Goal: Task Accomplishment & Management: Manage account settings

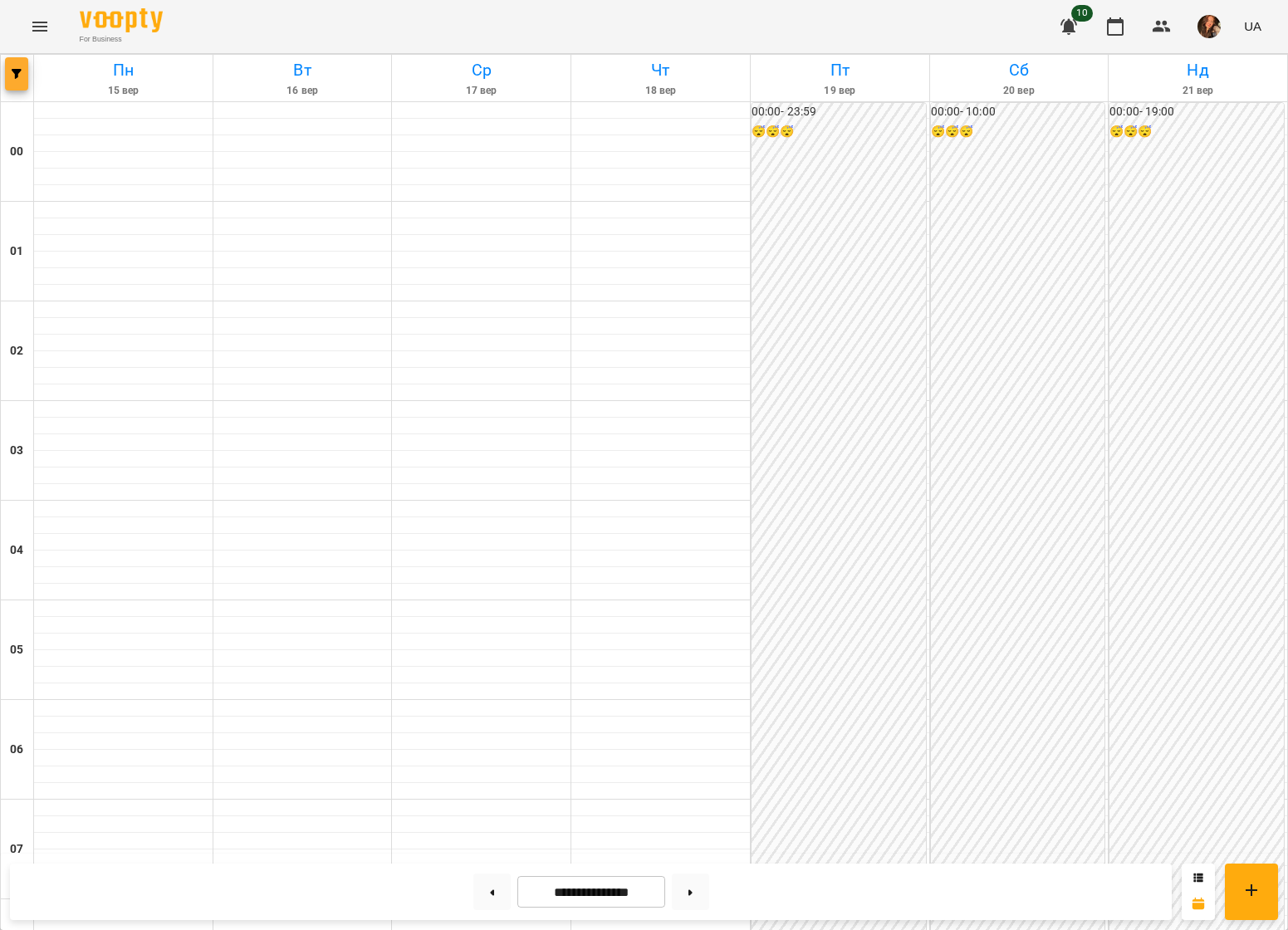
click at [20, 84] on button "button" at bounding box center [16, 73] width 23 height 33
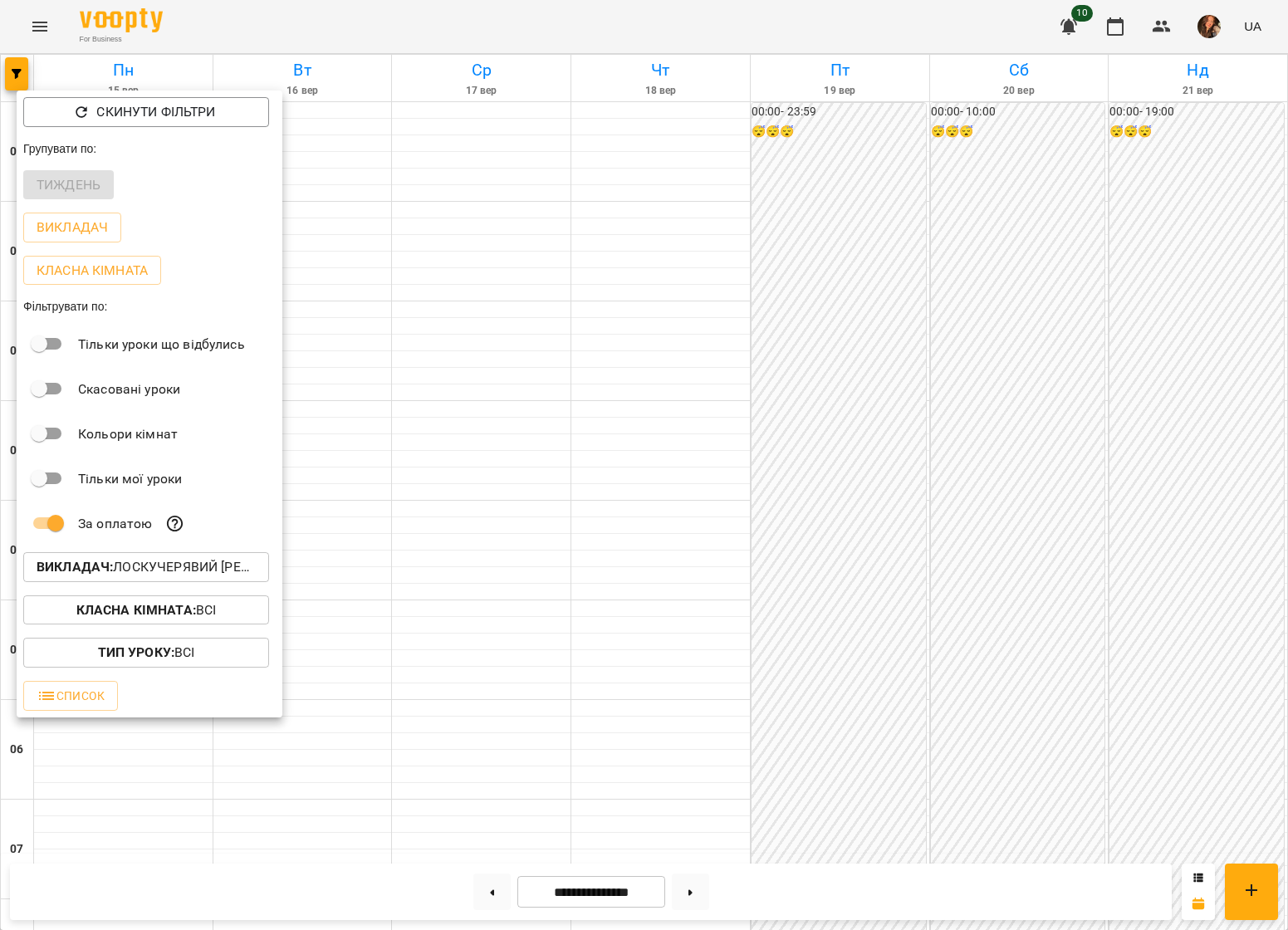
click at [156, 564] on p "Викладач : [PERSON_NAME] [PERSON_NAME]" at bounding box center [146, 567] width 219 height 20
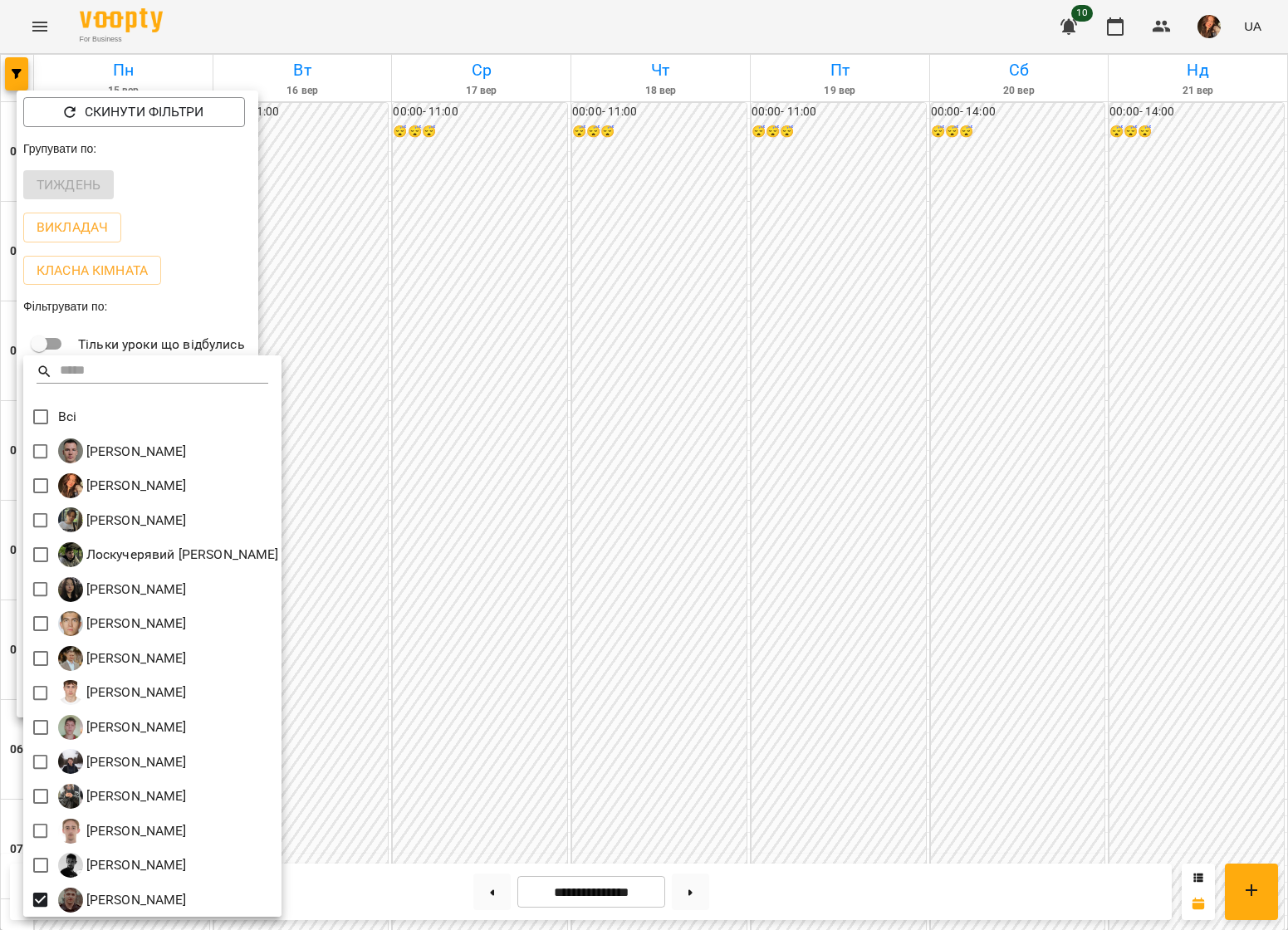
click at [613, 659] on div at bounding box center [644, 465] width 1288 height 930
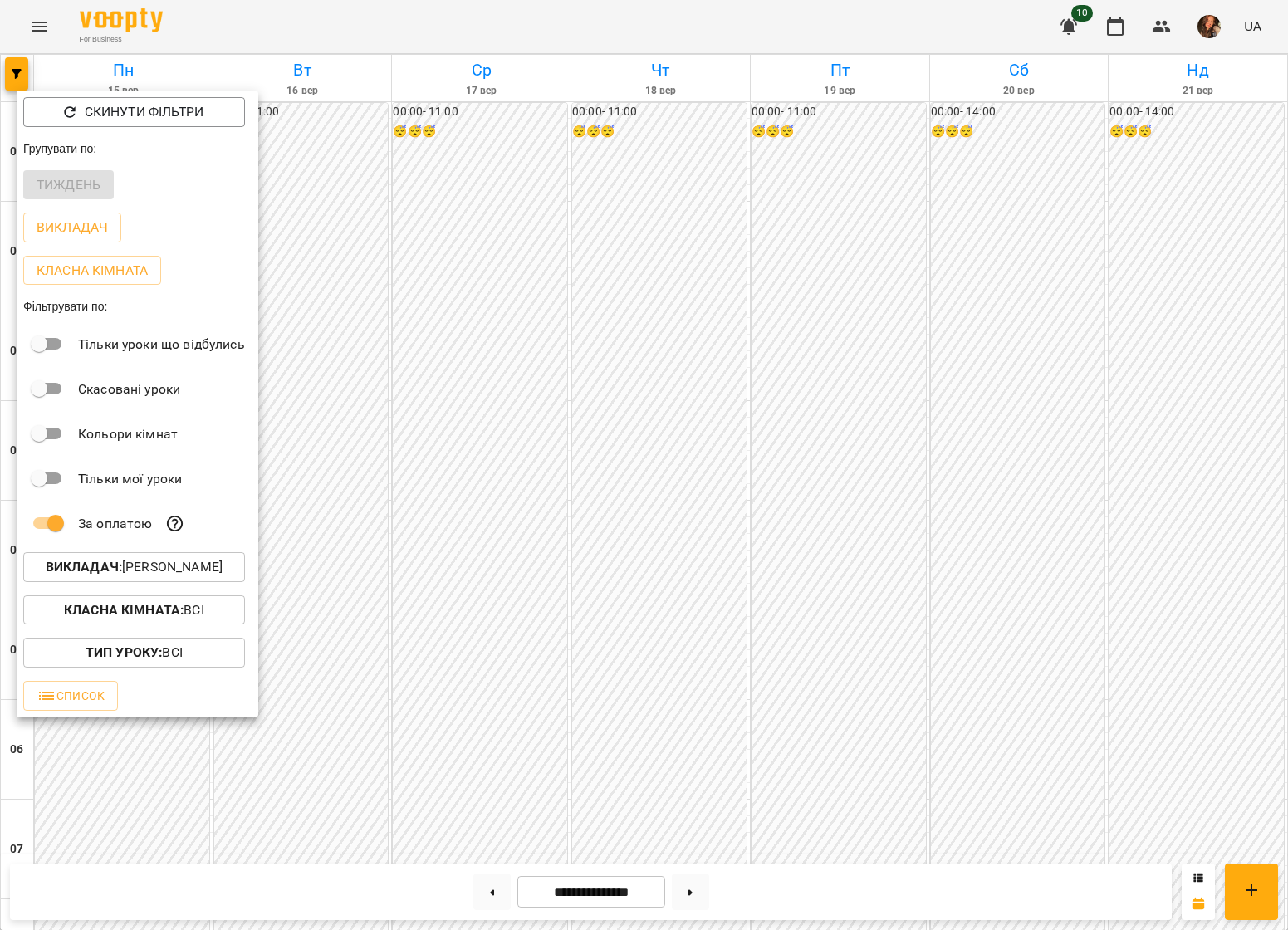
click at [614, 659] on div at bounding box center [644, 465] width 1288 height 930
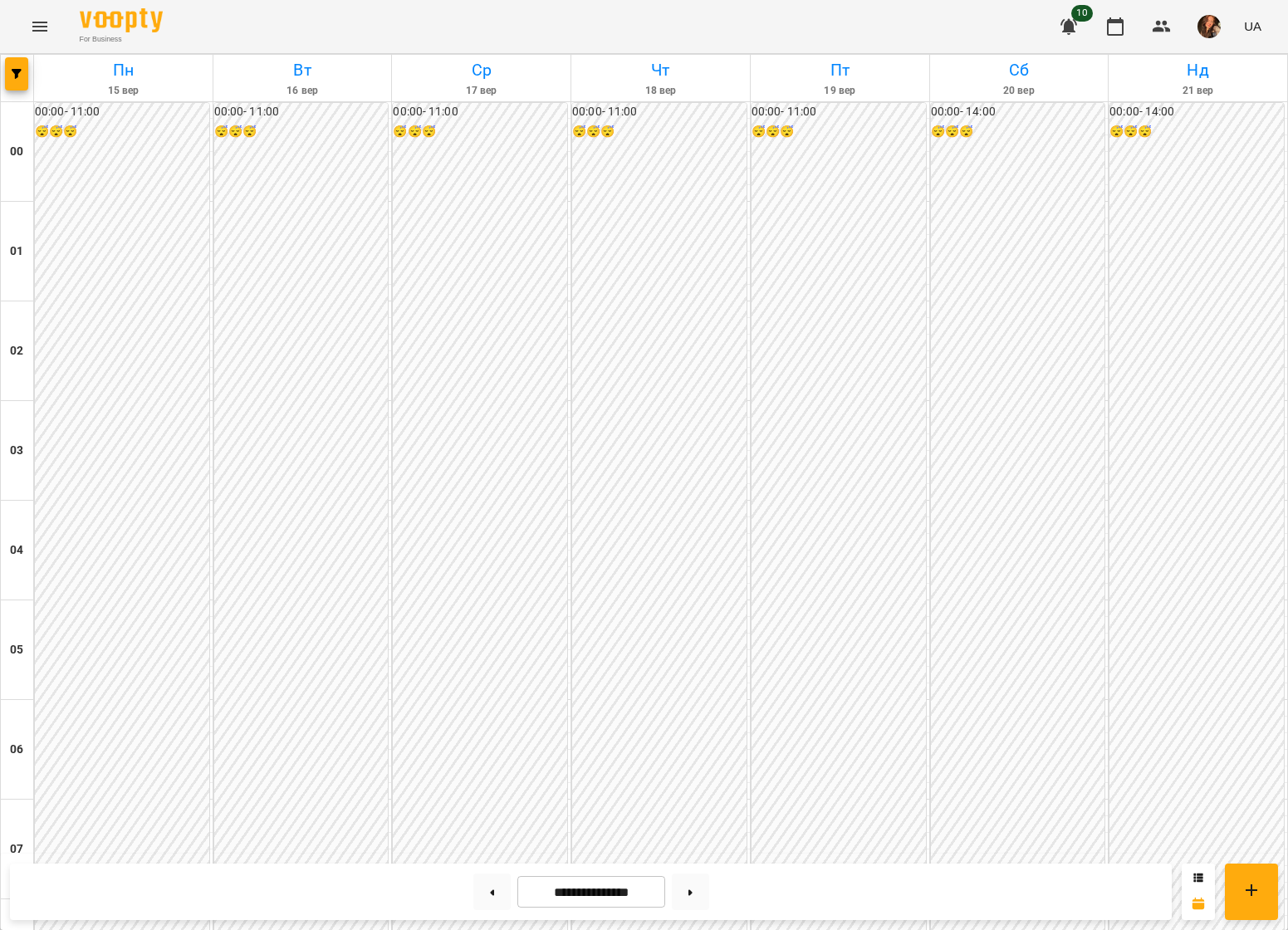
scroll to position [1342, 0]
click at [19, 69] on icon "button" at bounding box center [16, 74] width 10 height 10
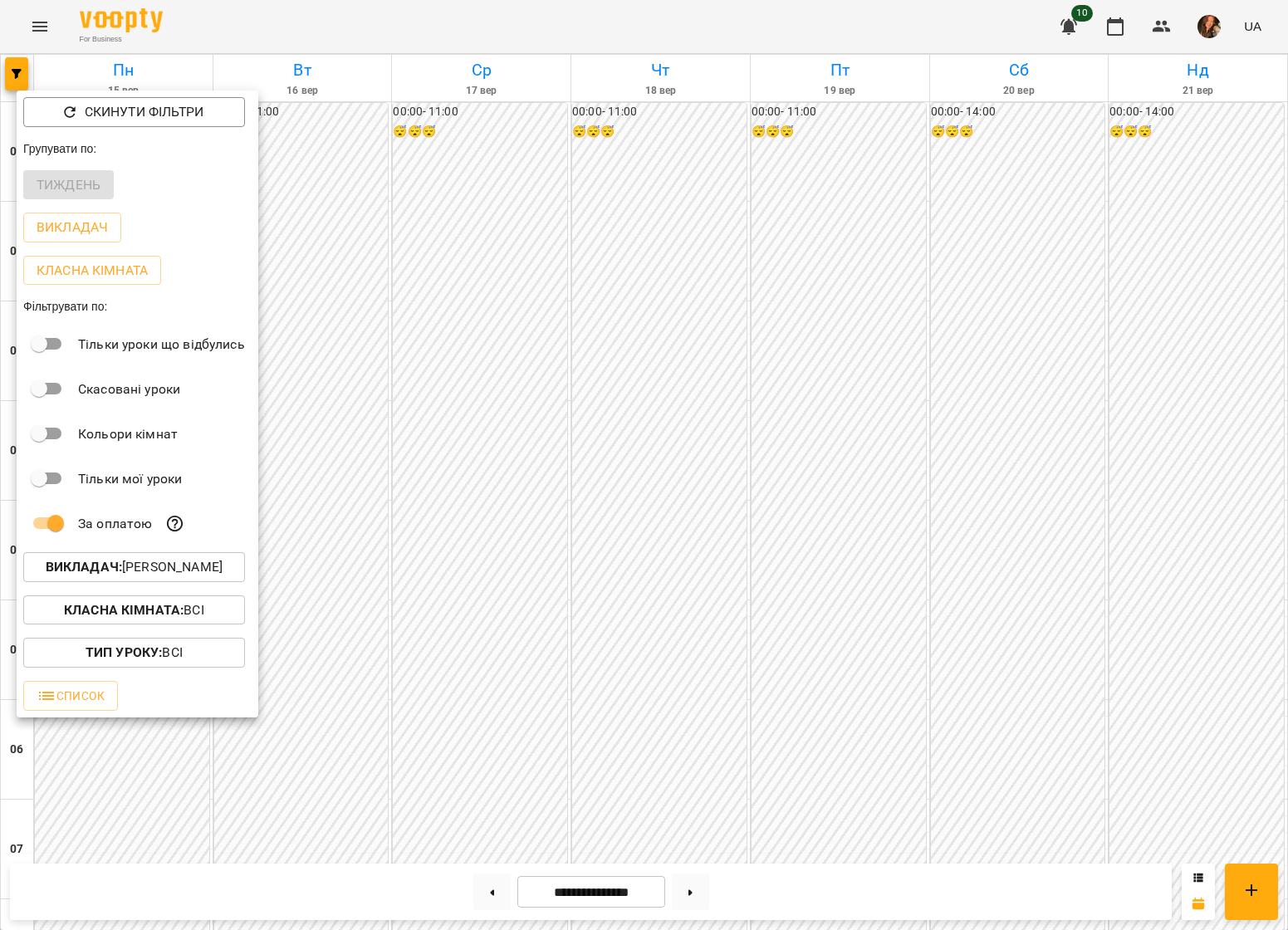
click at [164, 572] on p "Викладач : Швидкій [PERSON_NAME]" at bounding box center [134, 567] width 177 height 20
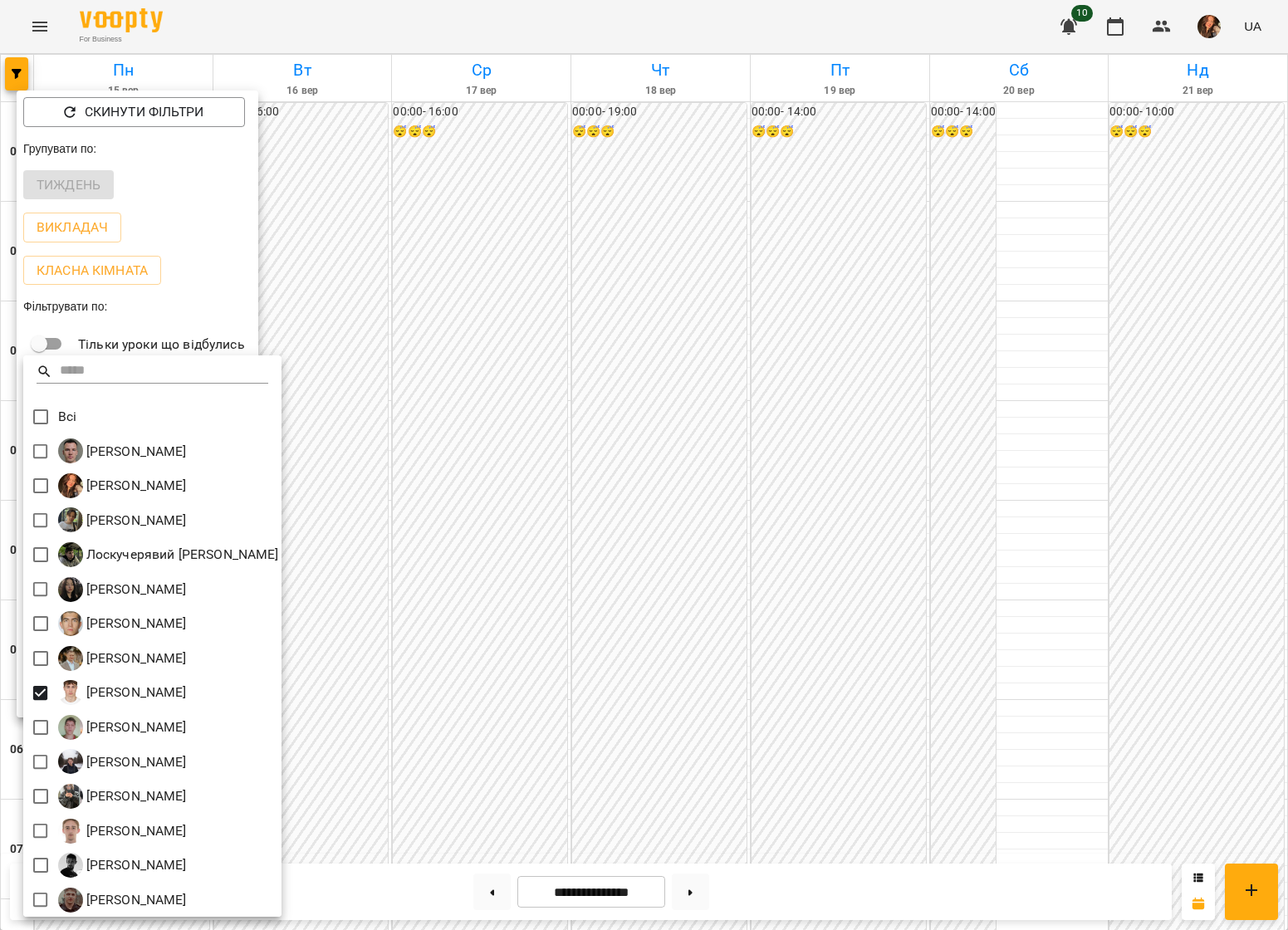
click at [614, 554] on div at bounding box center [644, 465] width 1288 height 930
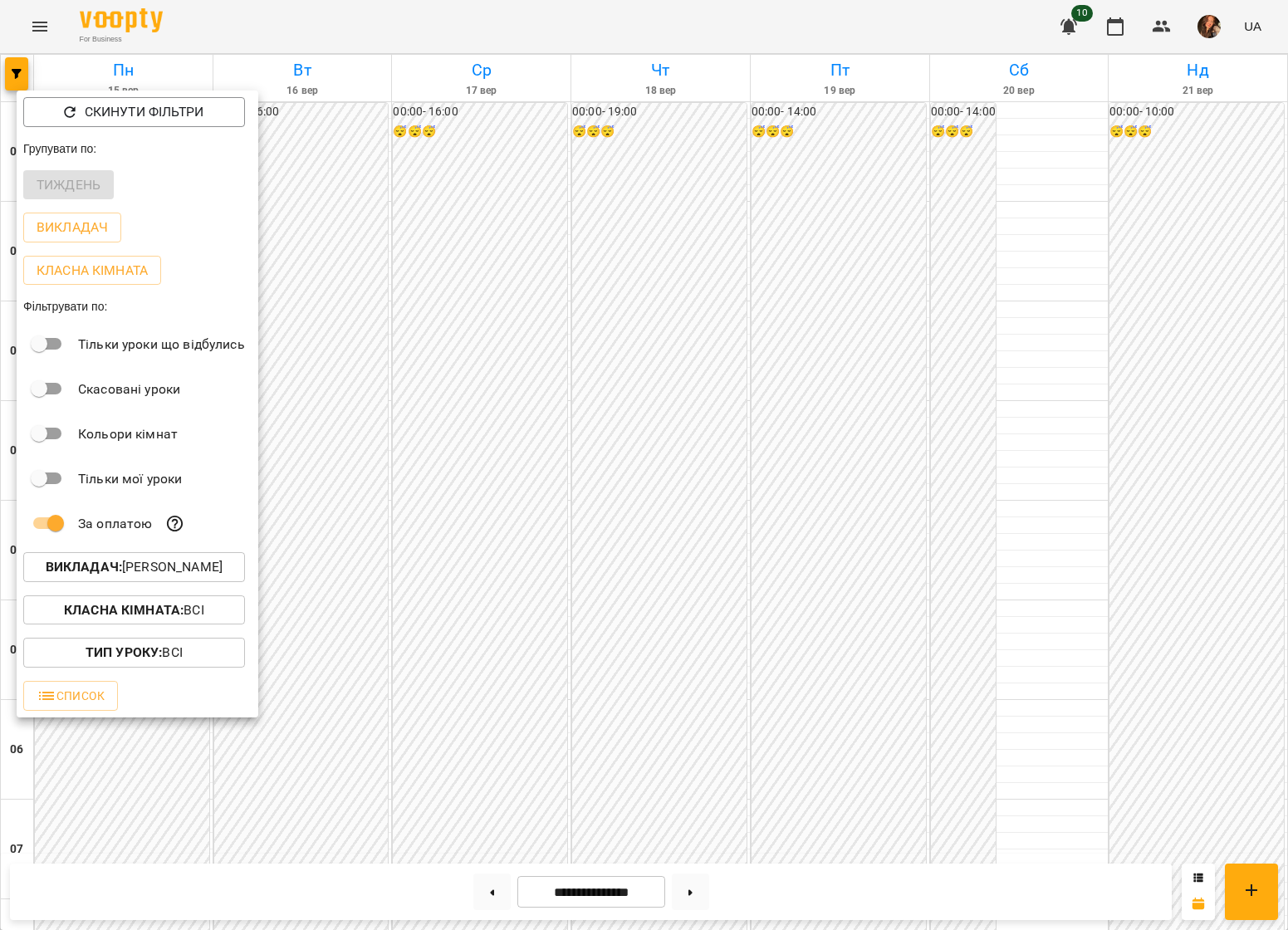
click at [614, 554] on div at bounding box center [644, 465] width 1288 height 930
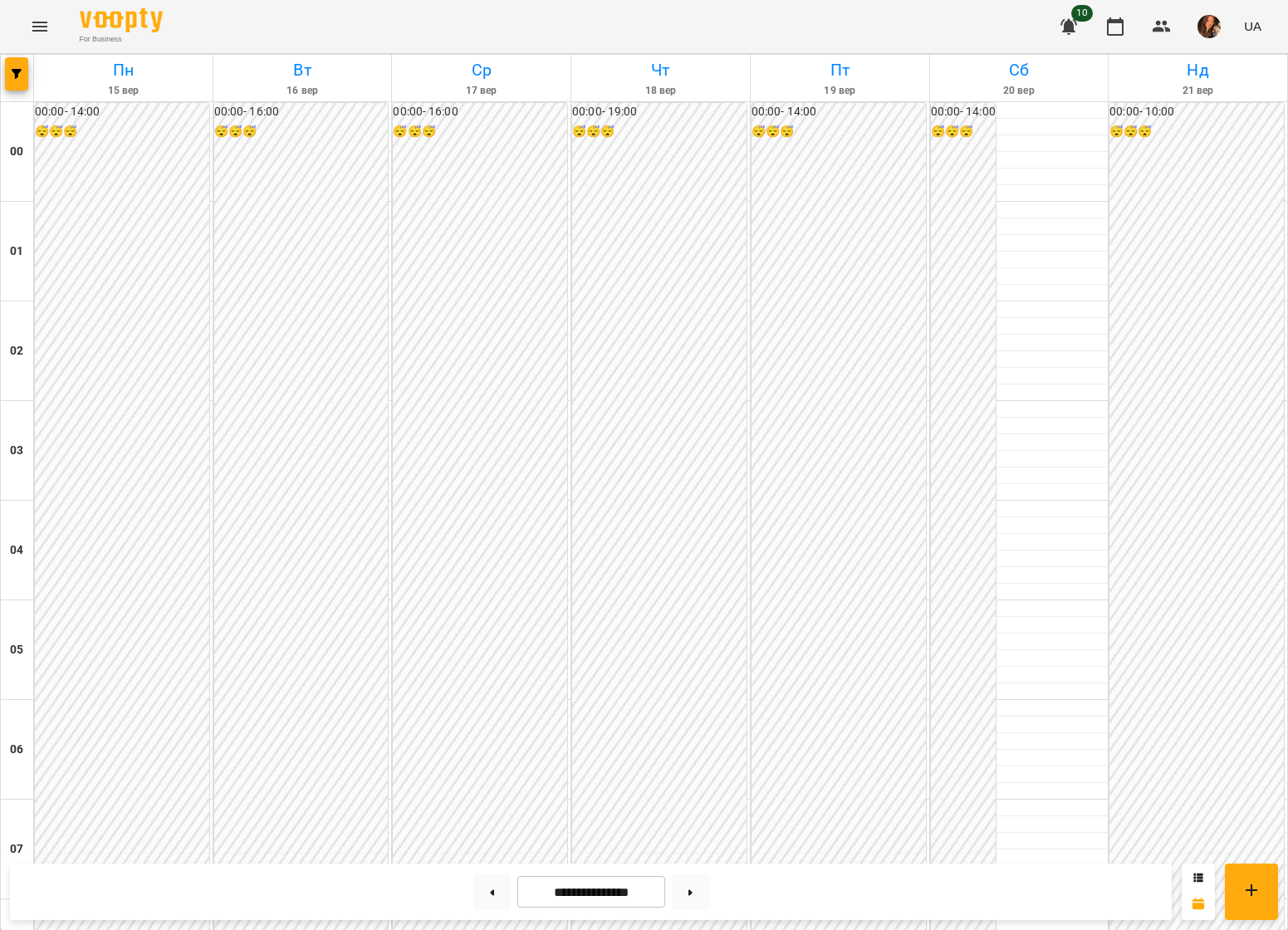
scroll to position [1606, 0]
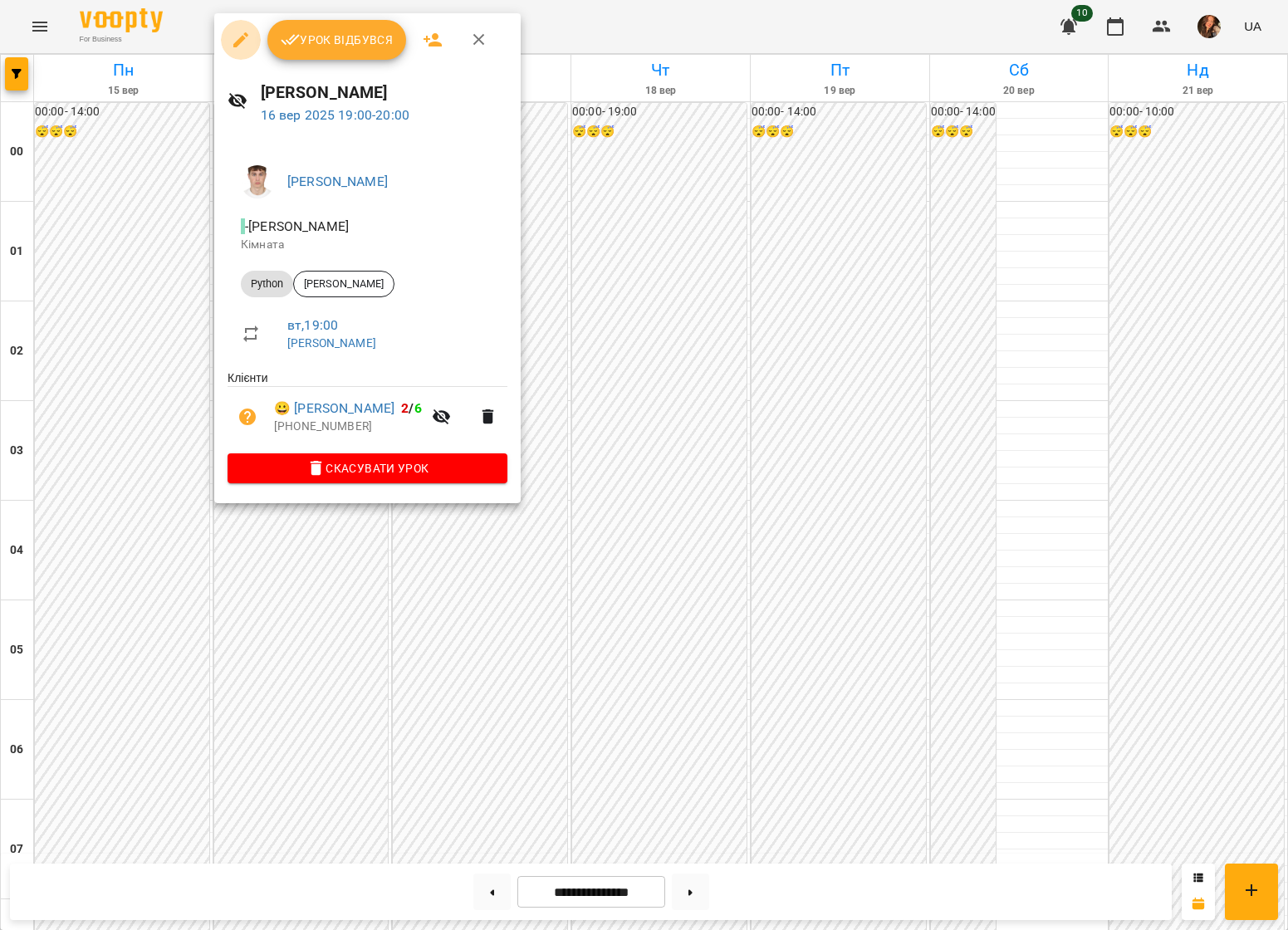
click at [238, 31] on icon "button" at bounding box center [240, 39] width 20 height 20
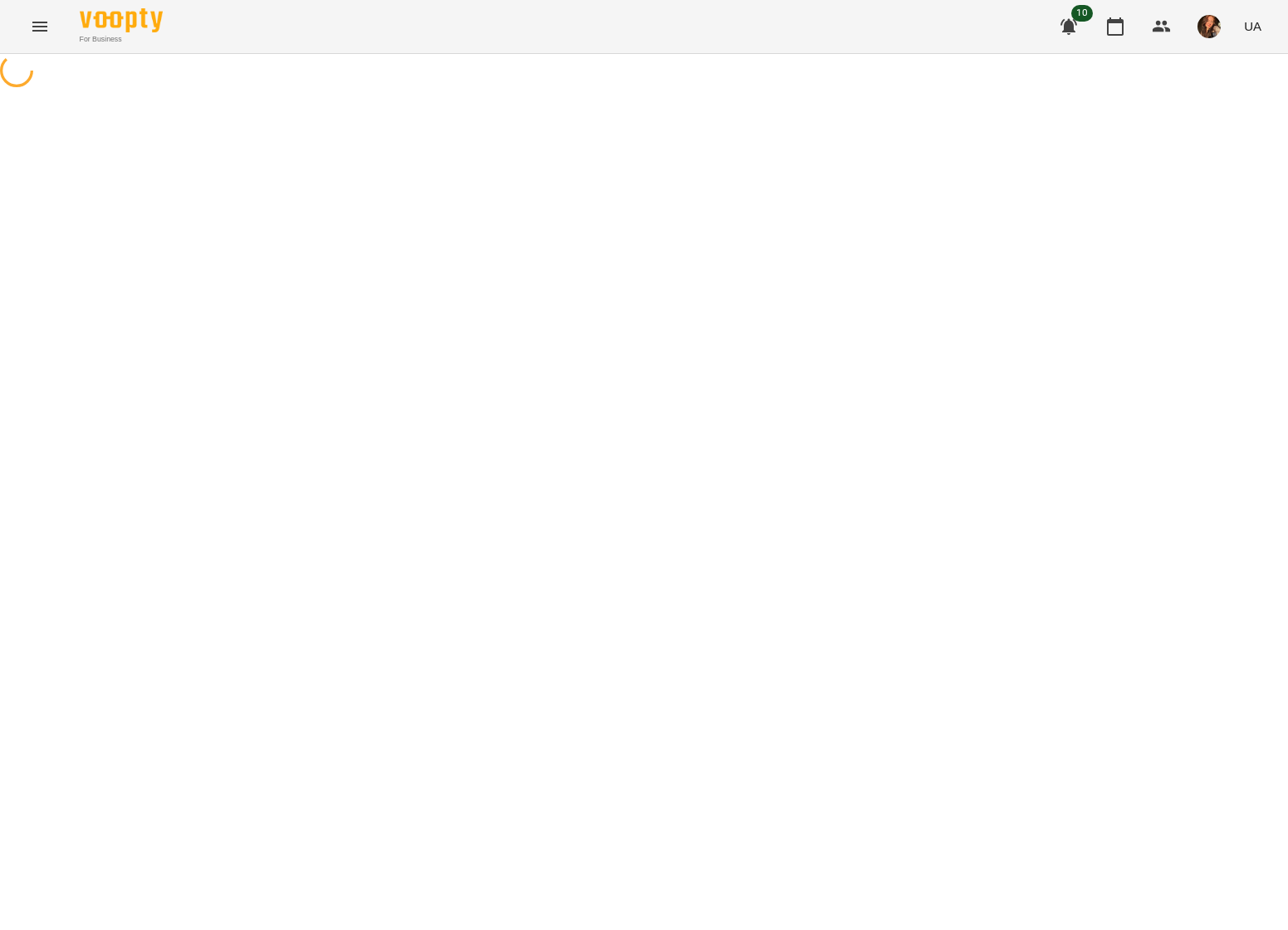
select select "******"
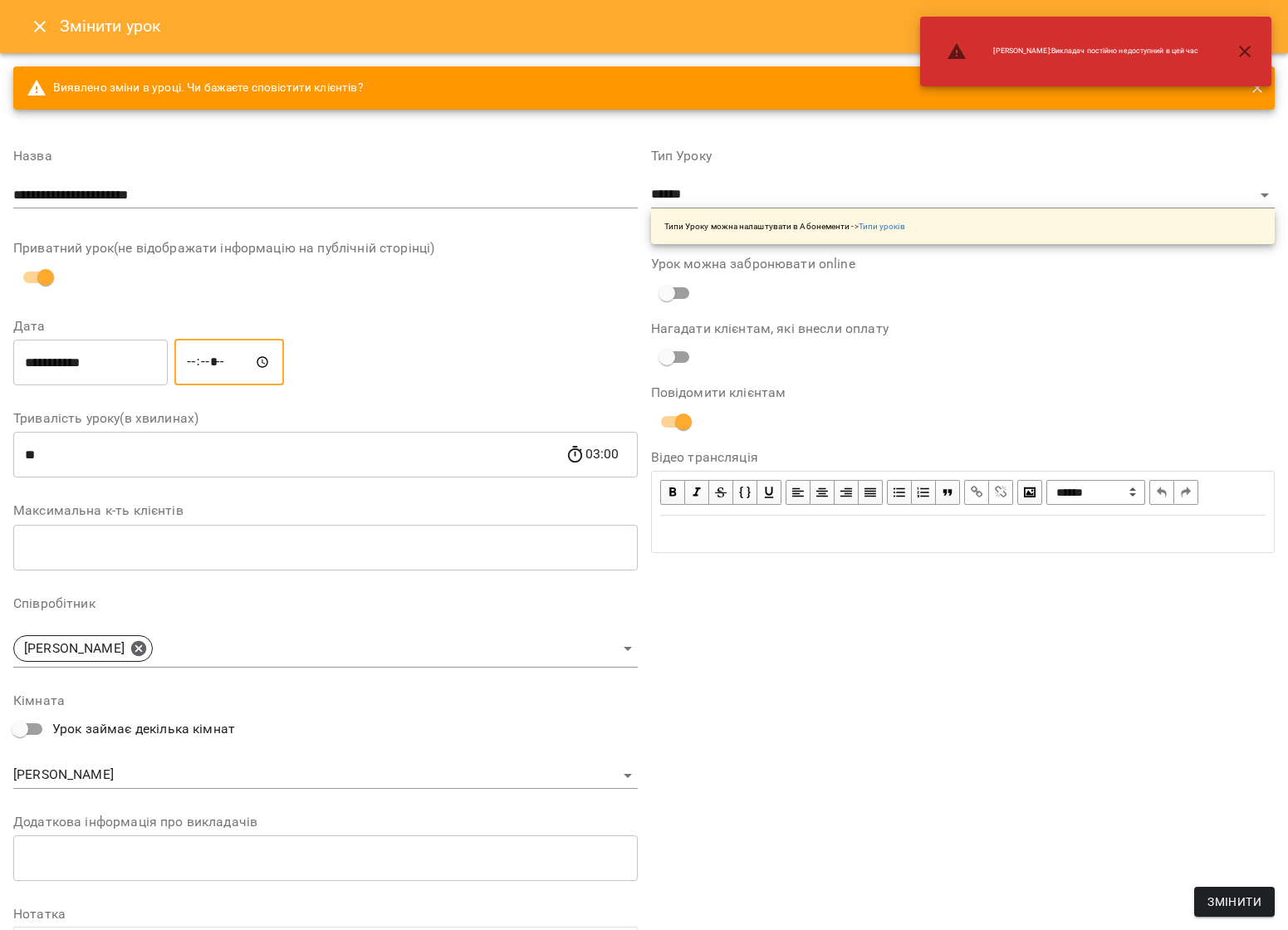
type input "*****"
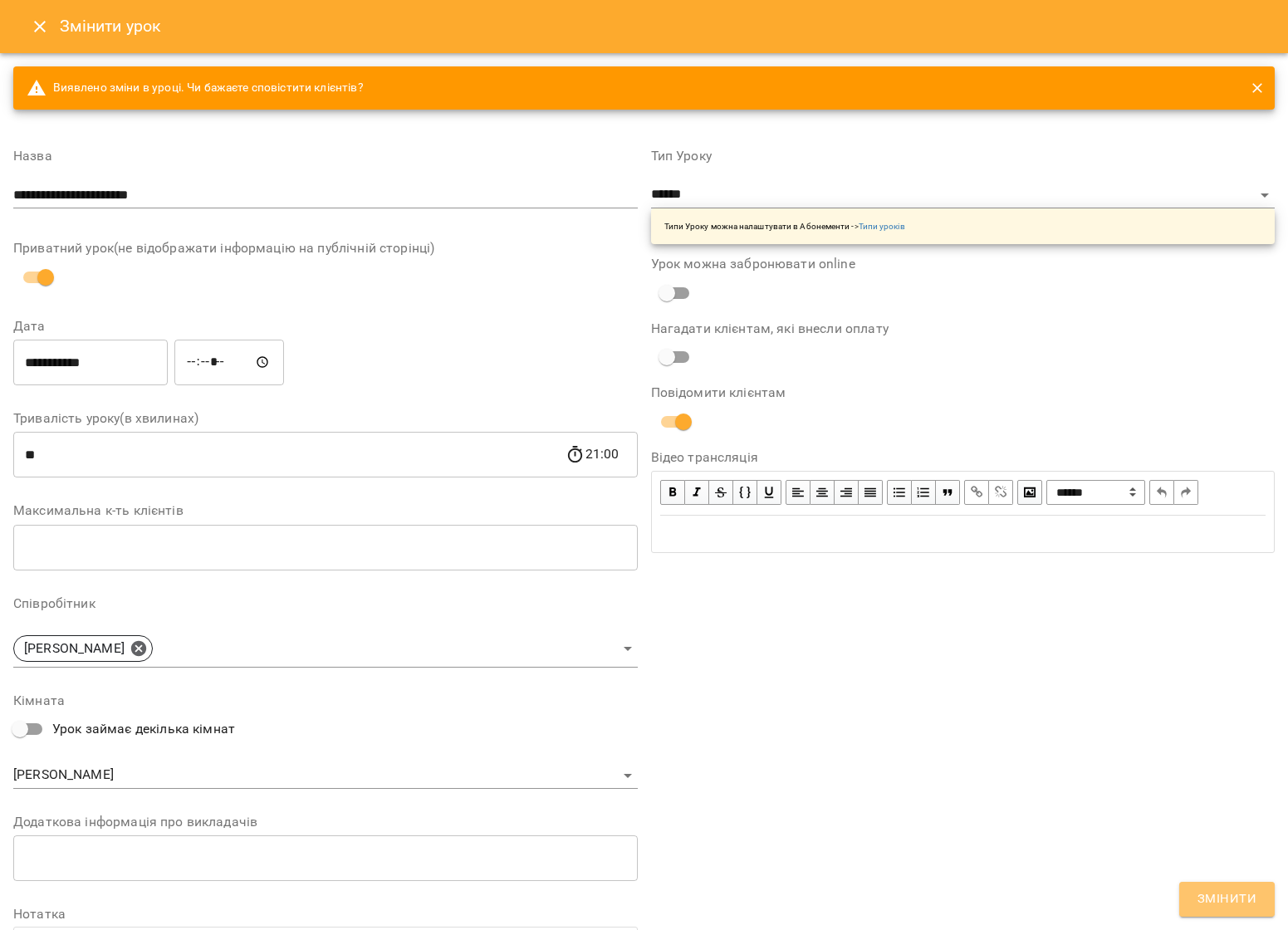
click at [971, 659] on span "Змінити" at bounding box center [1226, 899] width 59 height 22
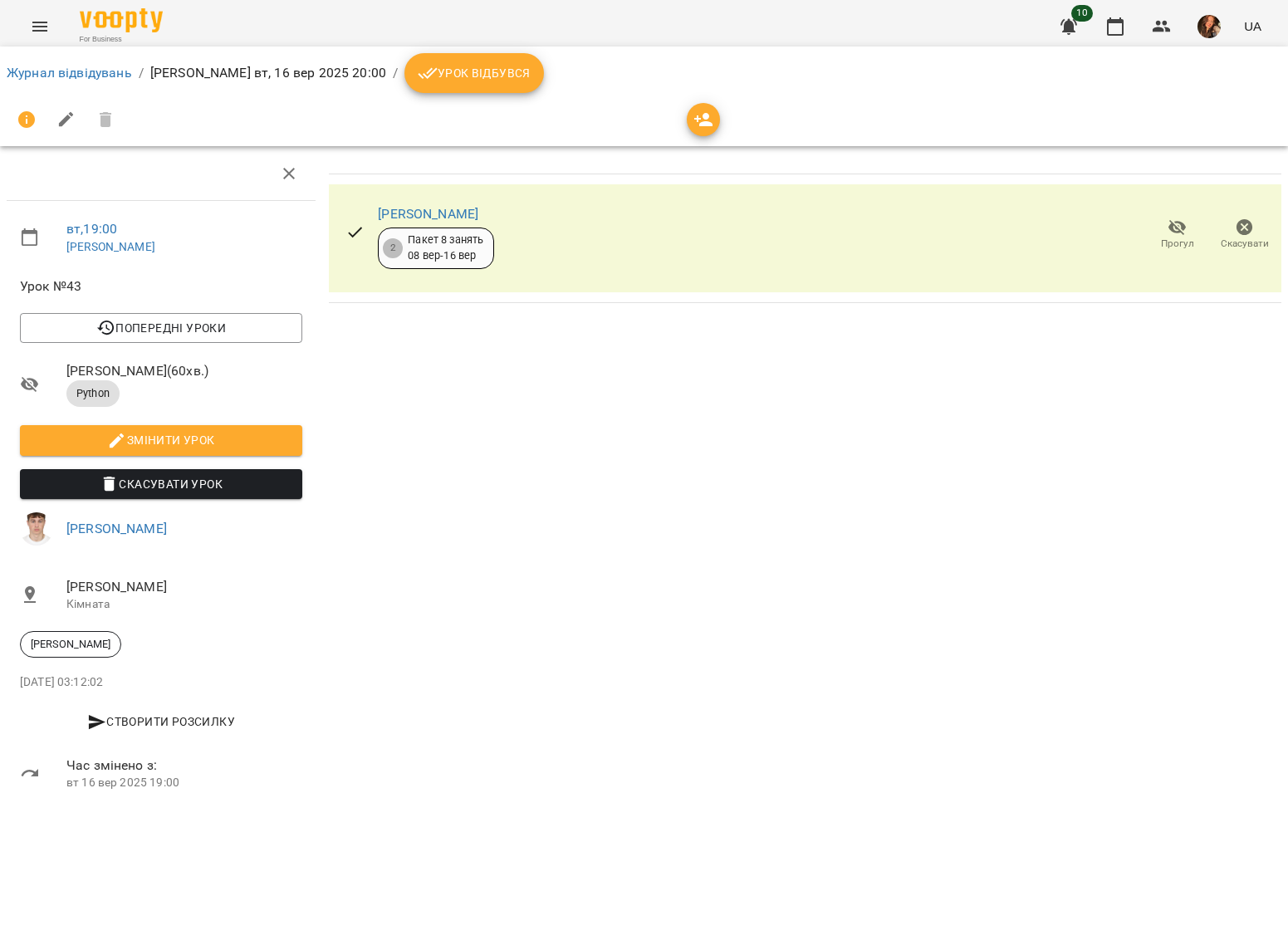
click at [111, 81] on li "Журнал відвідувань" at bounding box center [69, 72] width 126 height 20
click at [81, 74] on link "Журнал відвідувань" at bounding box center [69, 72] width 126 height 16
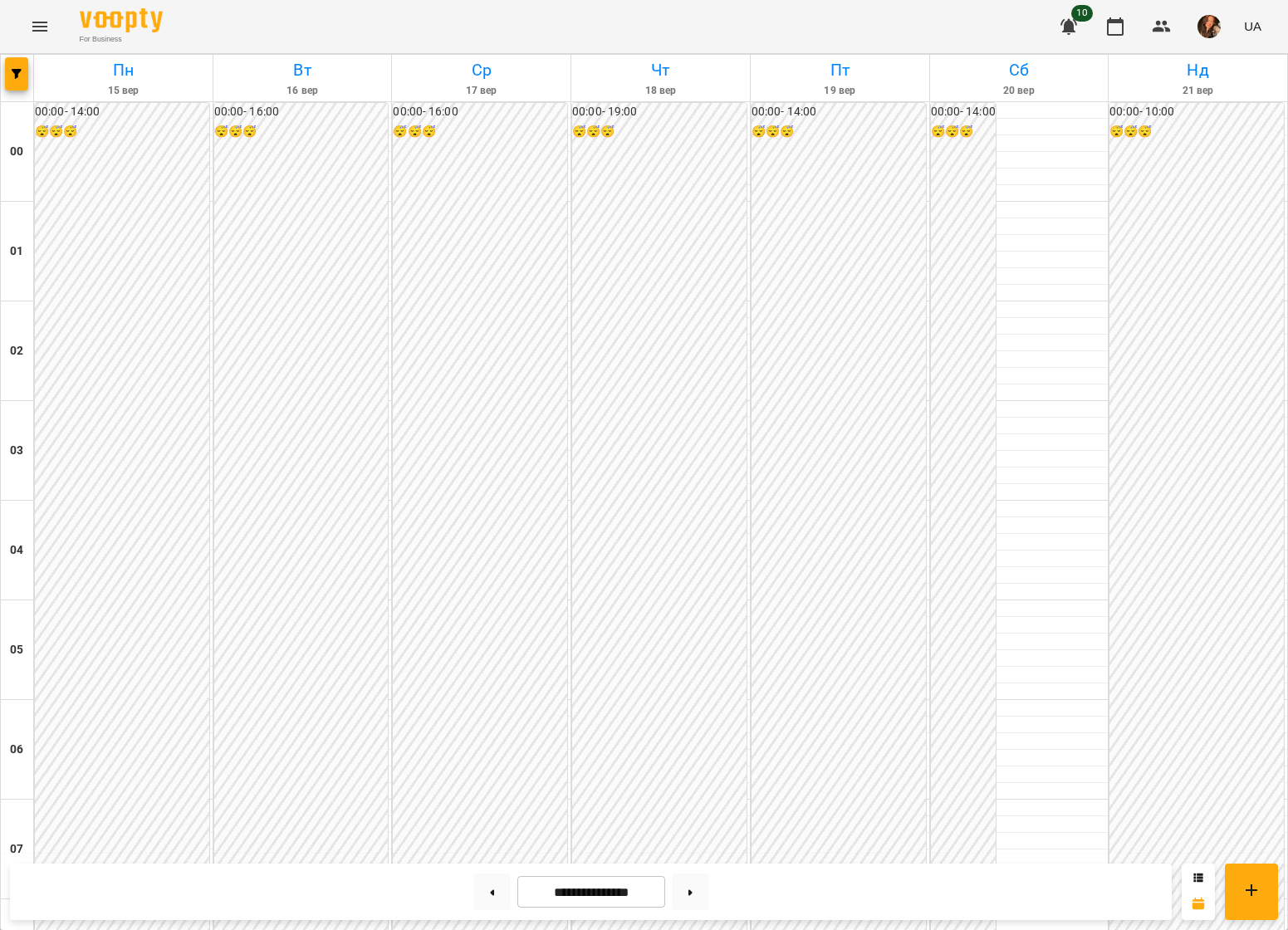
scroll to position [1516, 0]
click at [41, 25] on icon "Menu" at bounding box center [39, 26] width 20 height 20
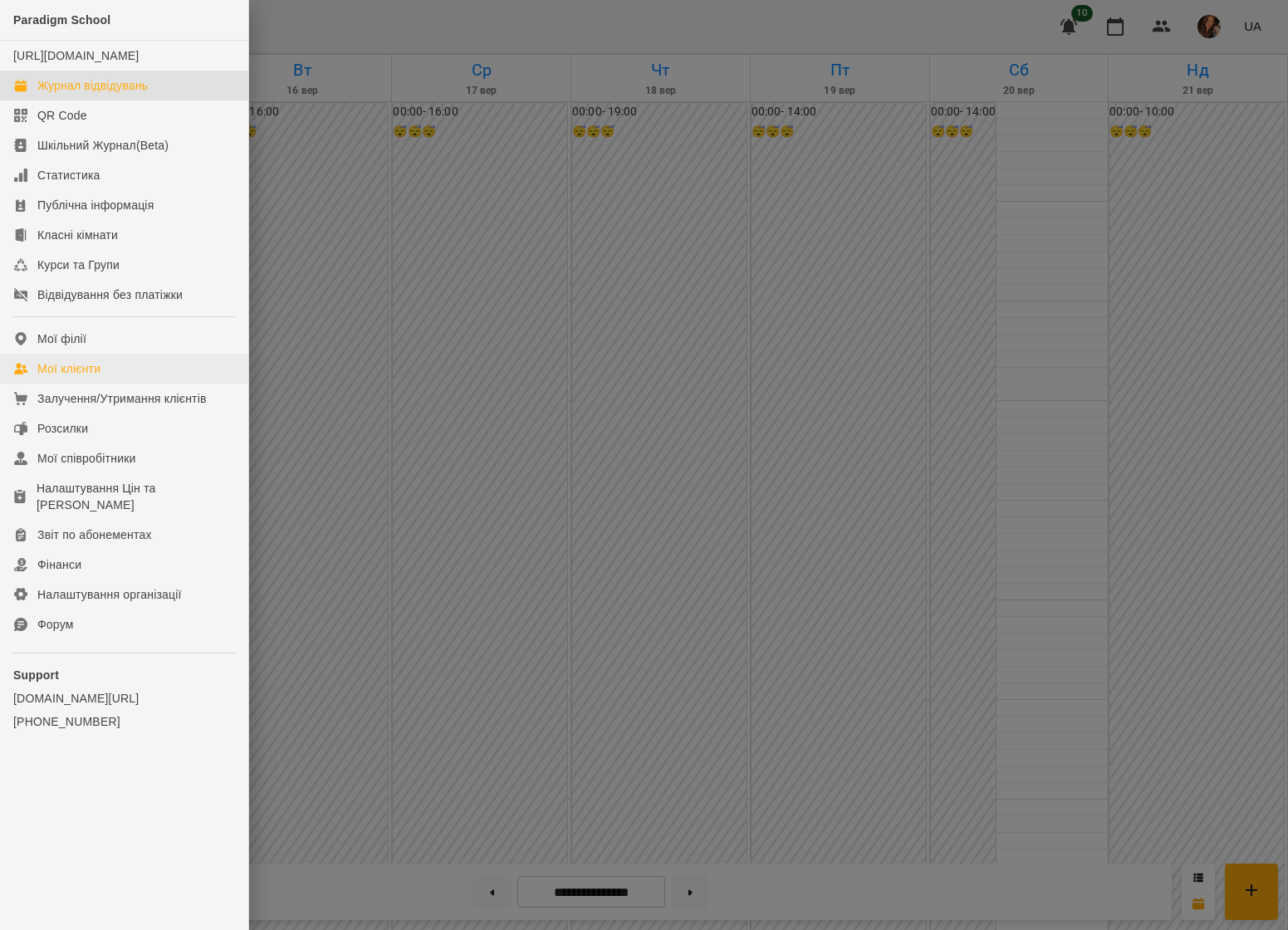
click at [95, 376] on div "Мої клієнти" at bounding box center [68, 369] width 63 height 17
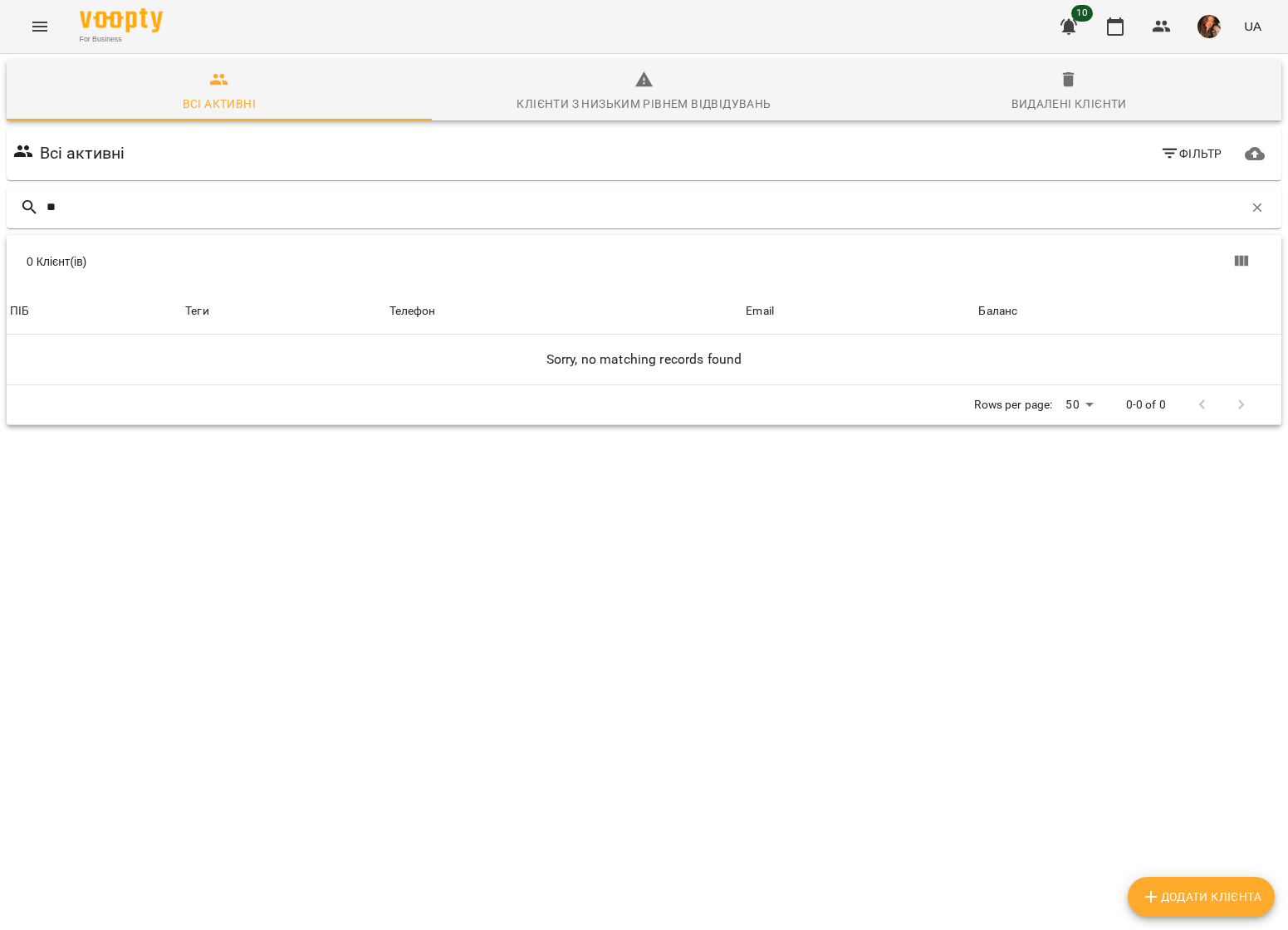
type input "*"
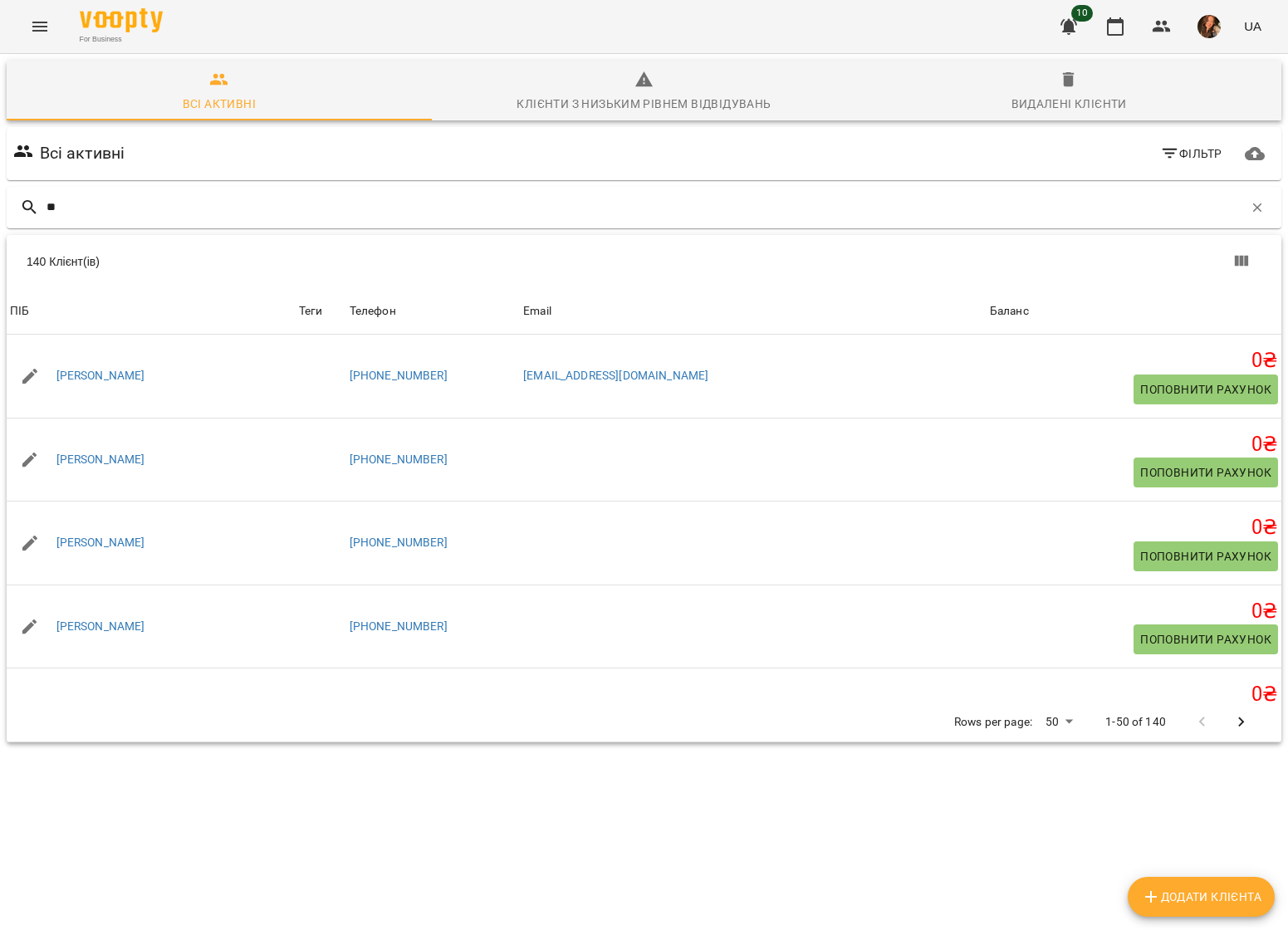
type input "***"
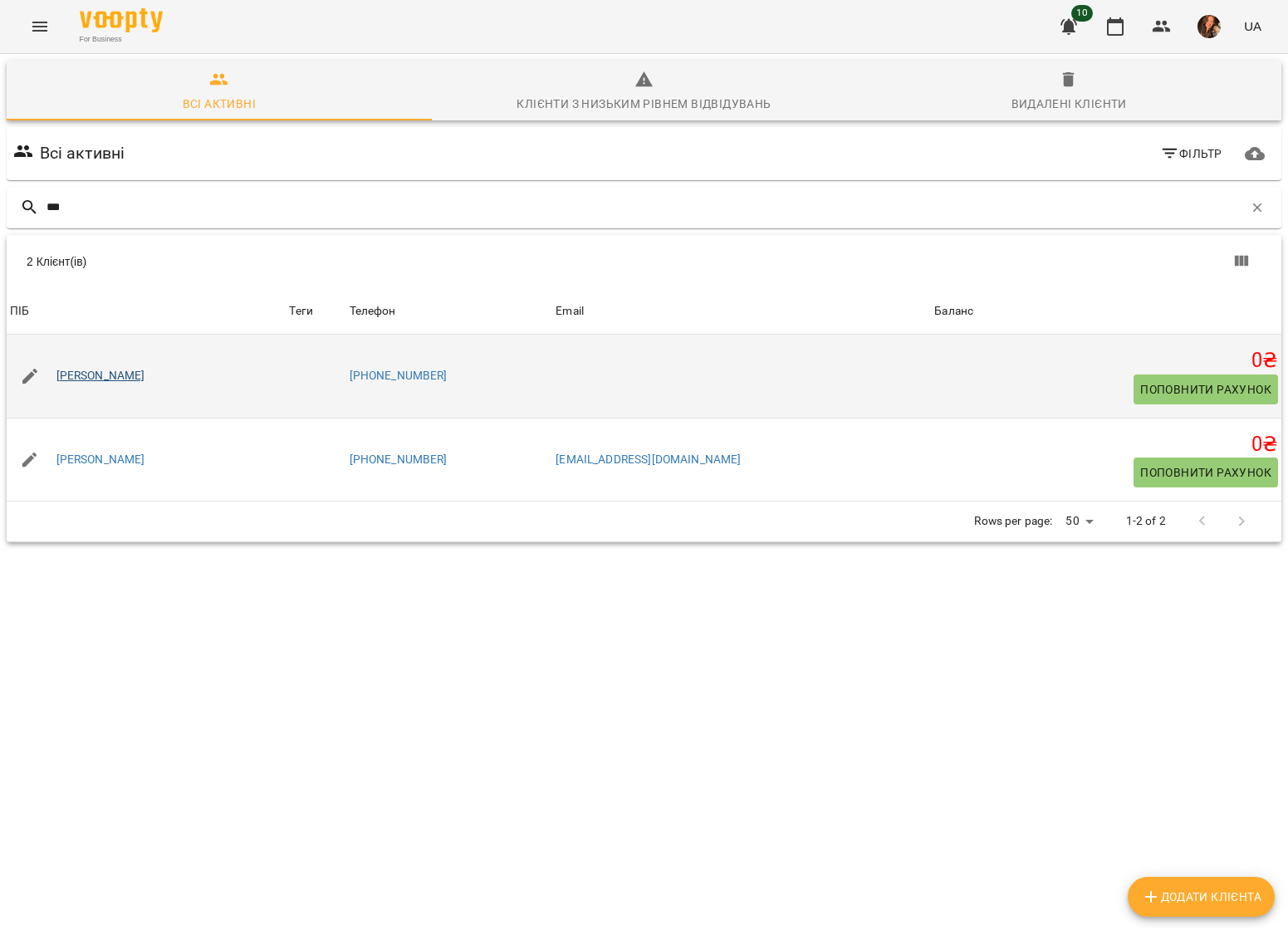
click at [113, 376] on link "[PERSON_NAME]" at bounding box center [100, 376] width 89 height 17
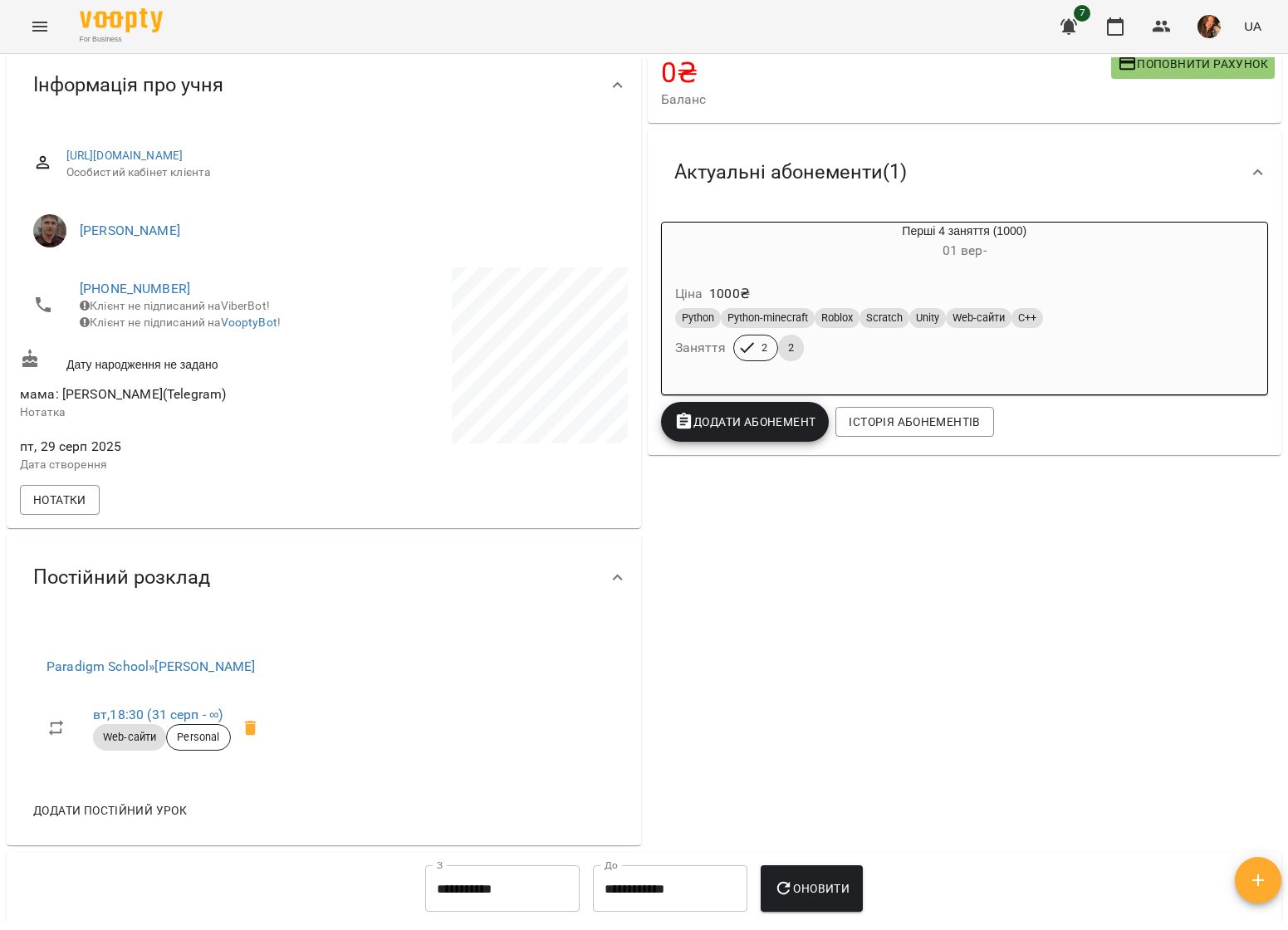
scroll to position [125, 0]
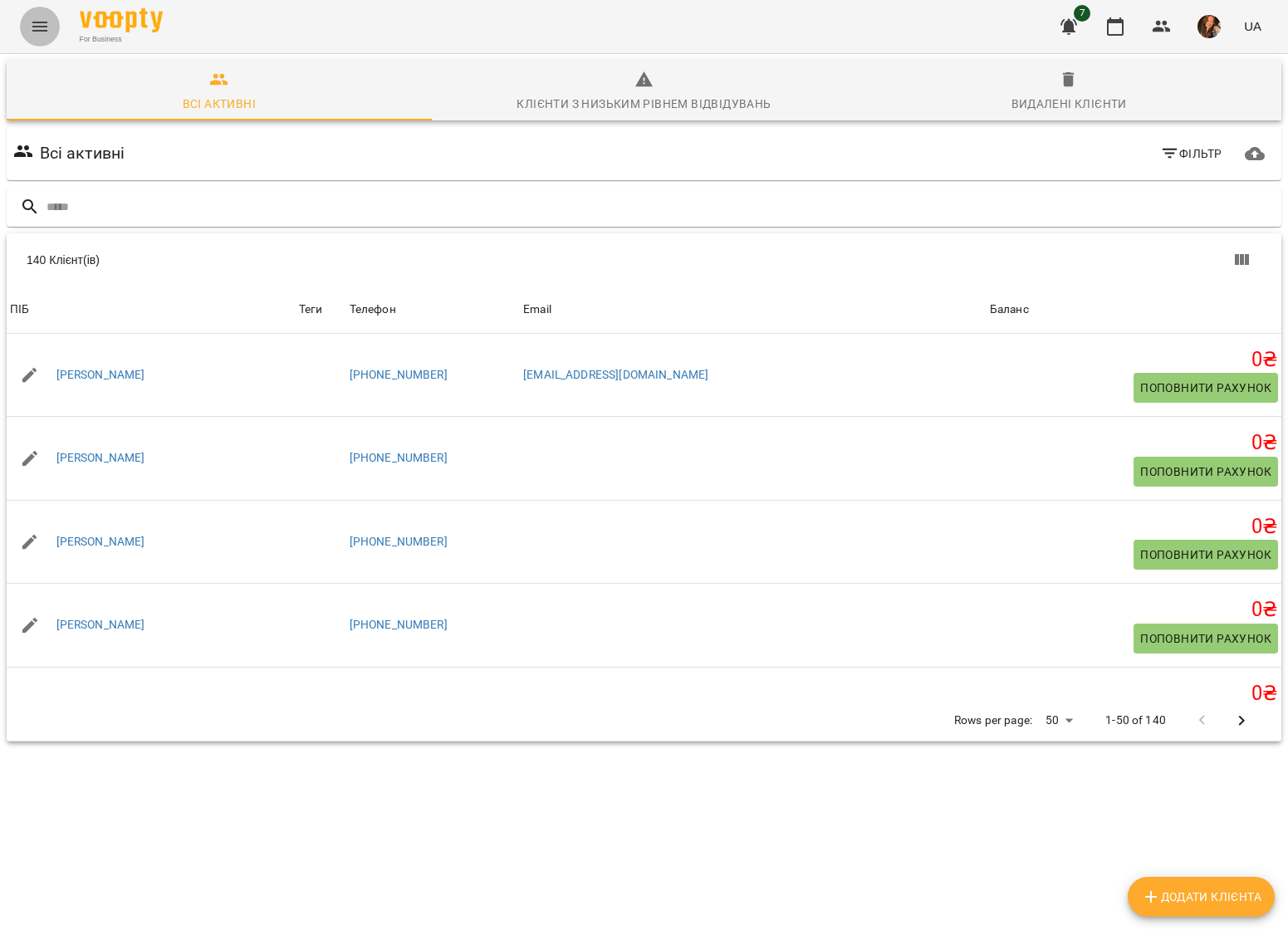
click at [36, 30] on icon "Menu" at bounding box center [40, 26] width 15 height 10
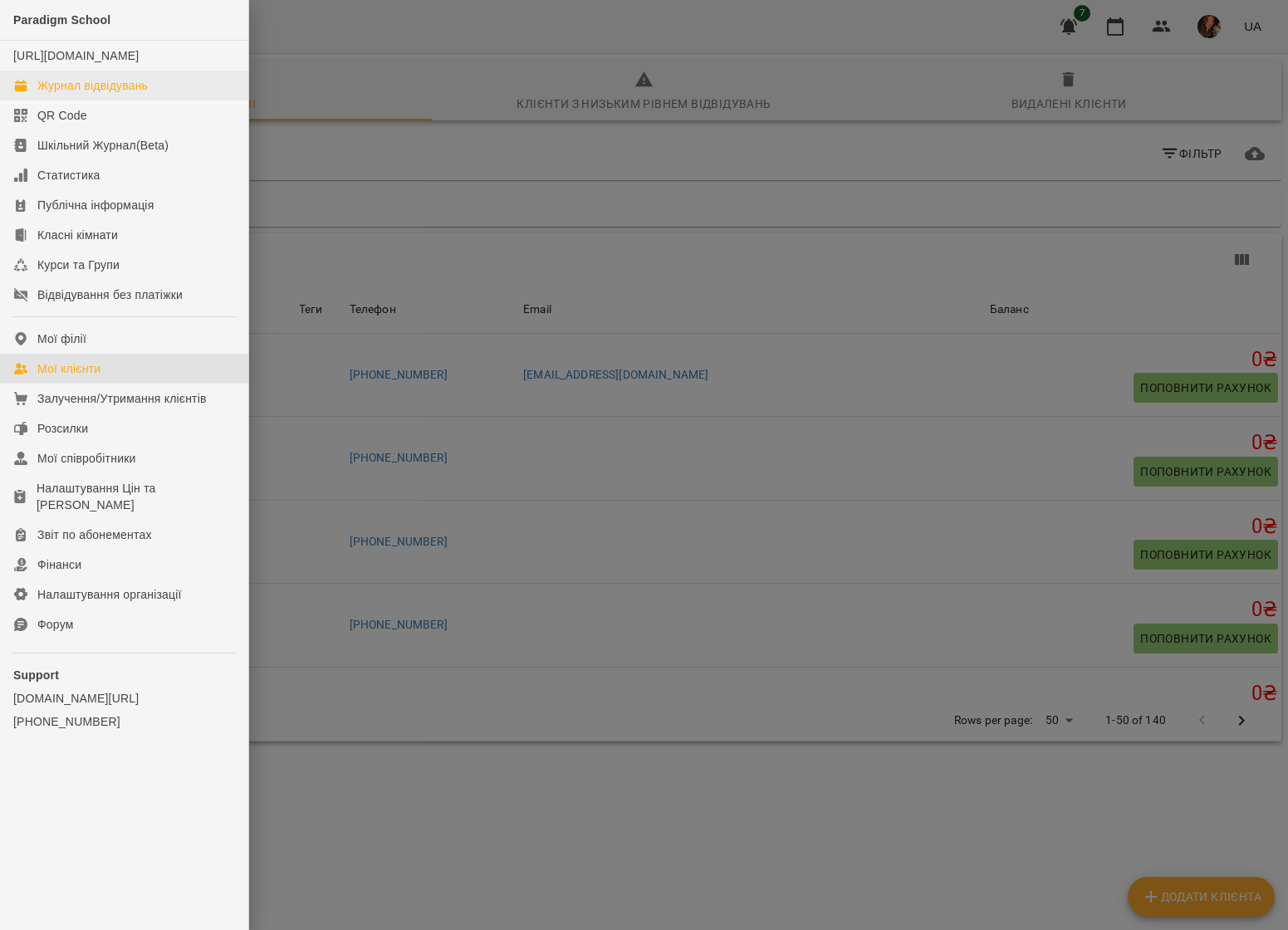
click at [69, 94] on div "Журнал відвідувань" at bounding box center [93, 85] width 111 height 17
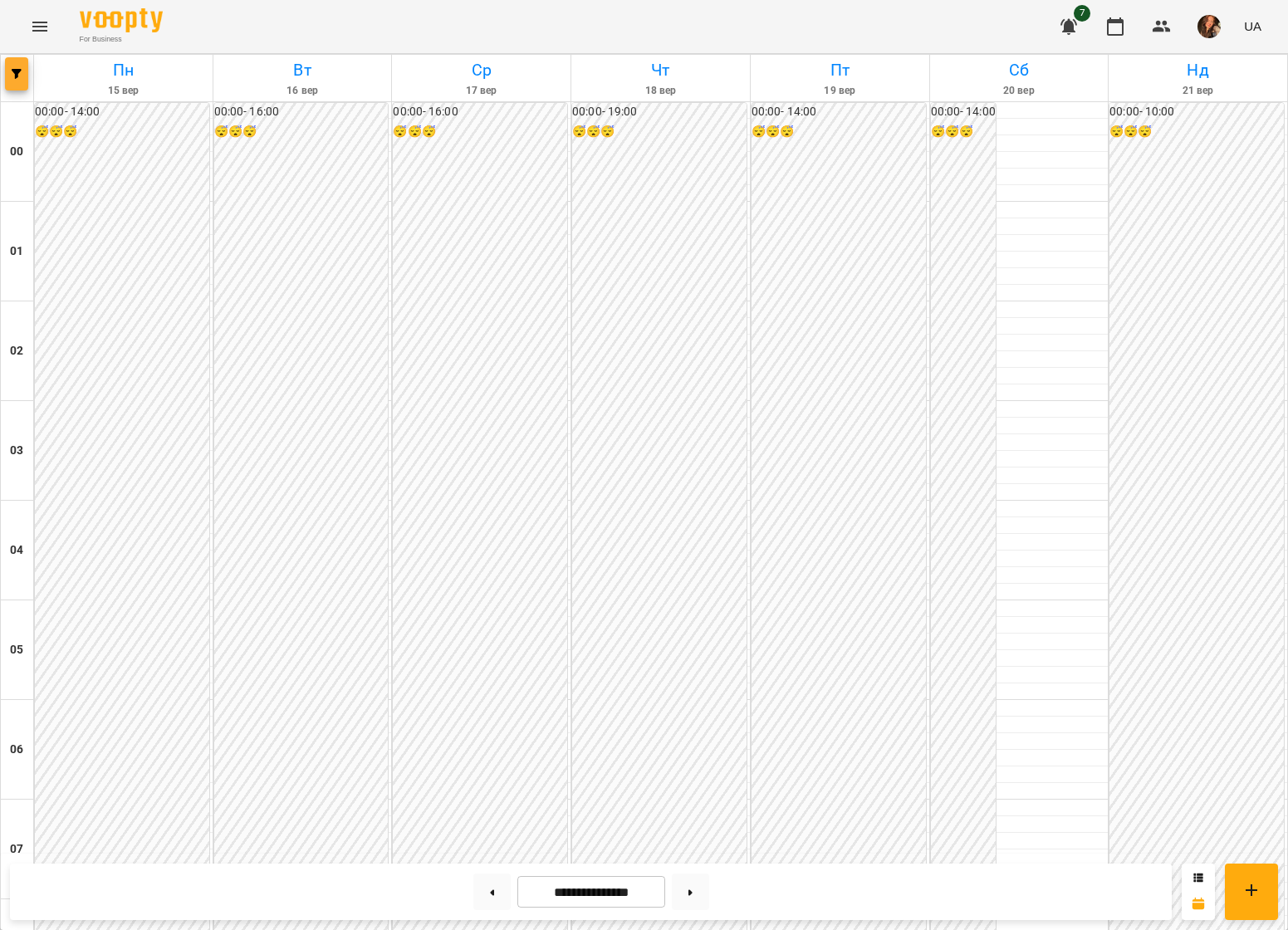
click at [12, 80] on button "button" at bounding box center [16, 73] width 23 height 33
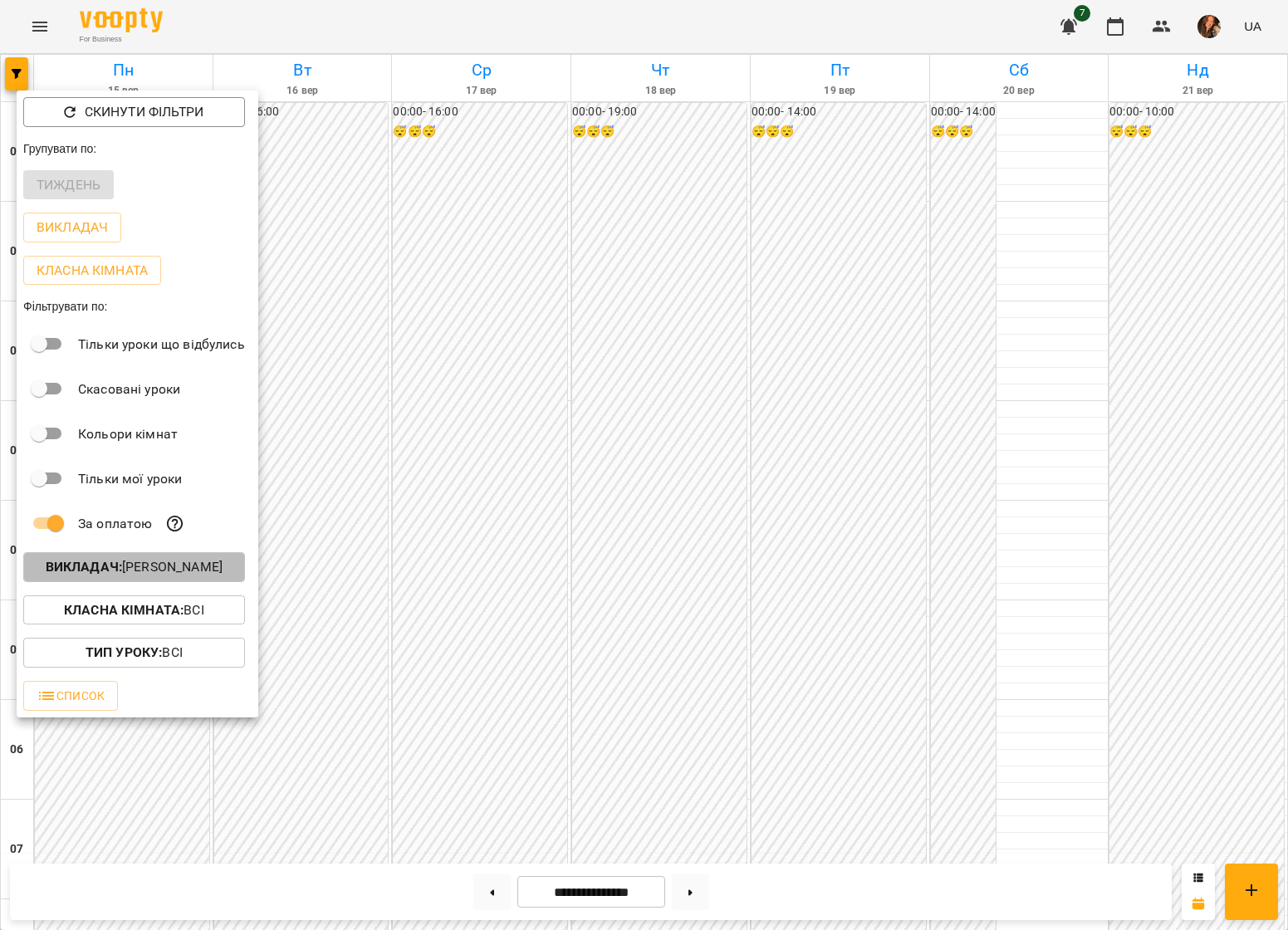
click at [186, 567] on p "Викладач : [PERSON_NAME]" at bounding box center [134, 567] width 177 height 20
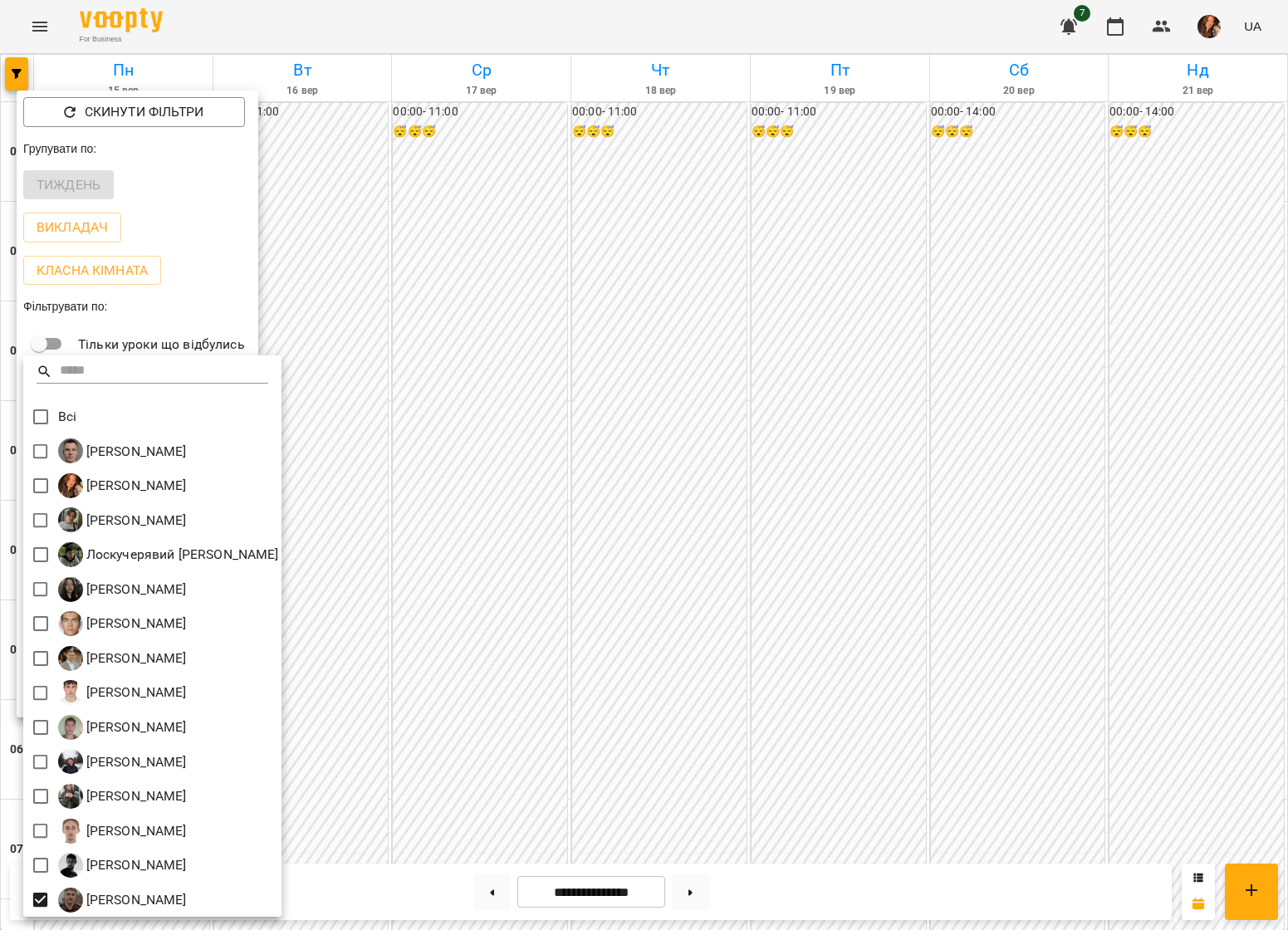
click at [717, 659] on div at bounding box center [644, 465] width 1288 height 930
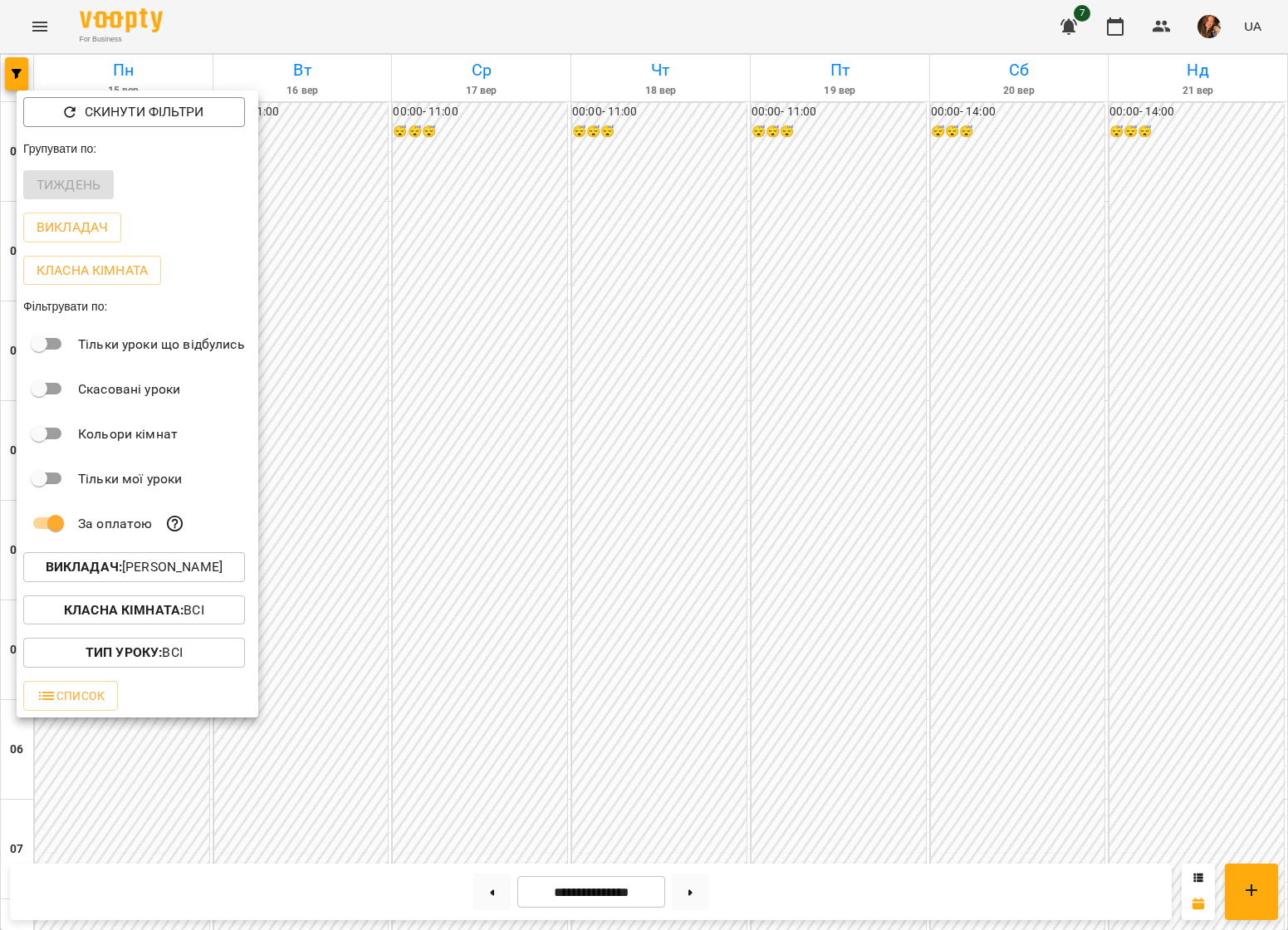
click at [717, 659] on div at bounding box center [644, 465] width 1288 height 930
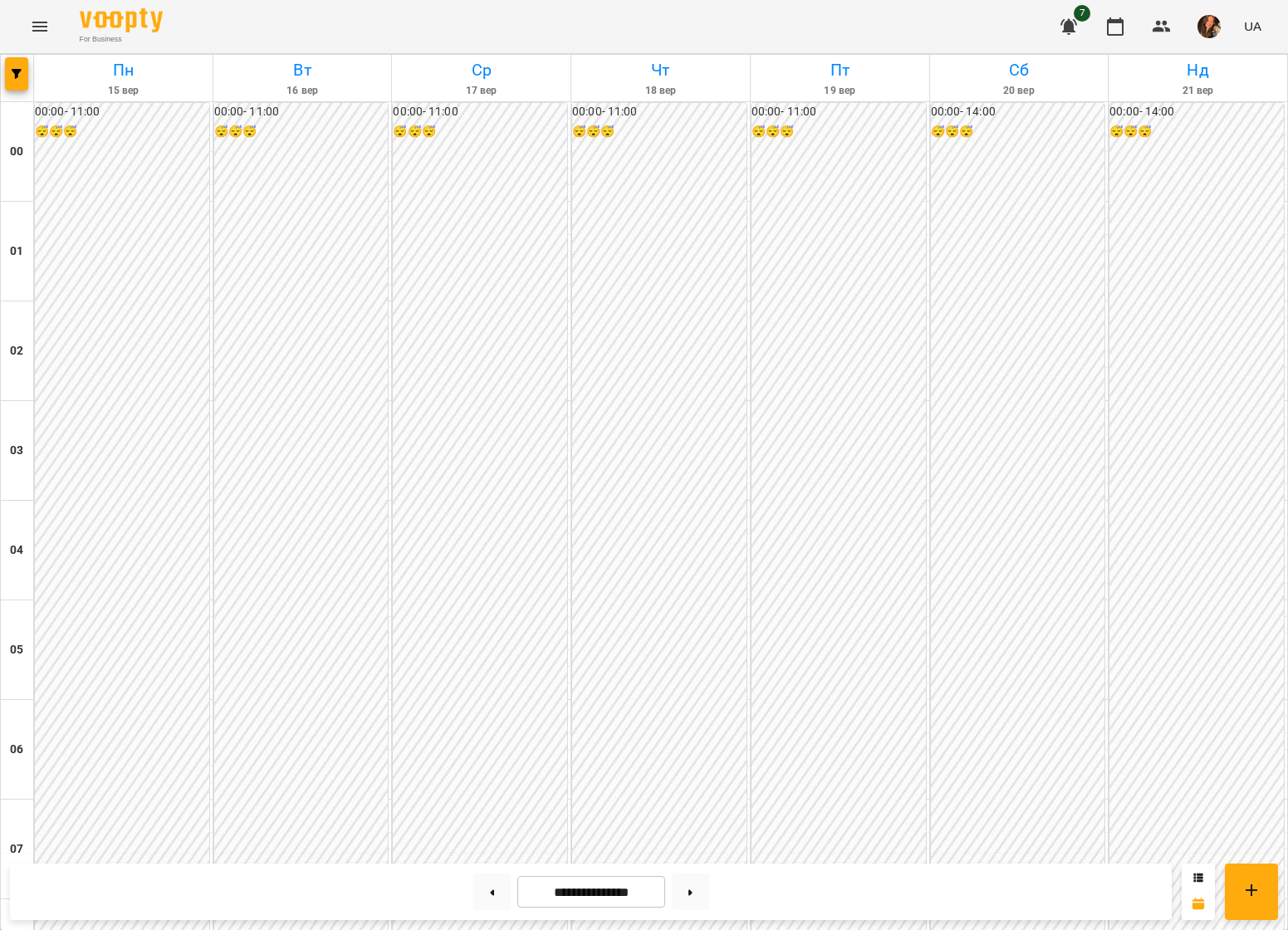
scroll to position [1288, 0]
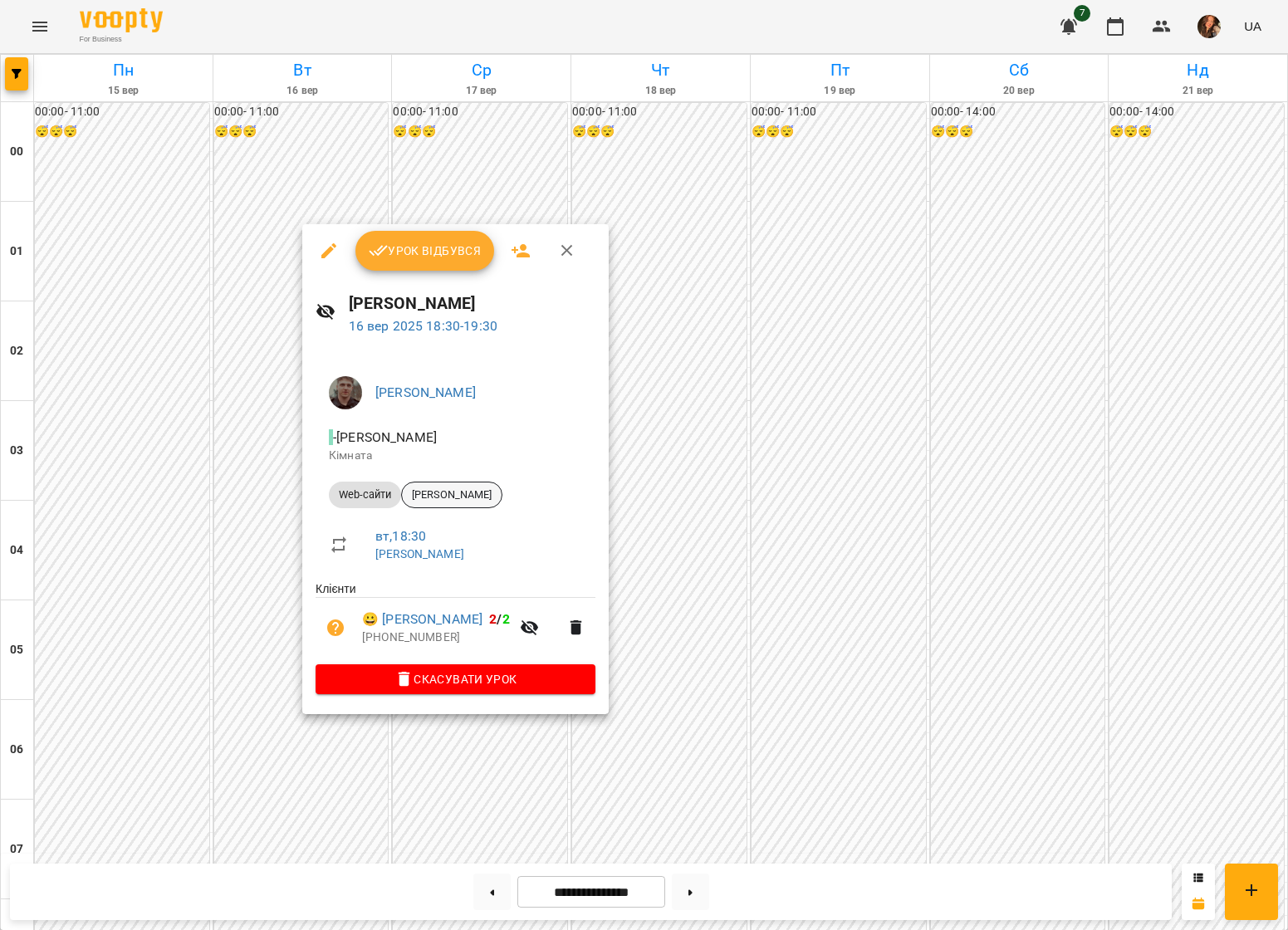
click at [436, 496] on span "[PERSON_NAME]" at bounding box center [452, 495] width 99 height 15
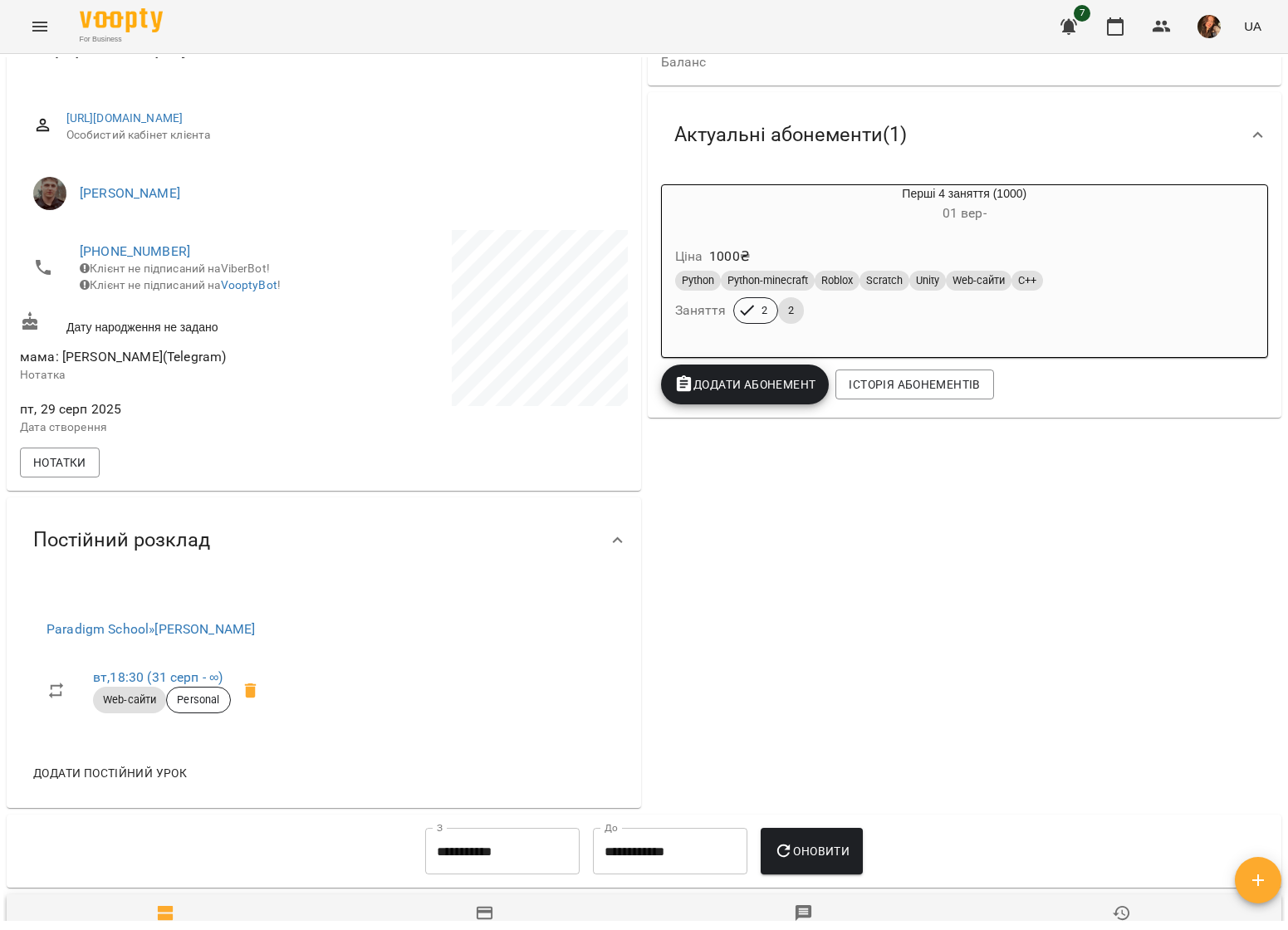
scroll to position [160, 0]
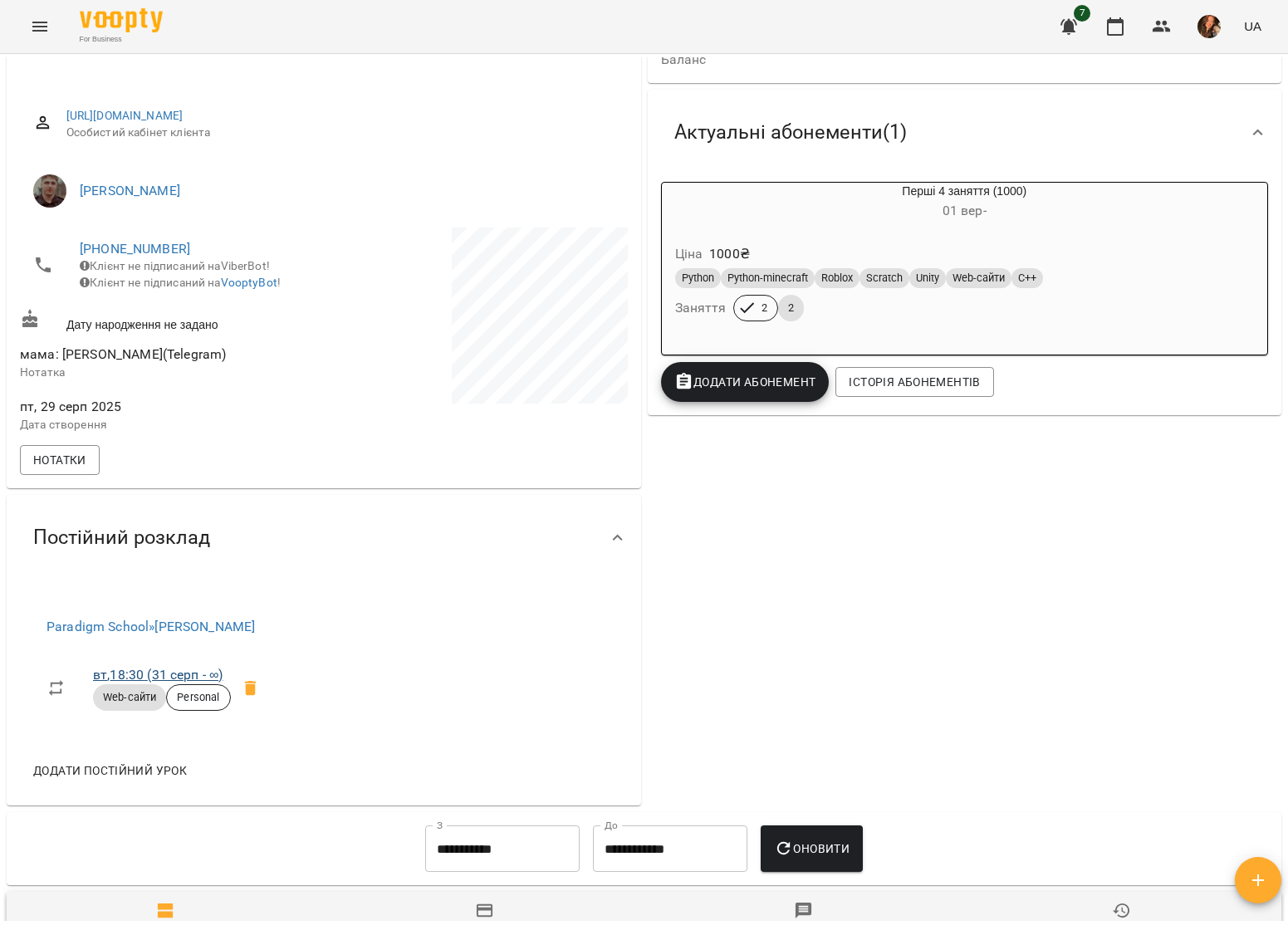
click at [184, 659] on link "вт , 18:30 ([DATE] - ∞)" at bounding box center [157, 674] width 129 height 16
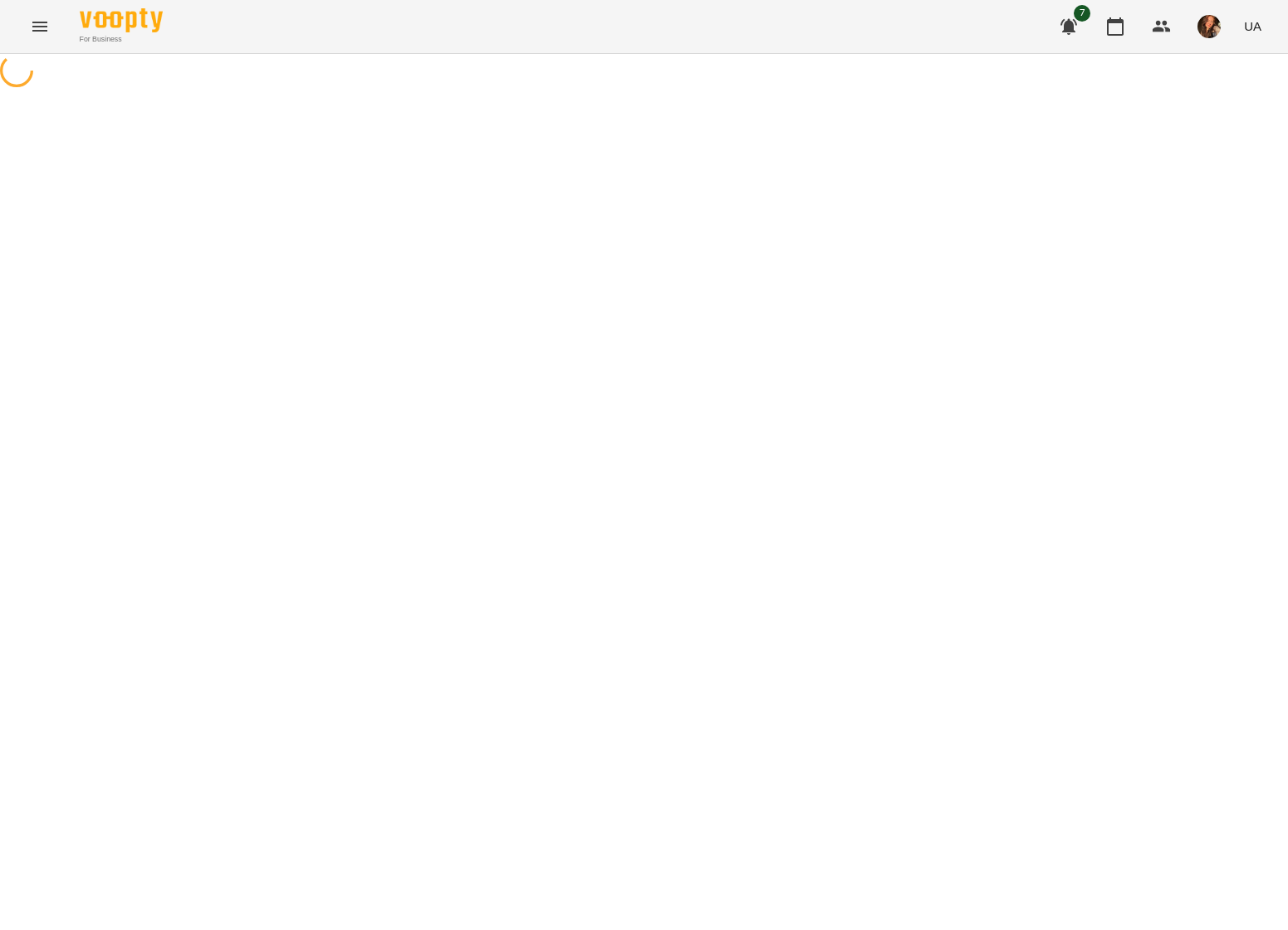
select select "*"
select select "*********"
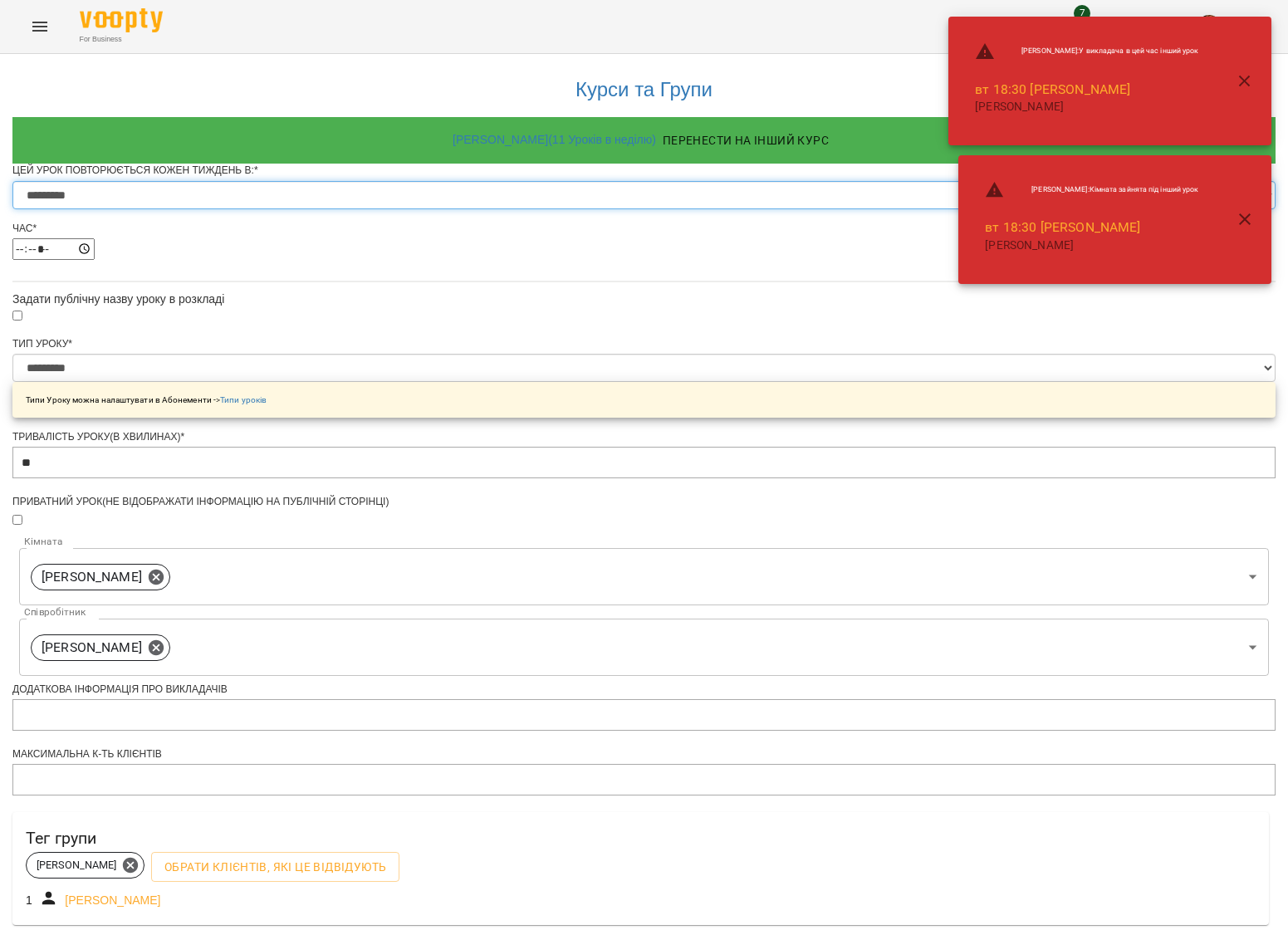
select select "*"
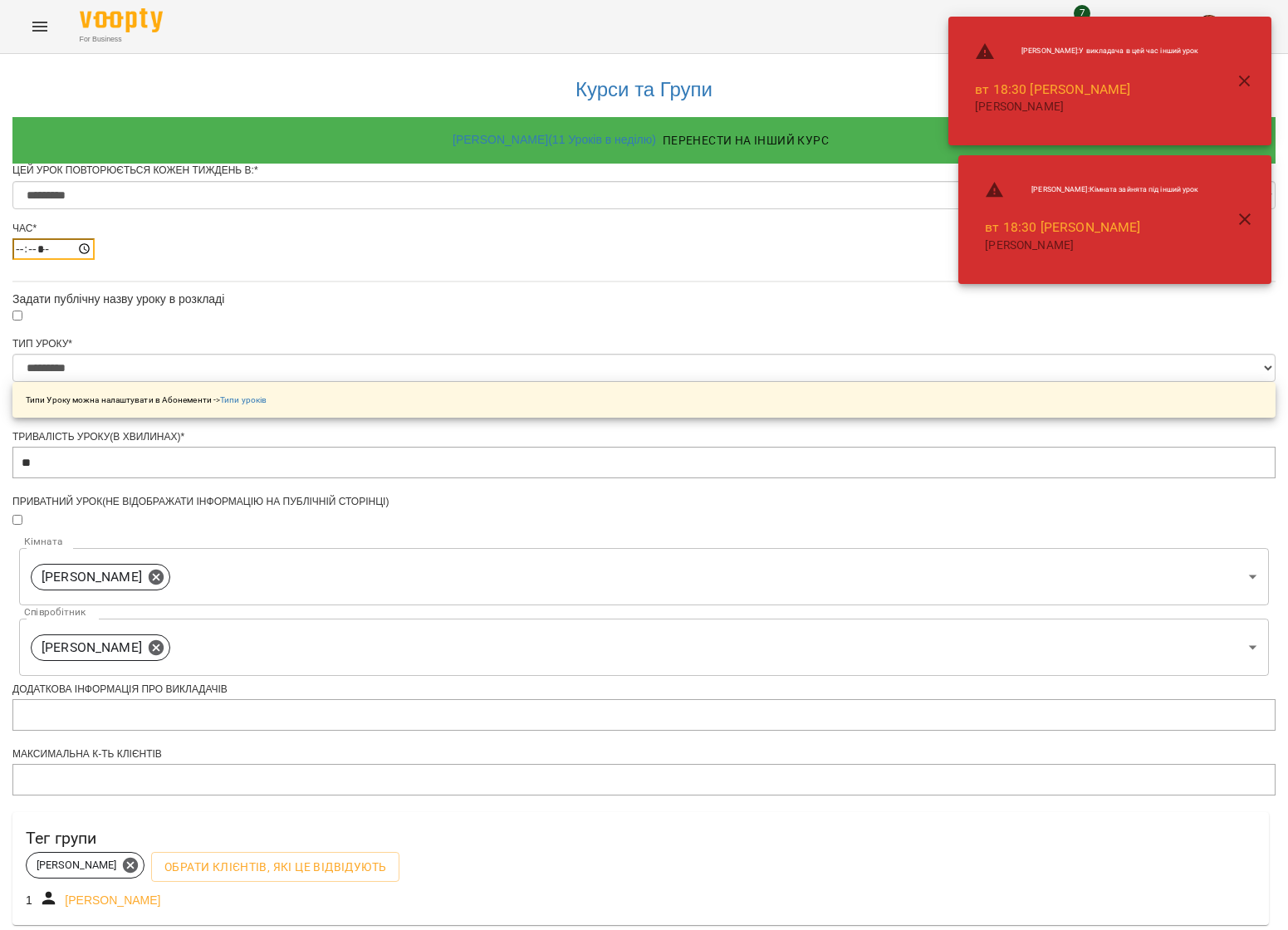
click at [95, 259] on input "*****" at bounding box center [53, 248] width 82 height 22
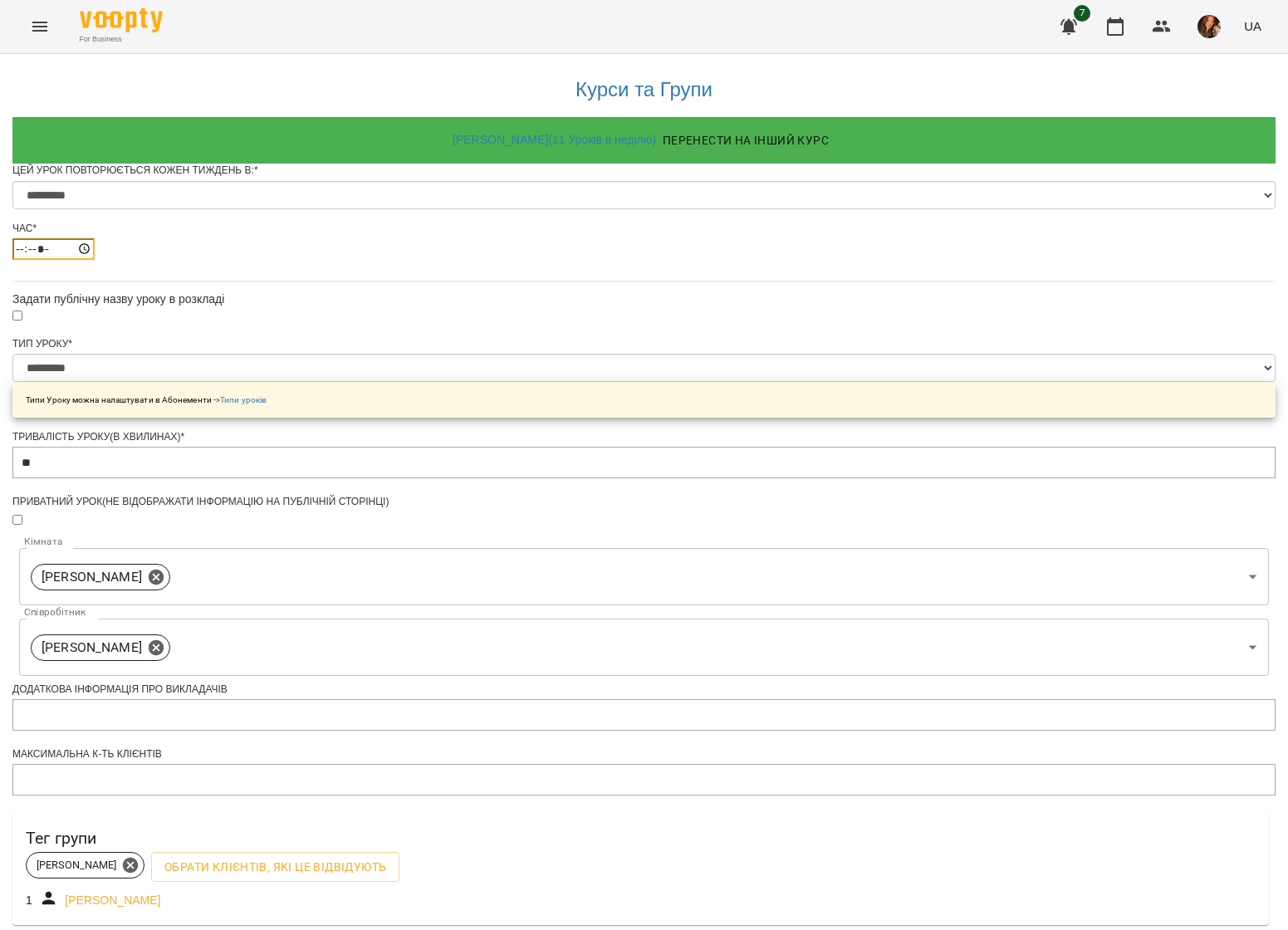
click at [95, 259] on input "*****" at bounding box center [53, 248] width 82 height 22
type input "*****"
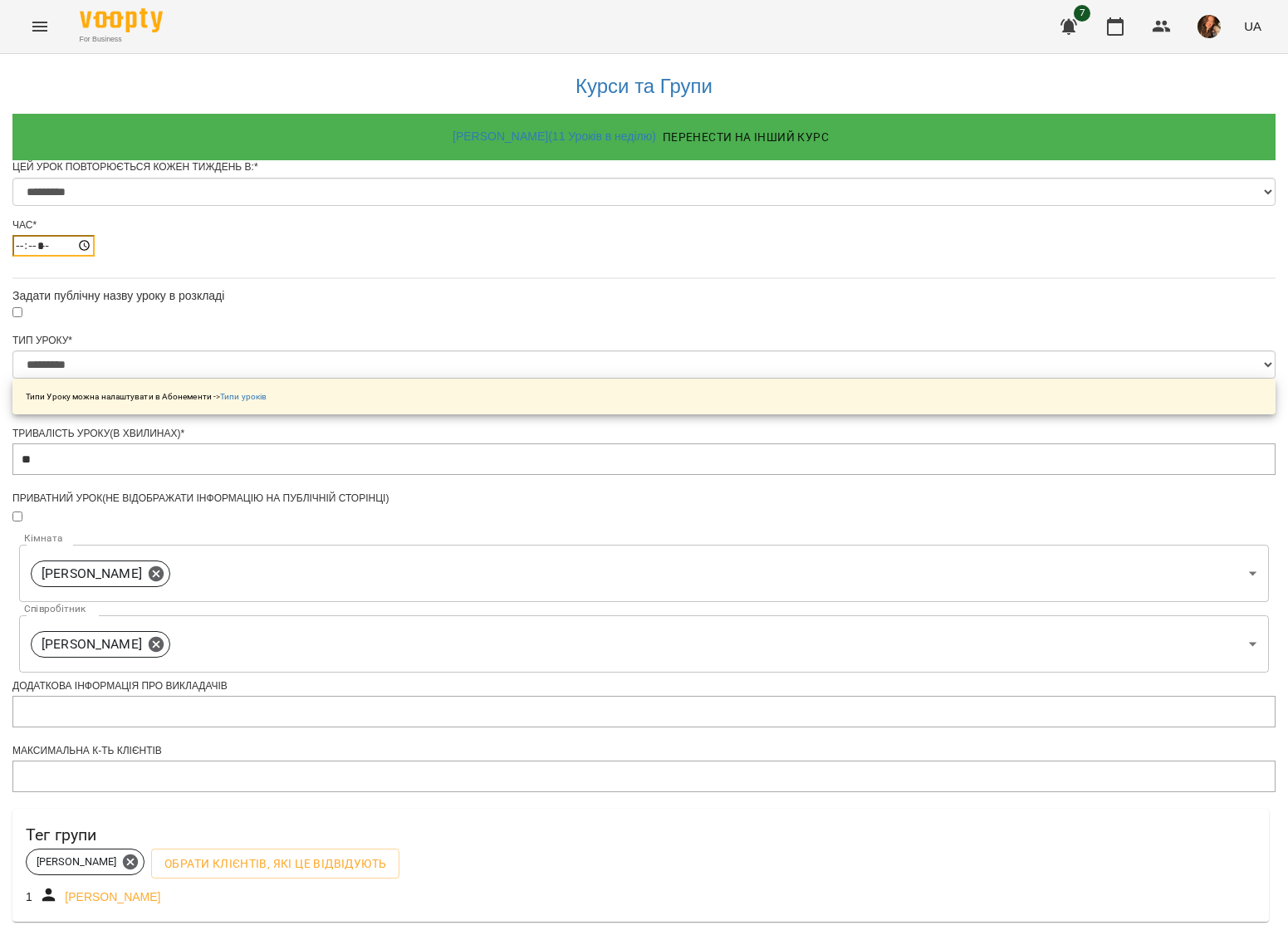
scroll to position [391, 0]
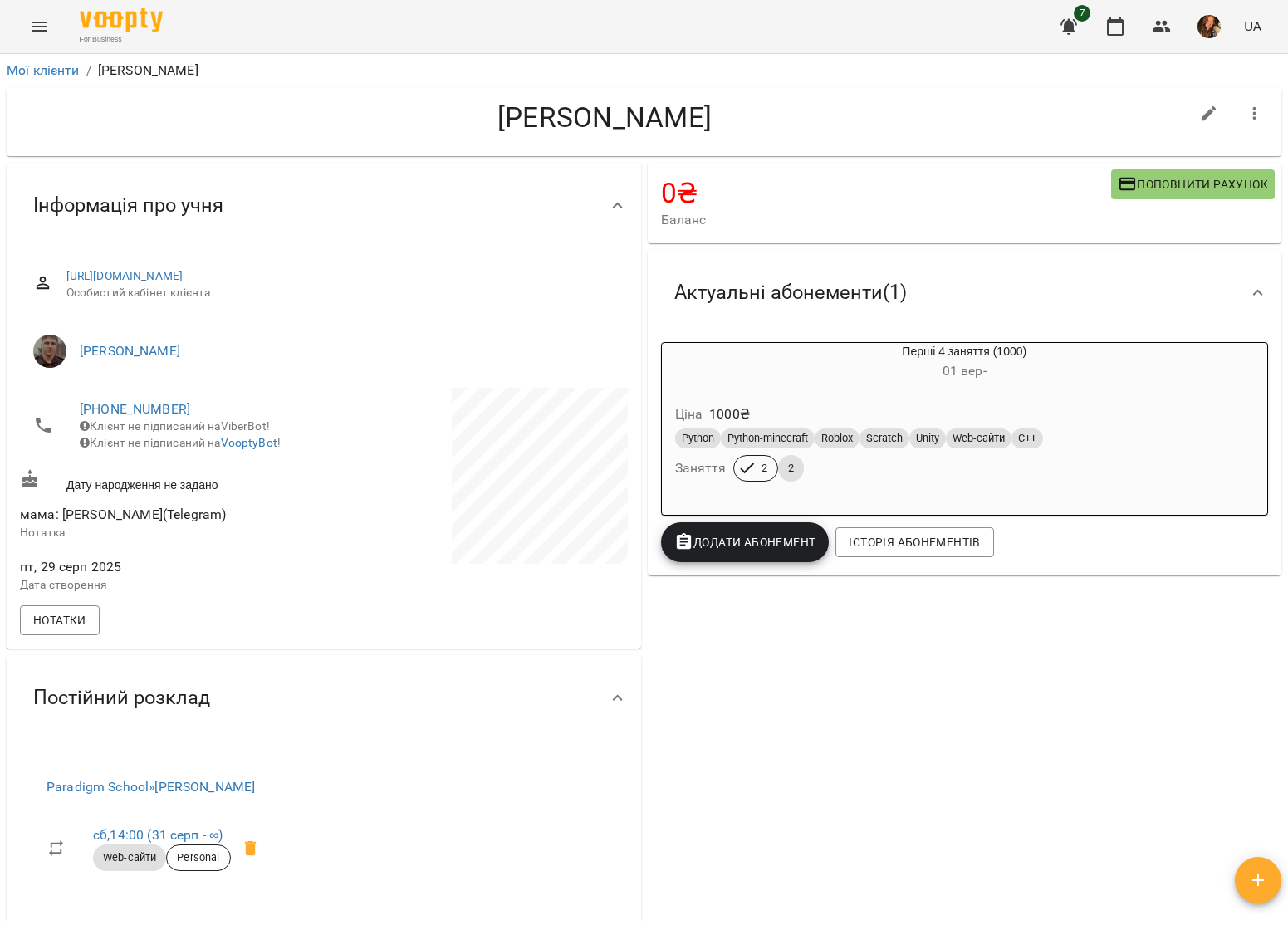
click at [40, 28] on icon "Menu" at bounding box center [39, 26] width 20 height 20
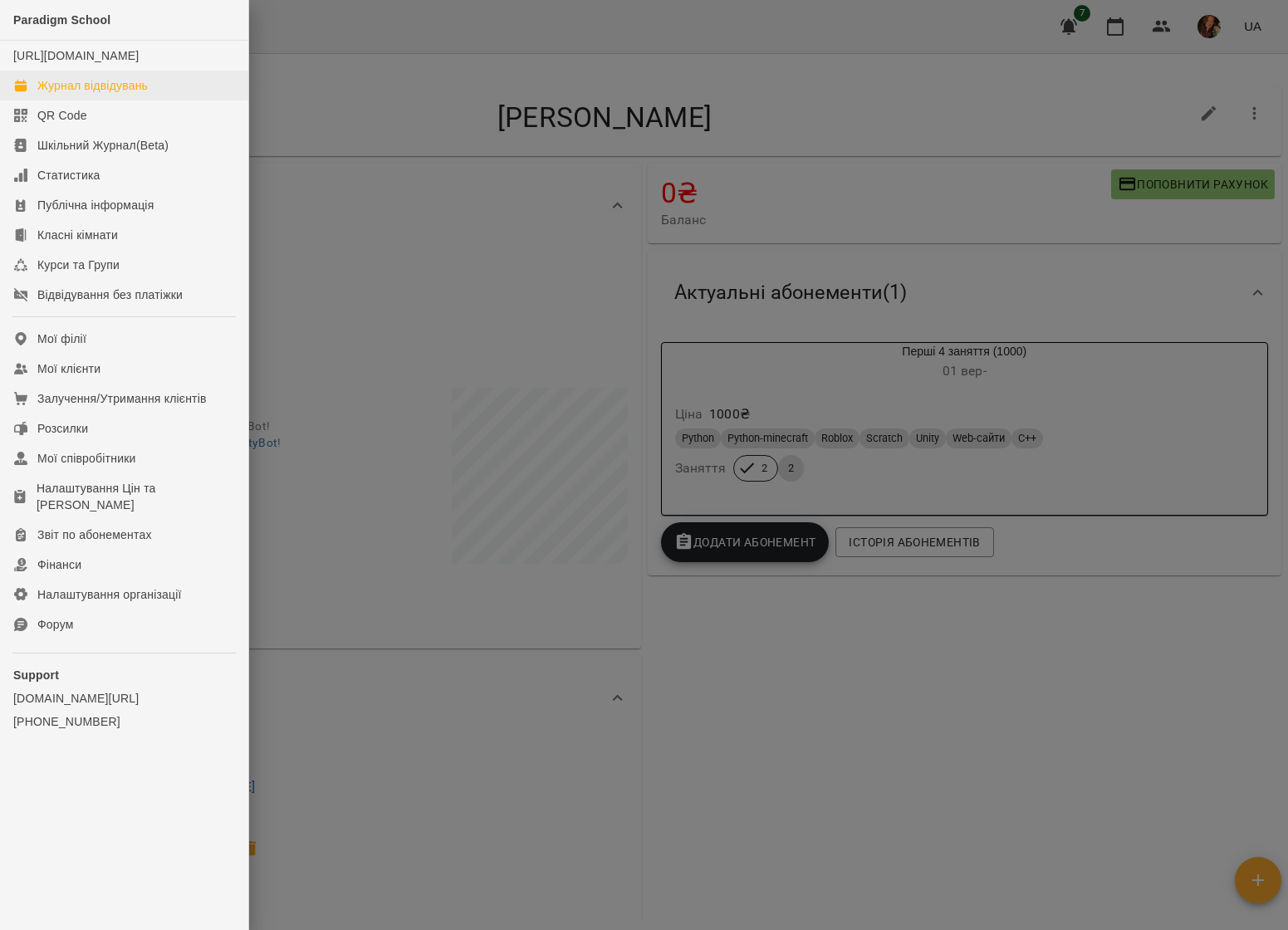
click at [47, 94] on div "Журнал відвідувань" at bounding box center [93, 85] width 111 height 17
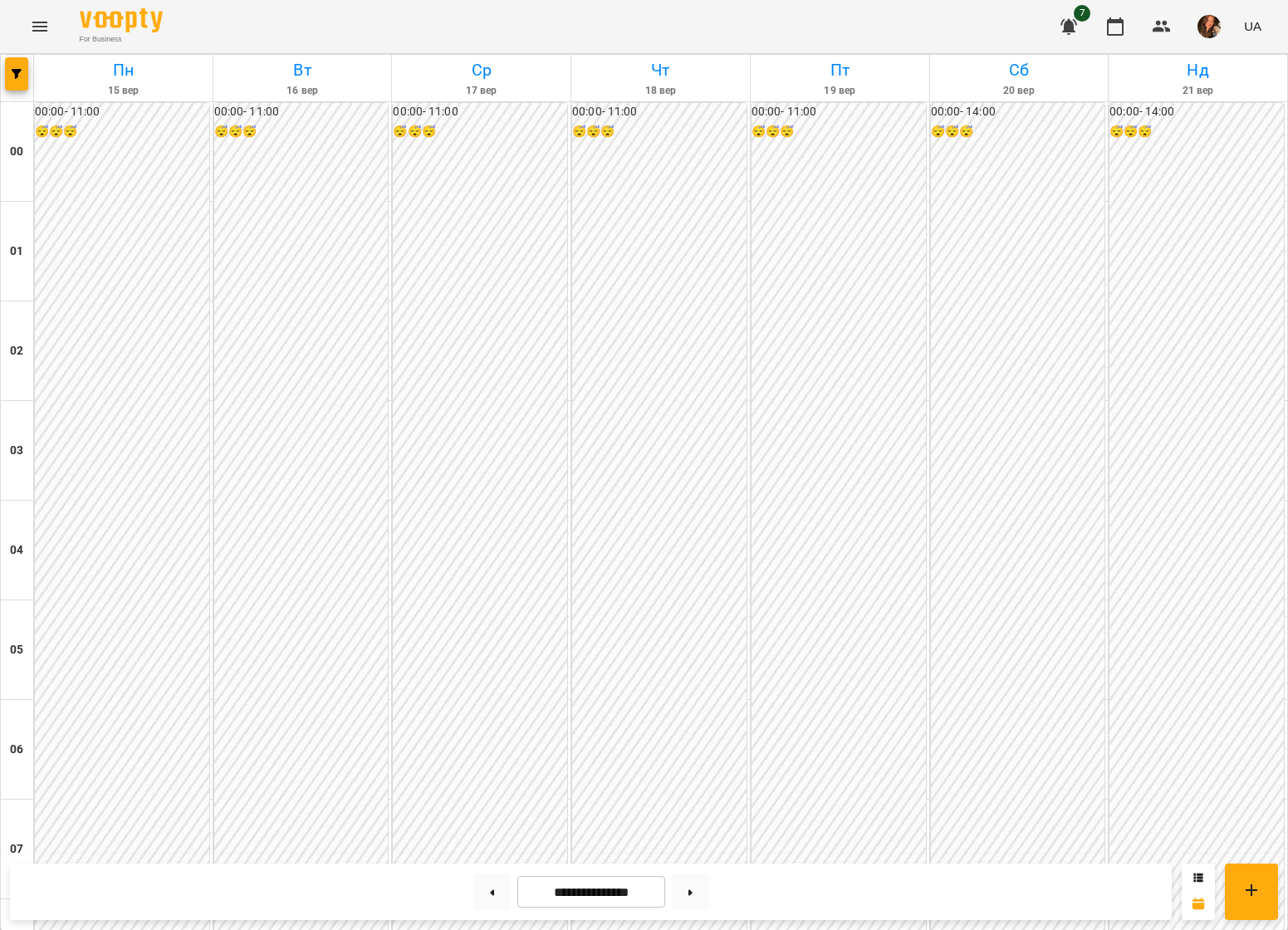
scroll to position [1247, 0]
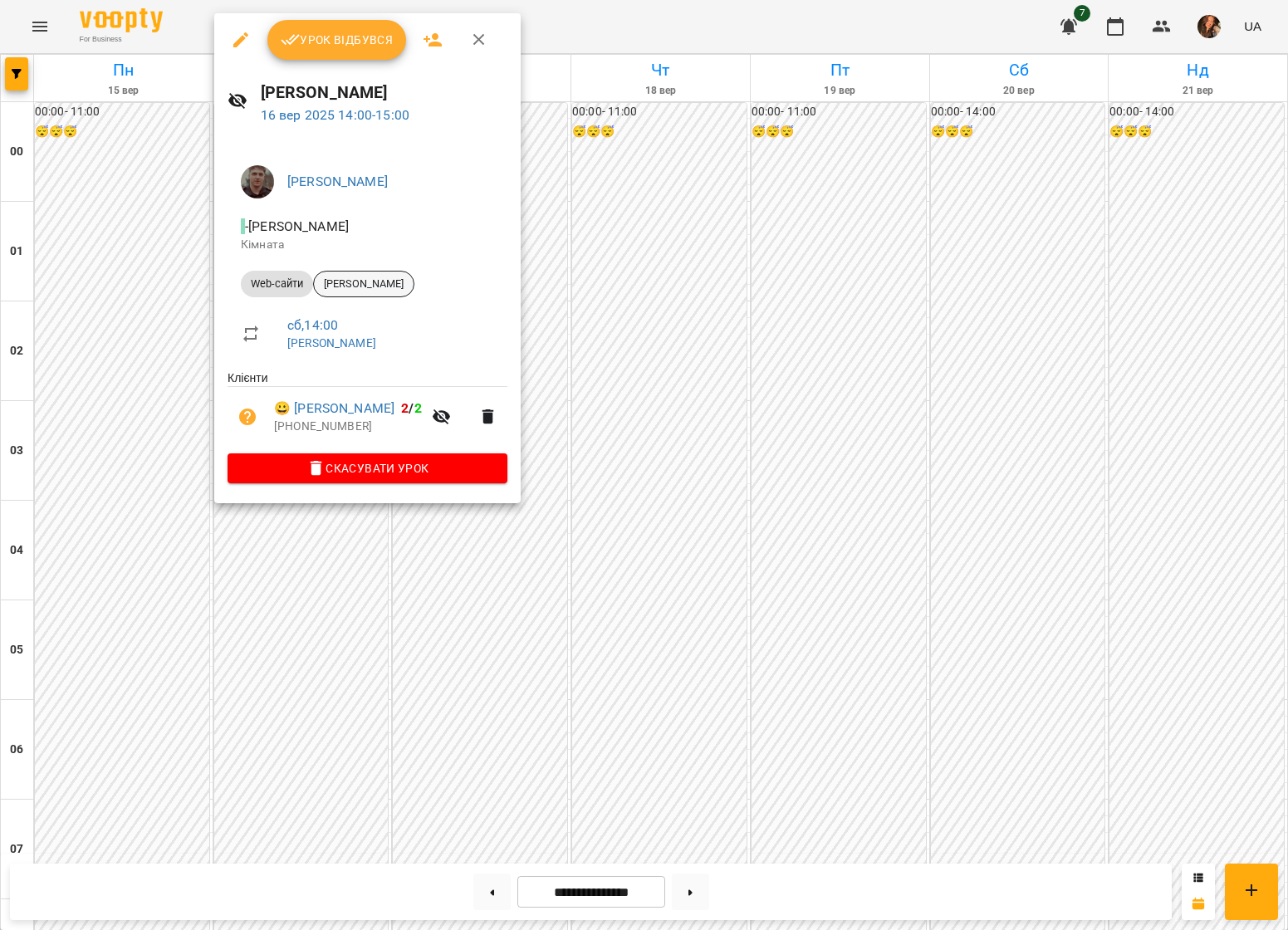
click at [366, 276] on div "[PERSON_NAME]" at bounding box center [363, 284] width 101 height 26
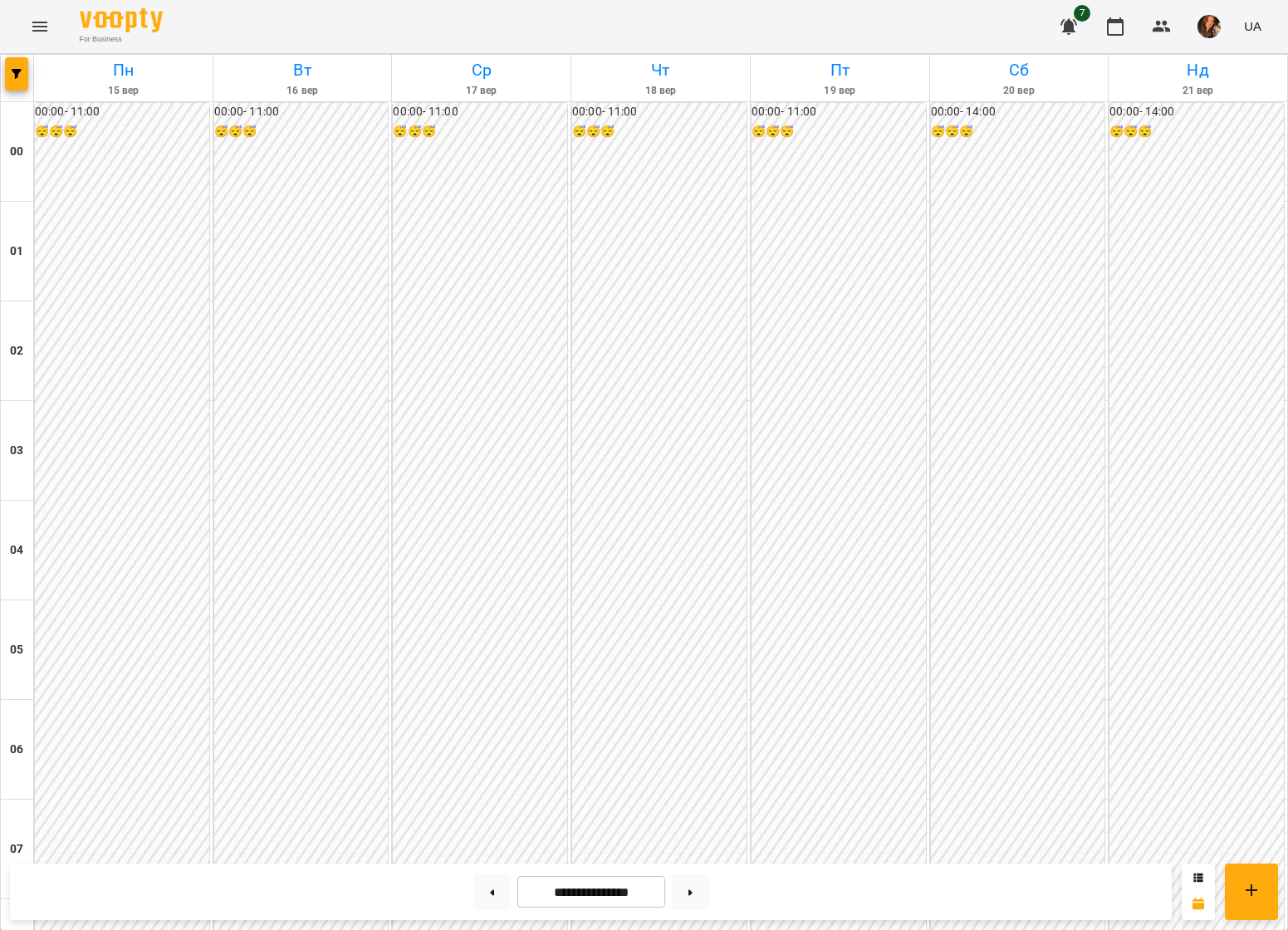
scroll to position [1294, 0]
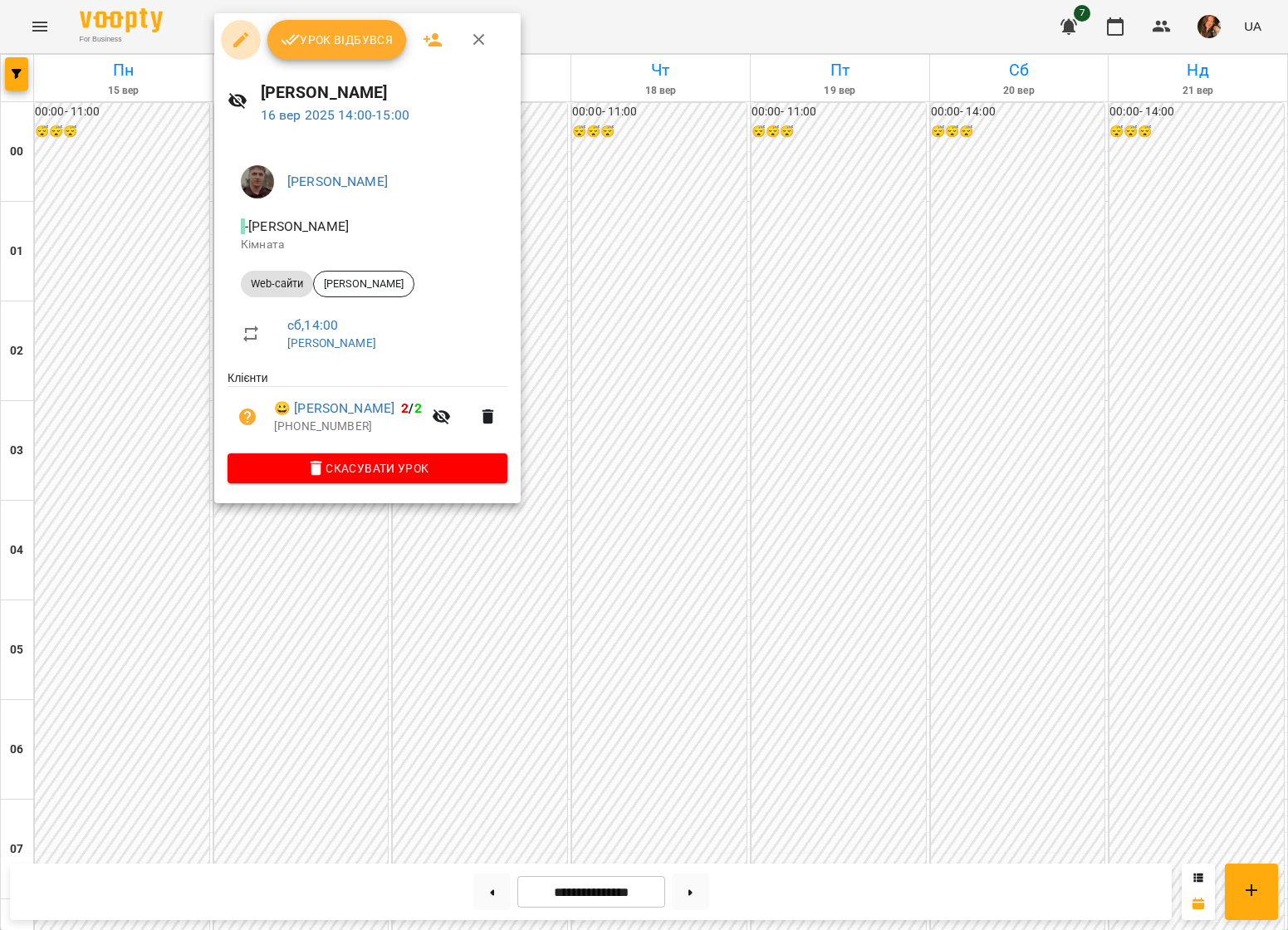
click at [238, 38] on icon "button" at bounding box center [240, 39] width 20 height 20
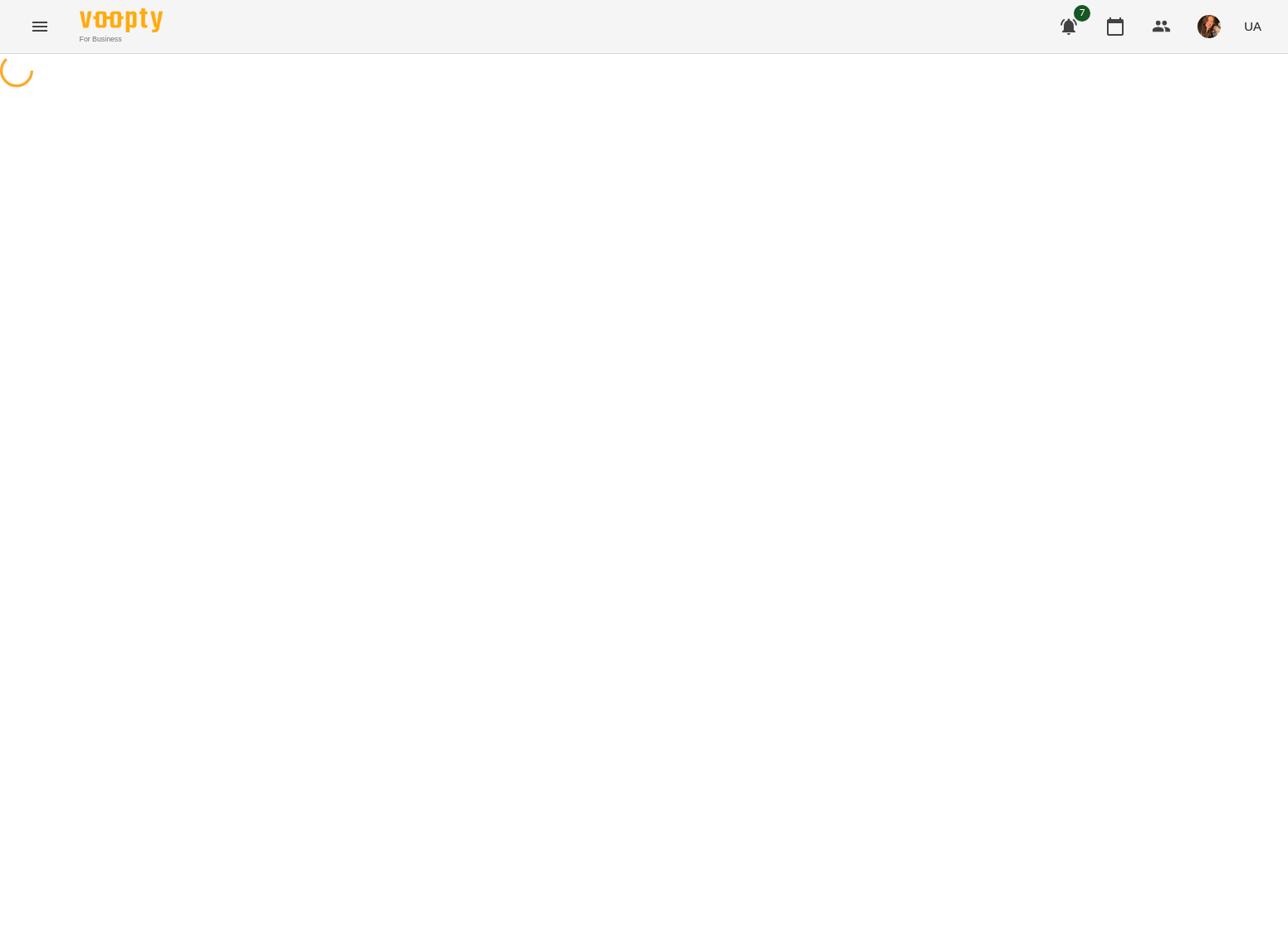
select select "*********"
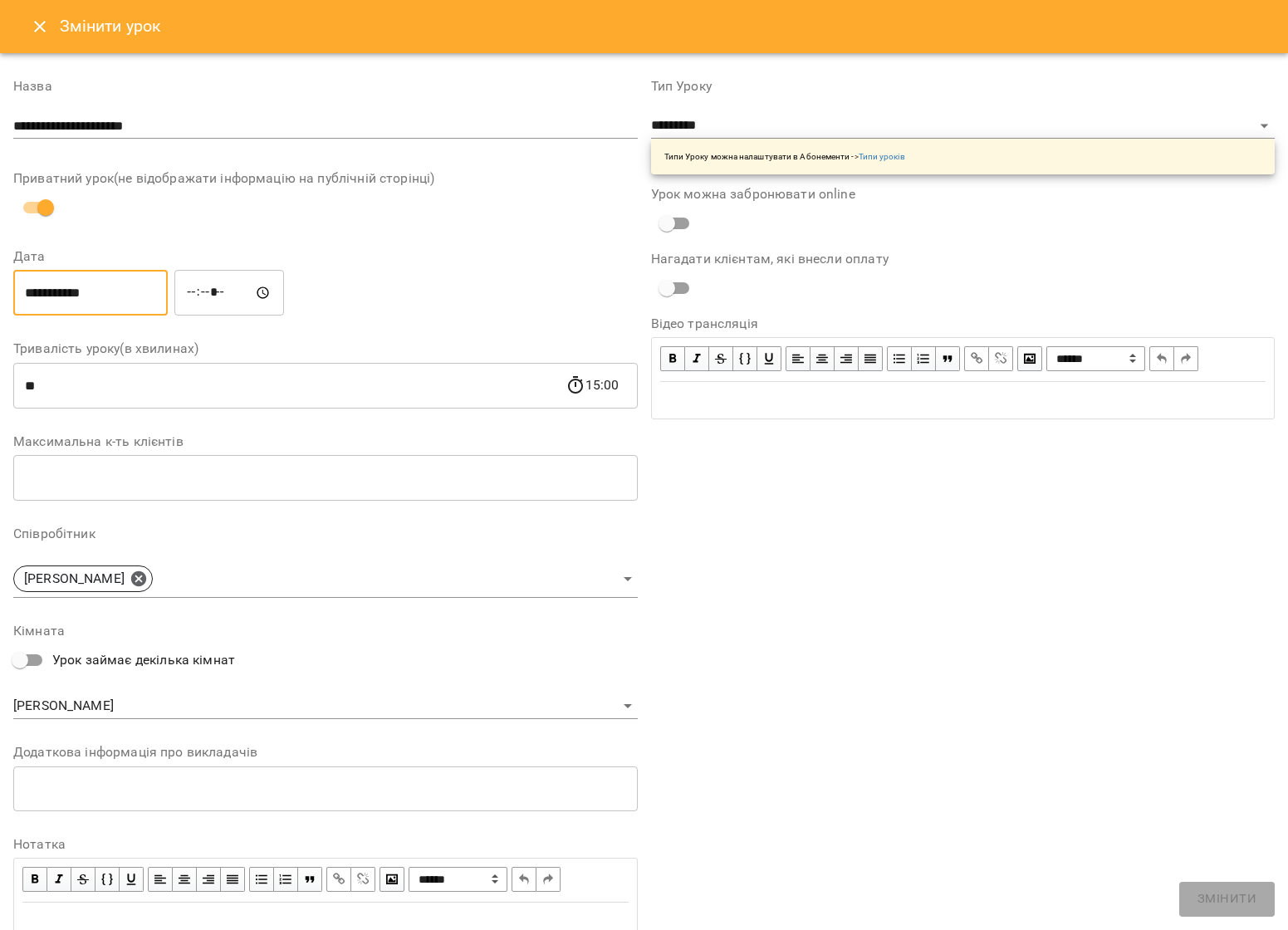
click at [163, 308] on input "**********" at bounding box center [90, 293] width 155 height 47
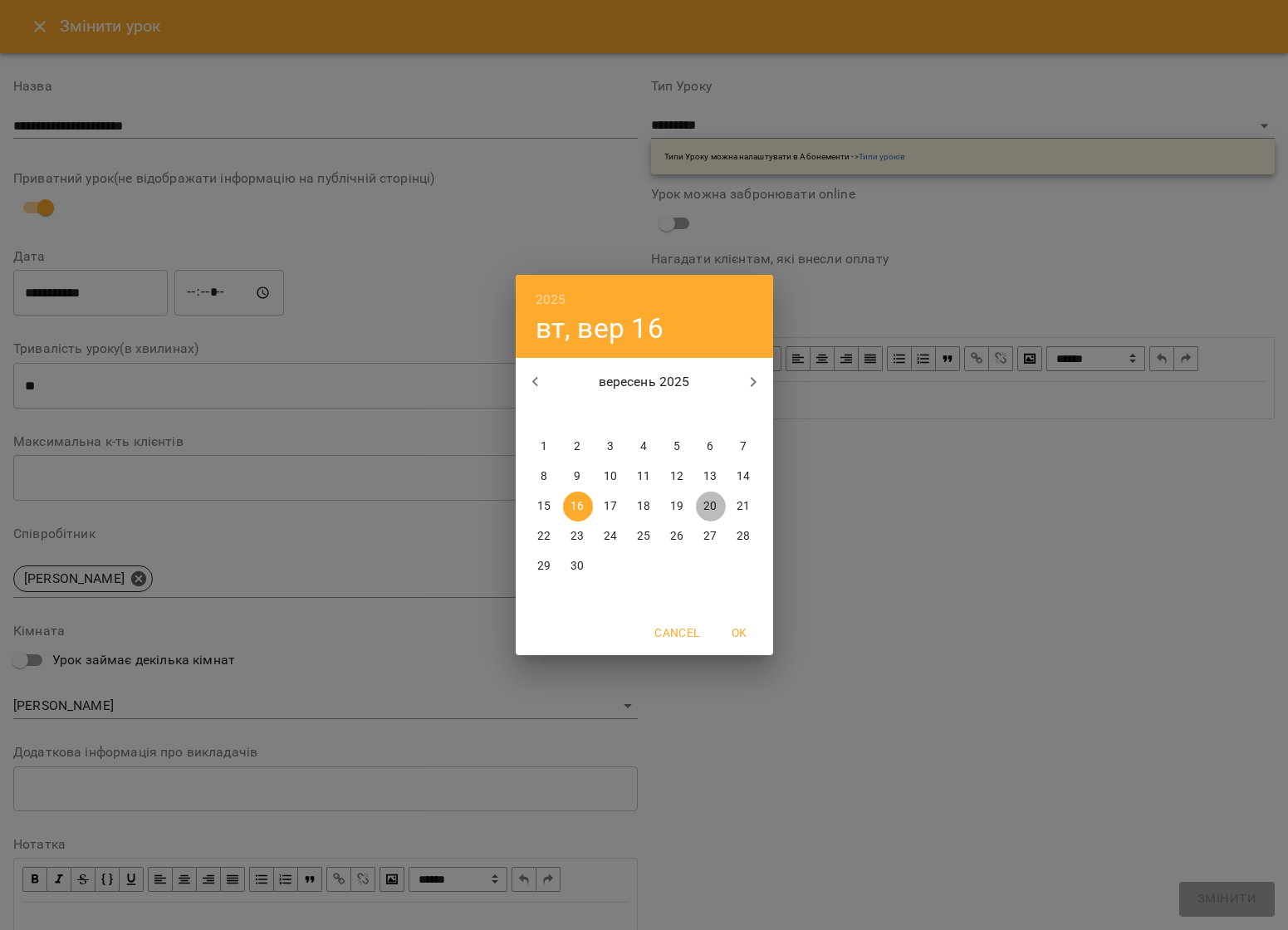
click at [711, 509] on p "20" at bounding box center [710, 507] width 13 height 17
type input "**********"
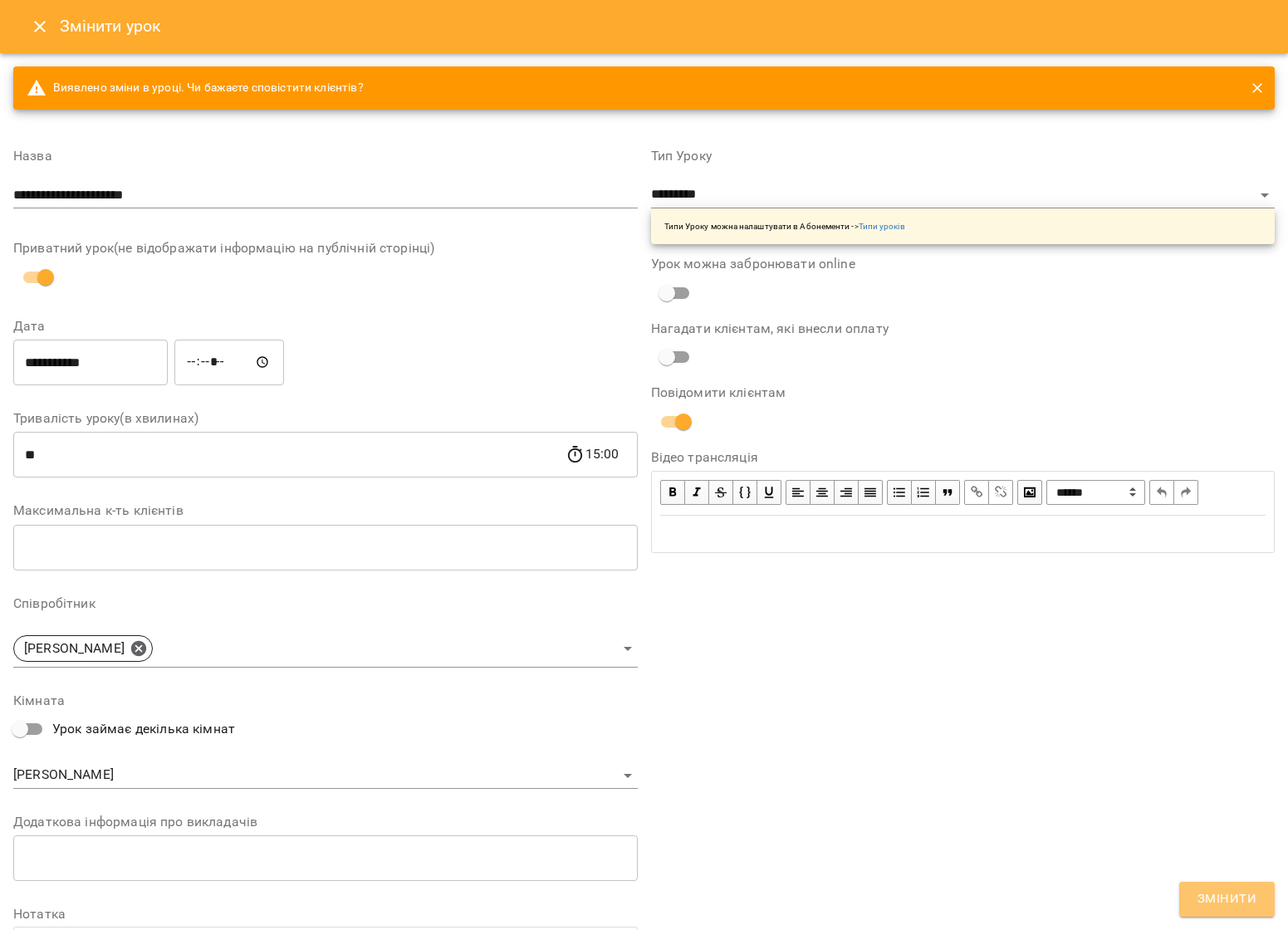
click at [971, 659] on button "Змінити" at bounding box center [1227, 898] width 96 height 35
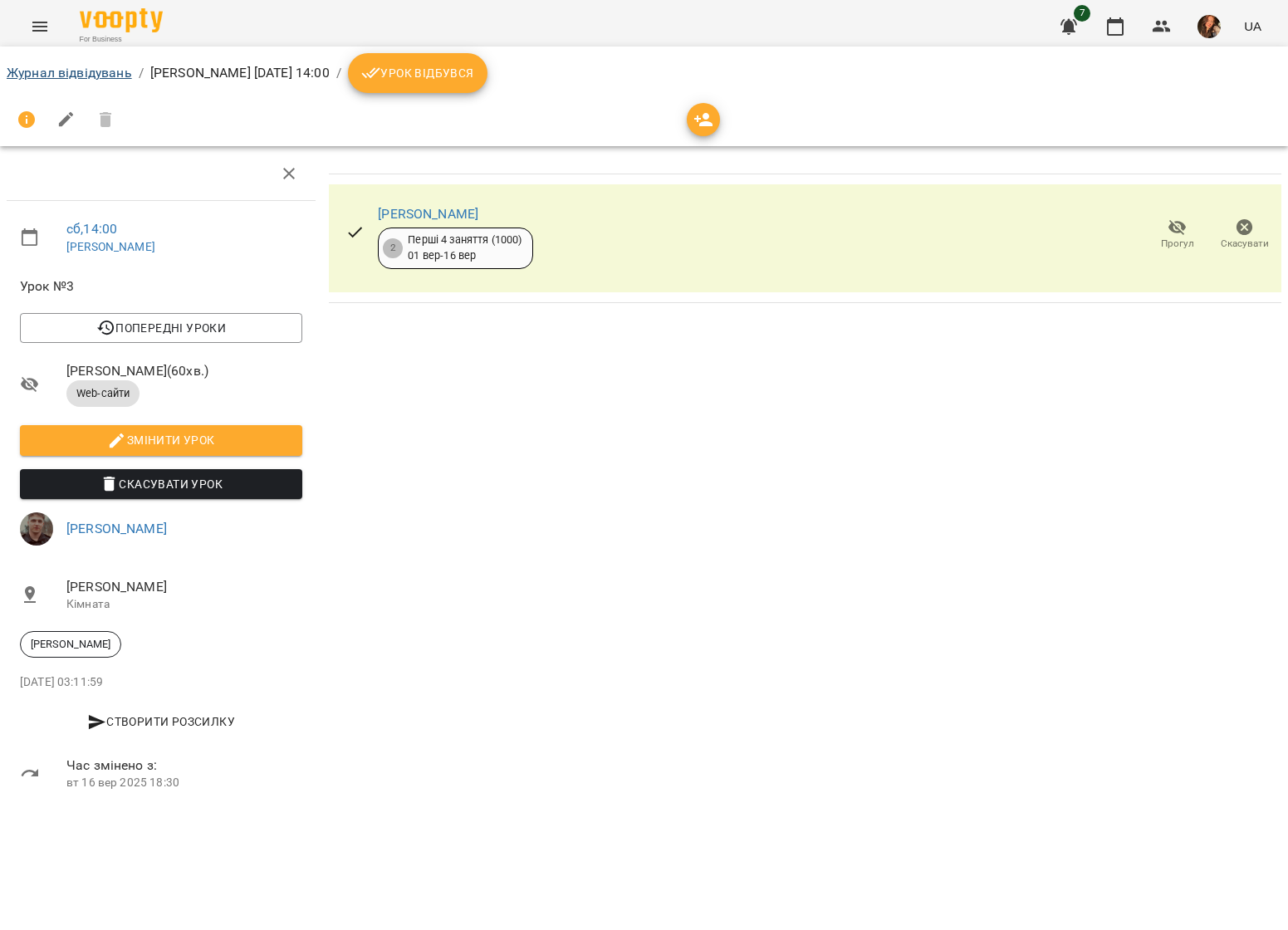
click at [102, 76] on link "Журнал відвідувань" at bounding box center [69, 72] width 126 height 16
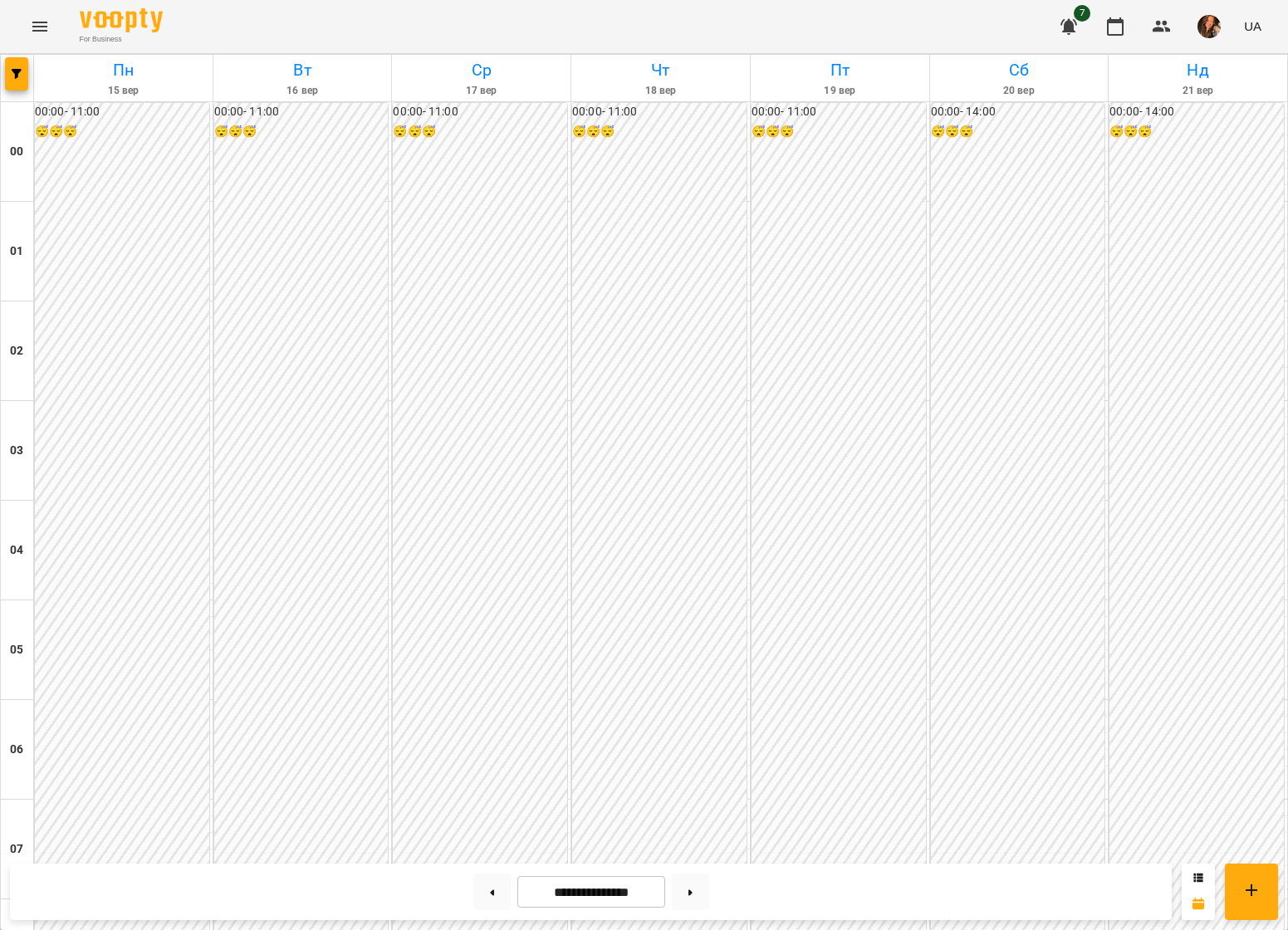
scroll to position [1247, 0]
click at [692, 659] on icon at bounding box center [690, 892] width 4 height 6
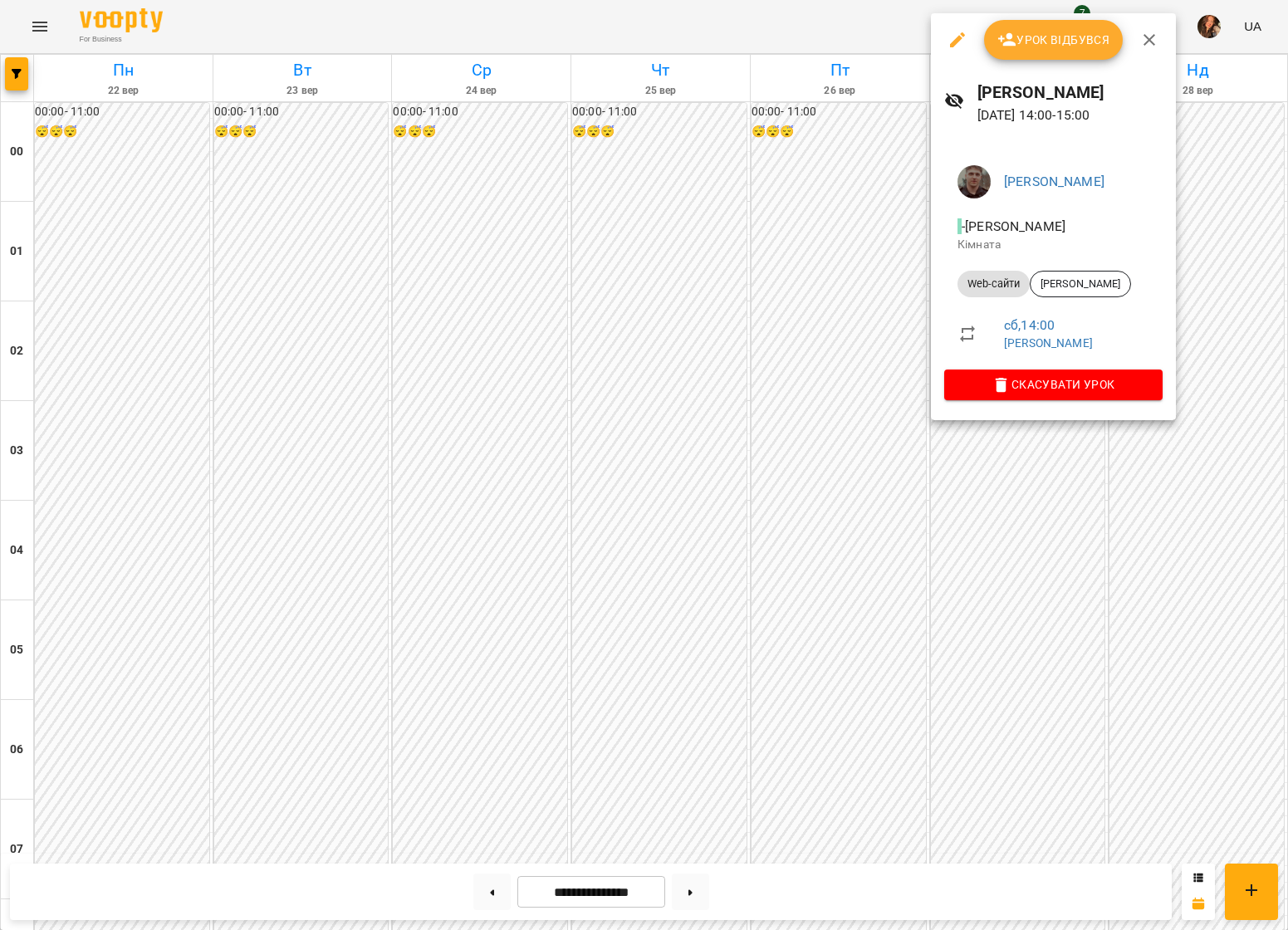
click at [931, 551] on div at bounding box center [644, 465] width 1288 height 930
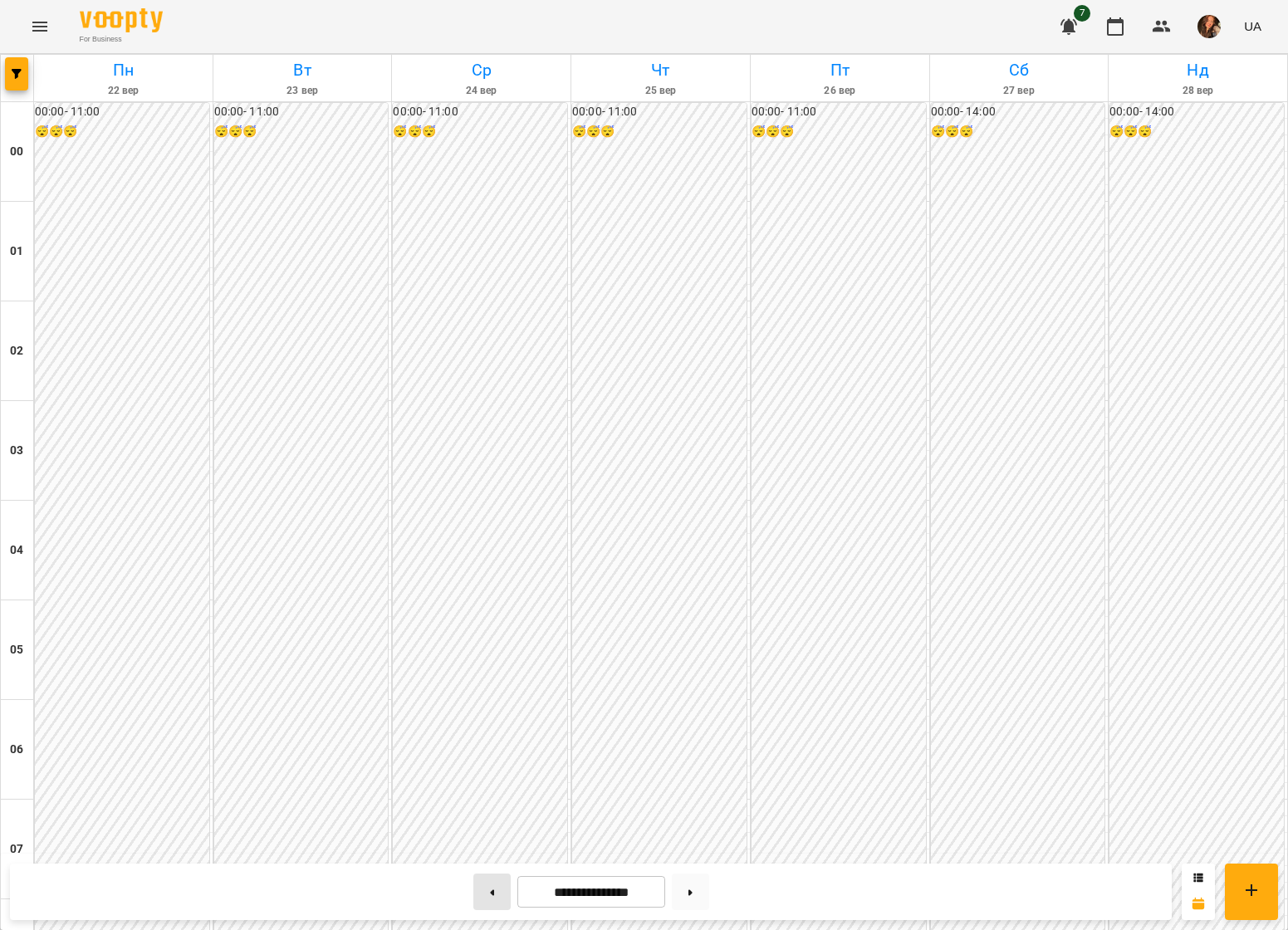
click at [483, 659] on button at bounding box center [492, 892] width 37 height 37
type input "**********"
click at [37, 17] on icon "Menu" at bounding box center [39, 26] width 20 height 20
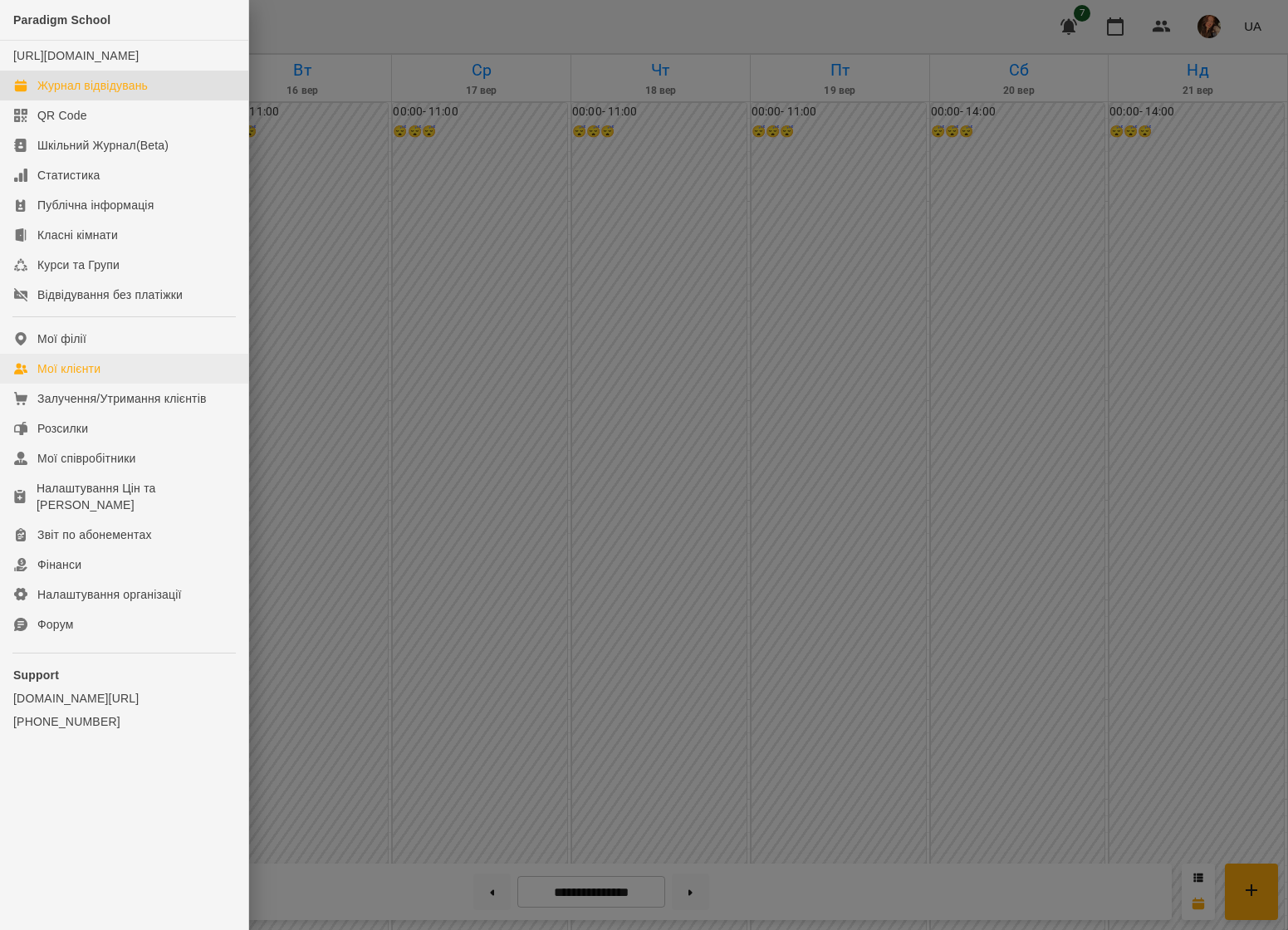
click at [87, 376] on div "Мої клієнти" at bounding box center [68, 369] width 63 height 17
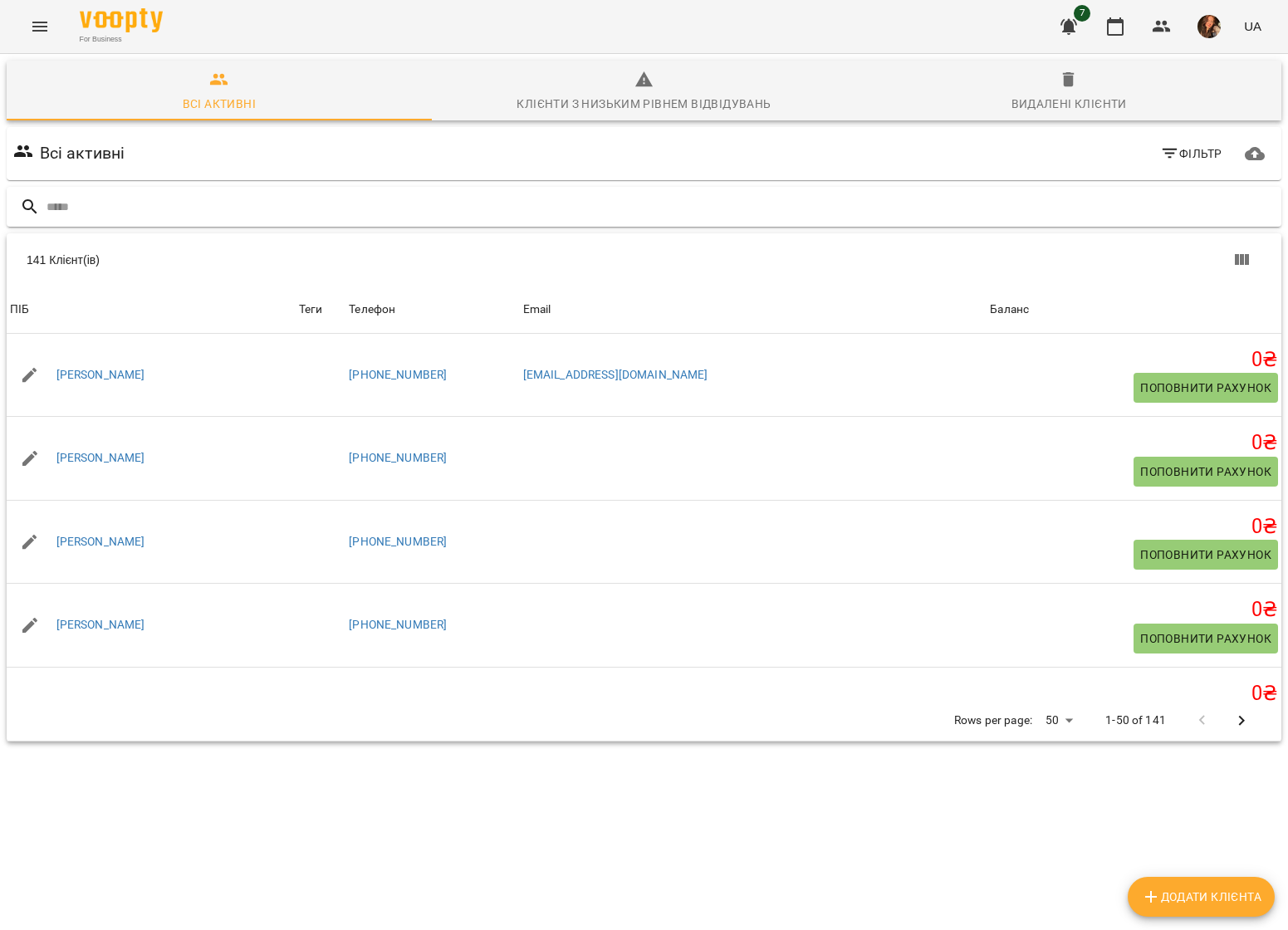
click at [471, 207] on input "text" at bounding box center [660, 207] width 1228 height 27
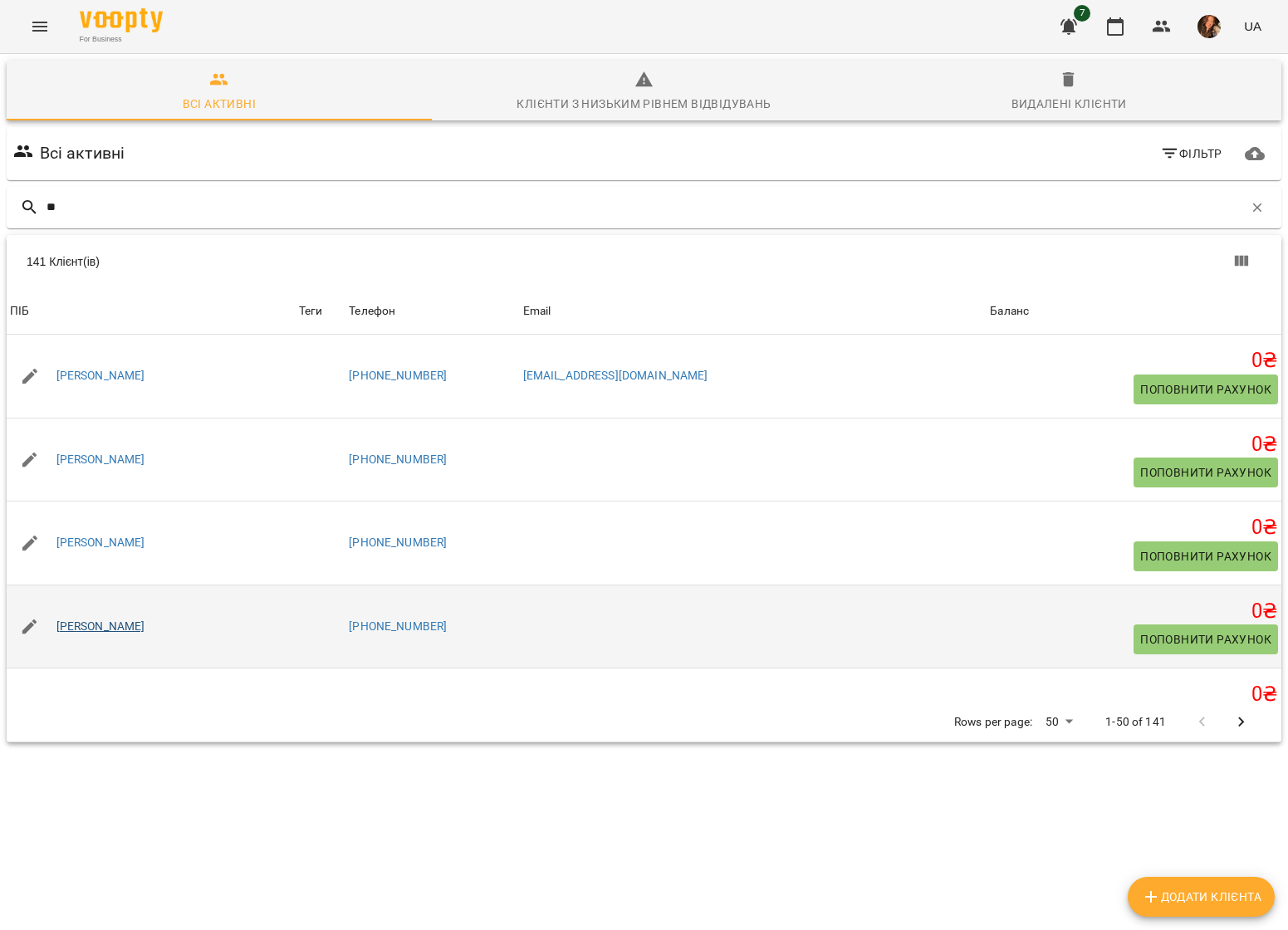
type input "**"
click at [109, 626] on link "[PERSON_NAME]" at bounding box center [100, 627] width 89 height 17
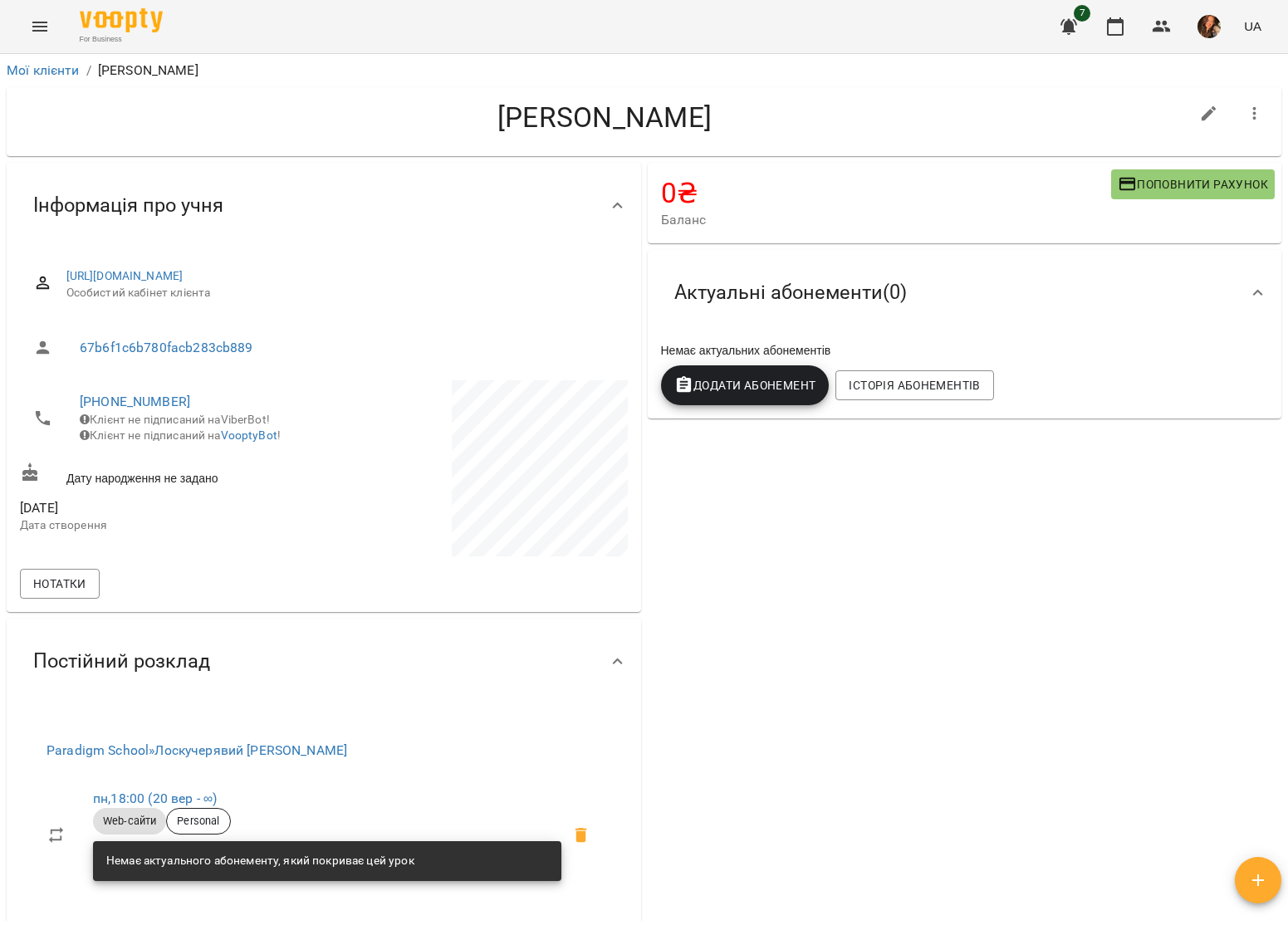
click at [971, 108] on icon "button" at bounding box center [1208, 113] width 20 height 20
select select "**"
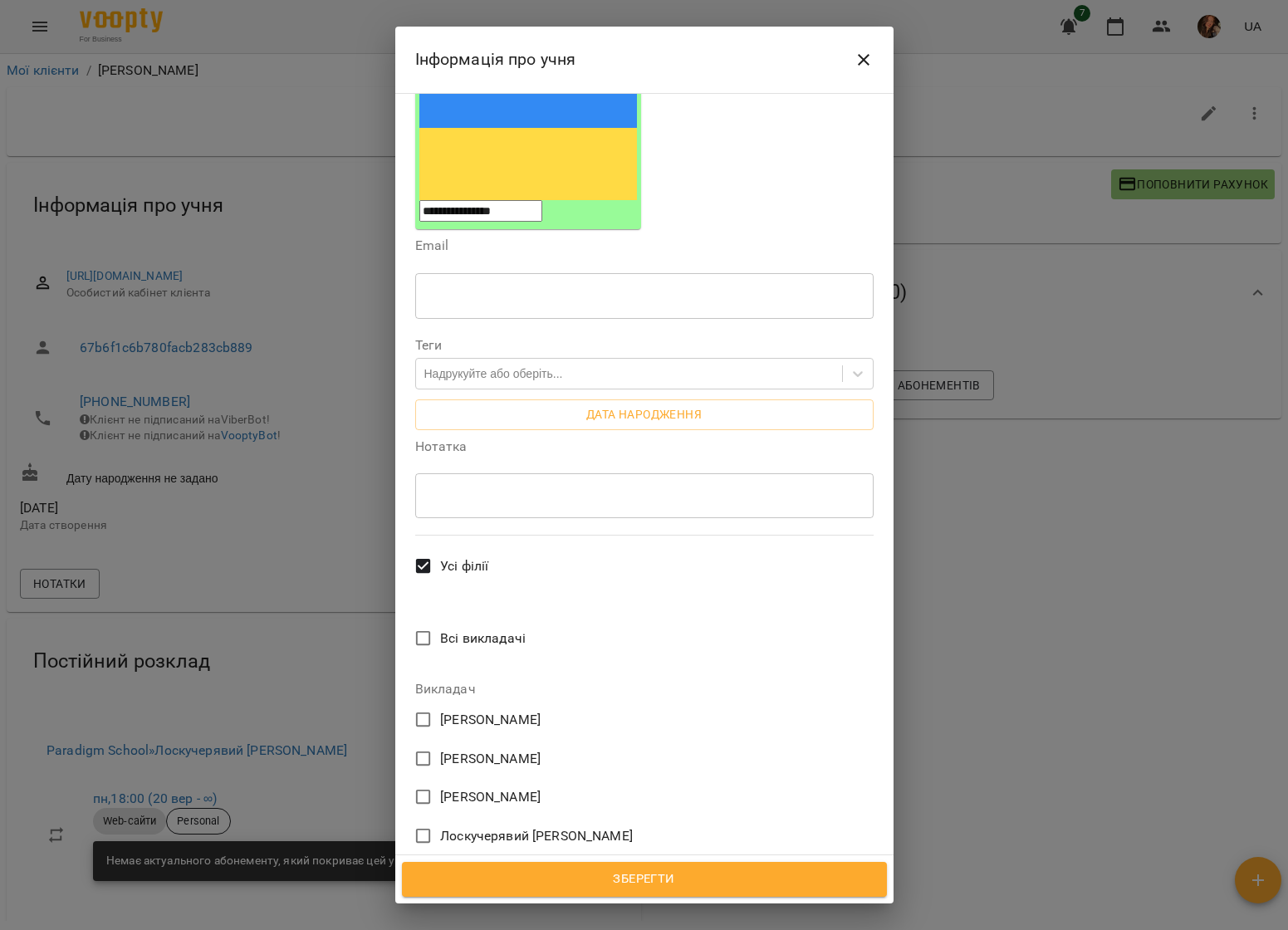
scroll to position [296, 0]
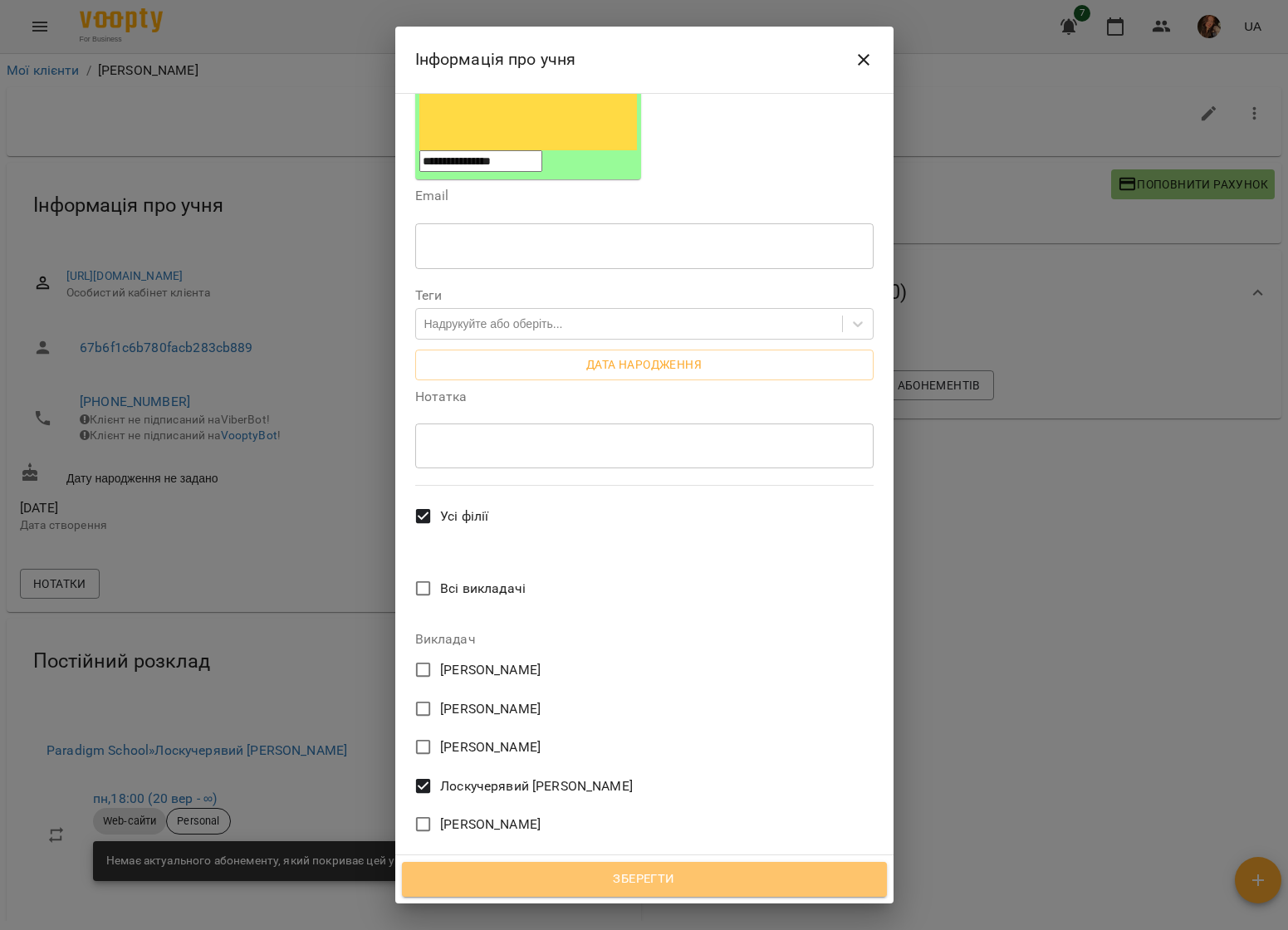
click at [536, 659] on span "Зберегти" at bounding box center [644, 878] width 449 height 22
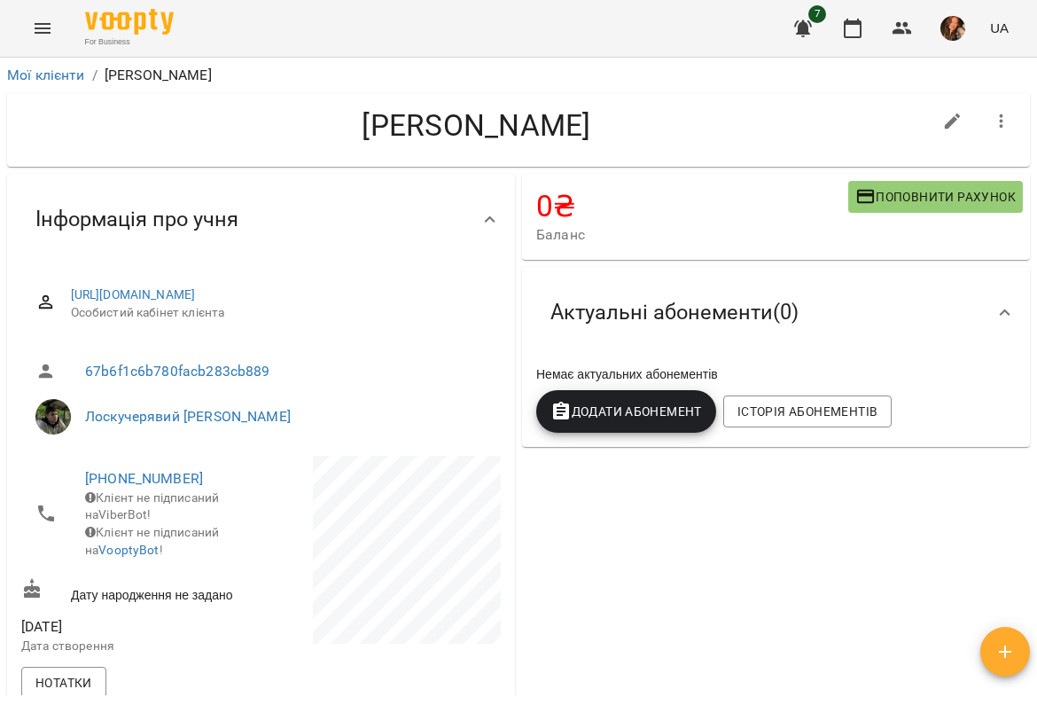
click at [46, 35] on icon "Menu" at bounding box center [42, 28] width 21 height 21
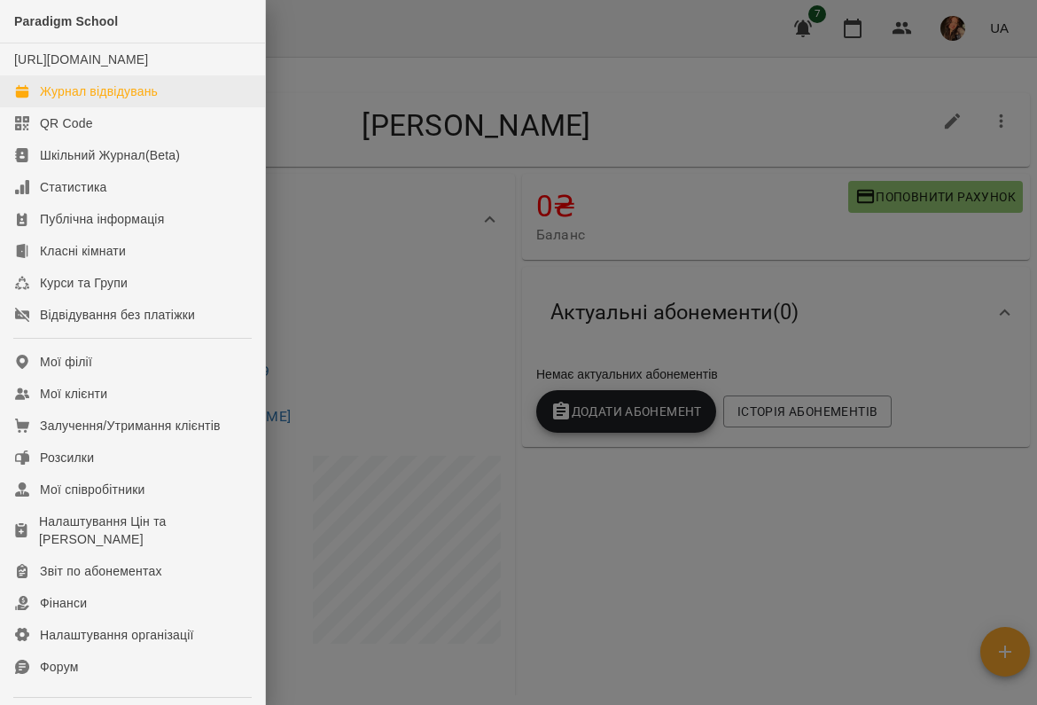
click at [32, 107] on link "Журнал відвідувань" at bounding box center [132, 91] width 265 height 32
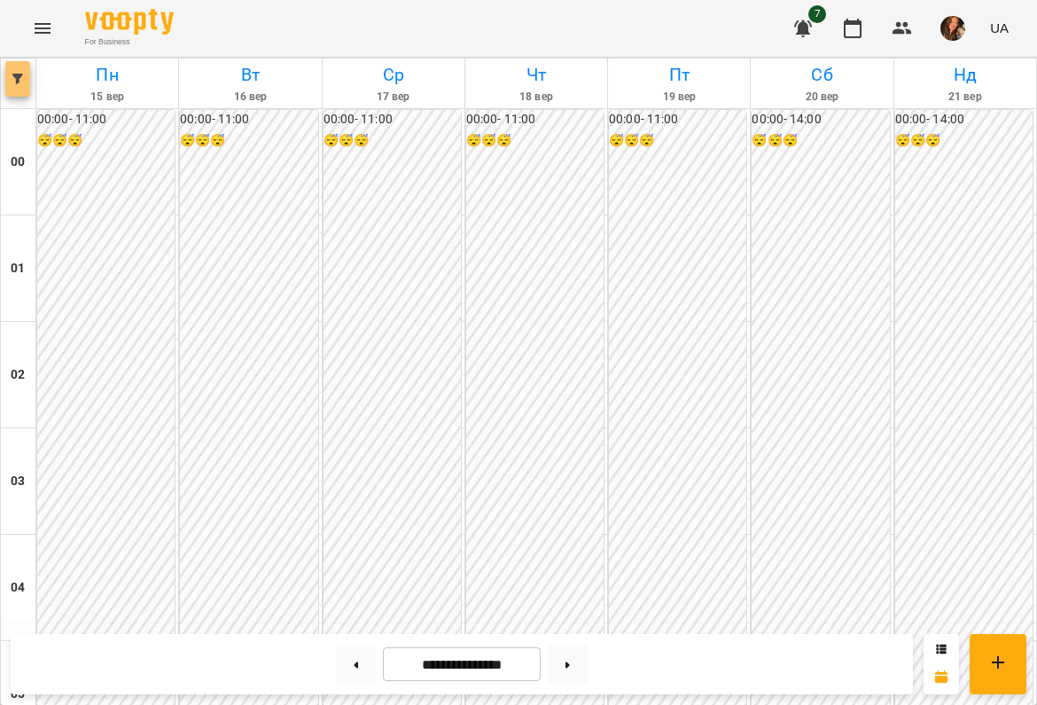
click at [17, 73] on button "button" at bounding box center [17, 78] width 25 height 35
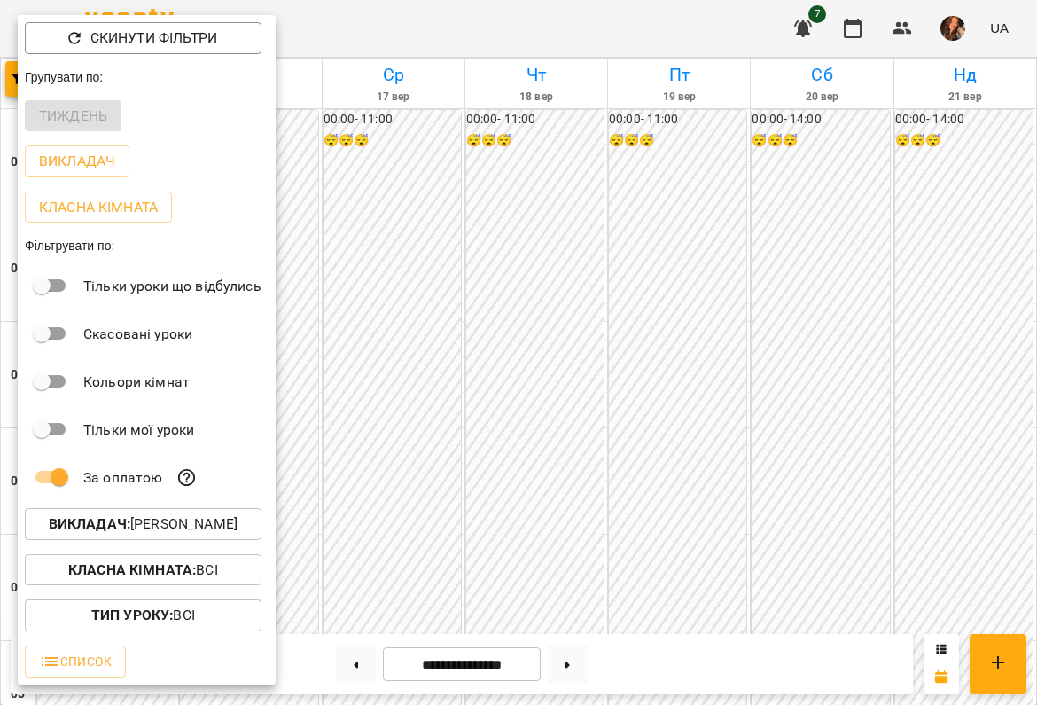
click at [126, 528] on b "Викладач :" at bounding box center [90, 523] width 82 height 17
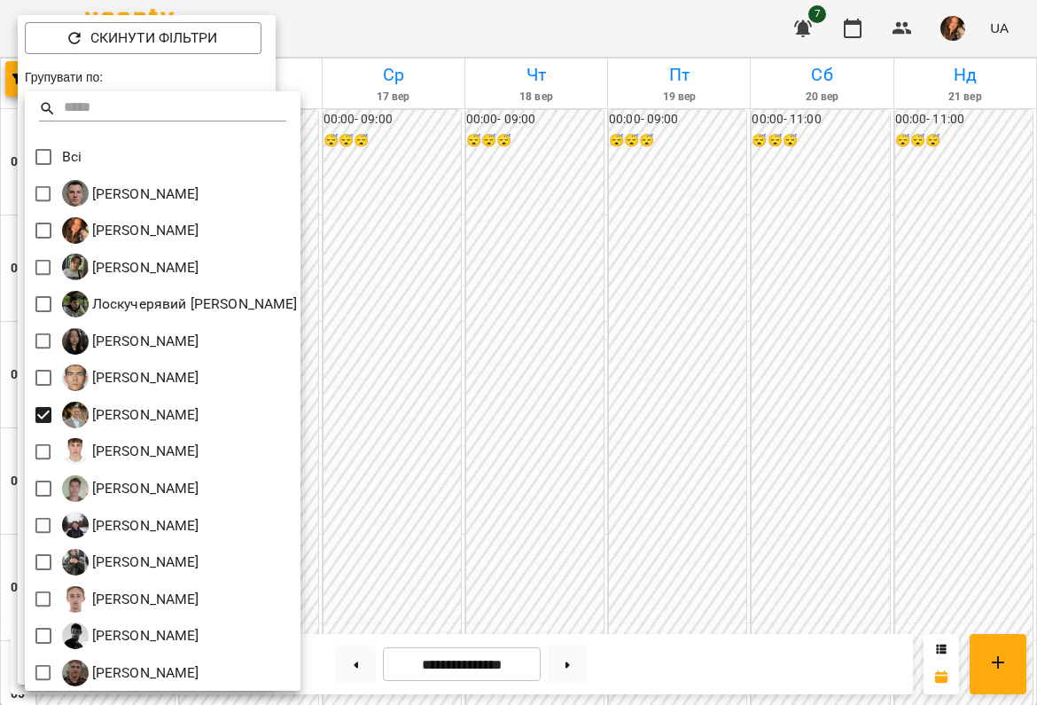
click at [461, 436] on div at bounding box center [518, 352] width 1037 height 705
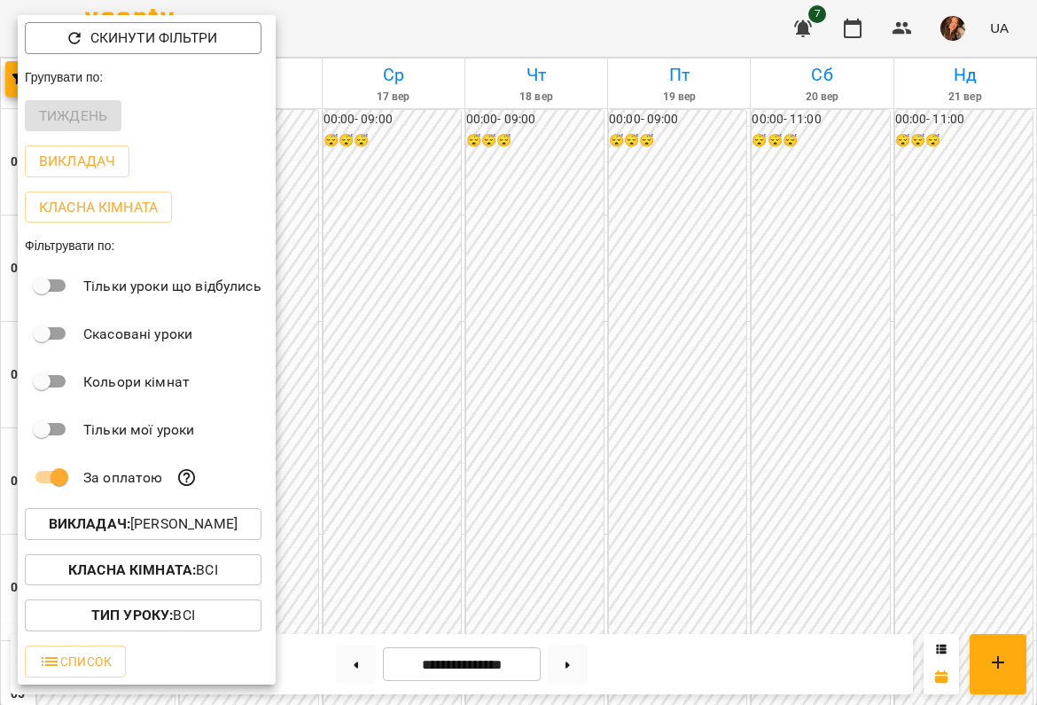
click at [461, 436] on div at bounding box center [518, 352] width 1037 height 705
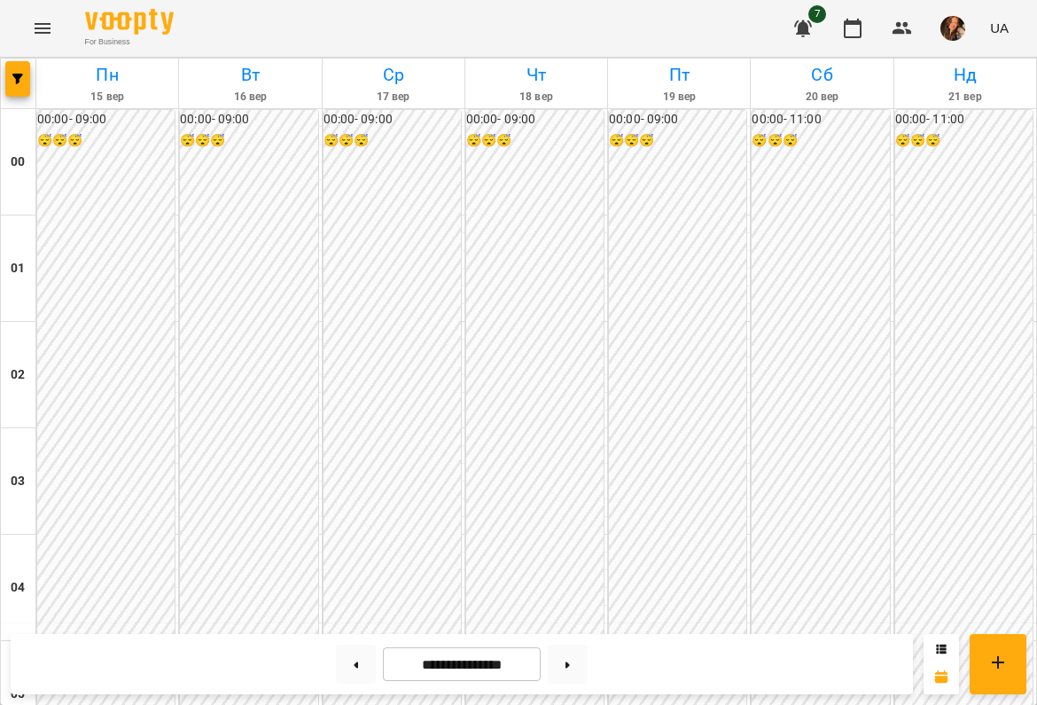
scroll to position [1674, 0]
click at [20, 88] on button "button" at bounding box center [17, 78] width 25 height 35
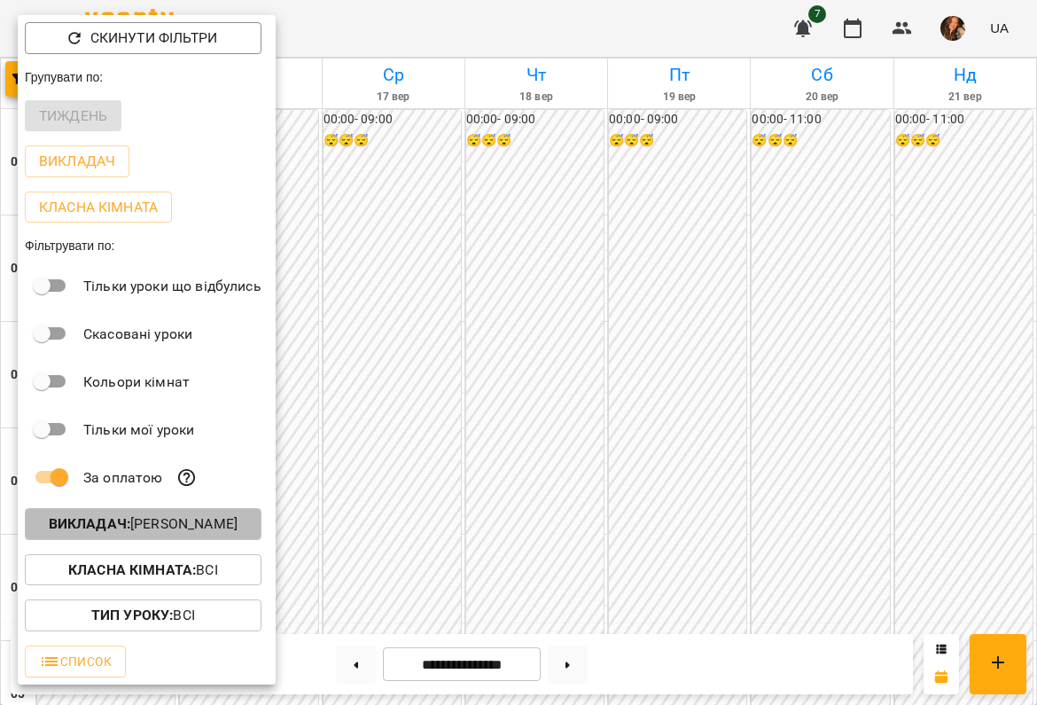
click at [165, 527] on p "Викладач : Очеретюк Тарас Євгенійович" at bounding box center [143, 523] width 189 height 21
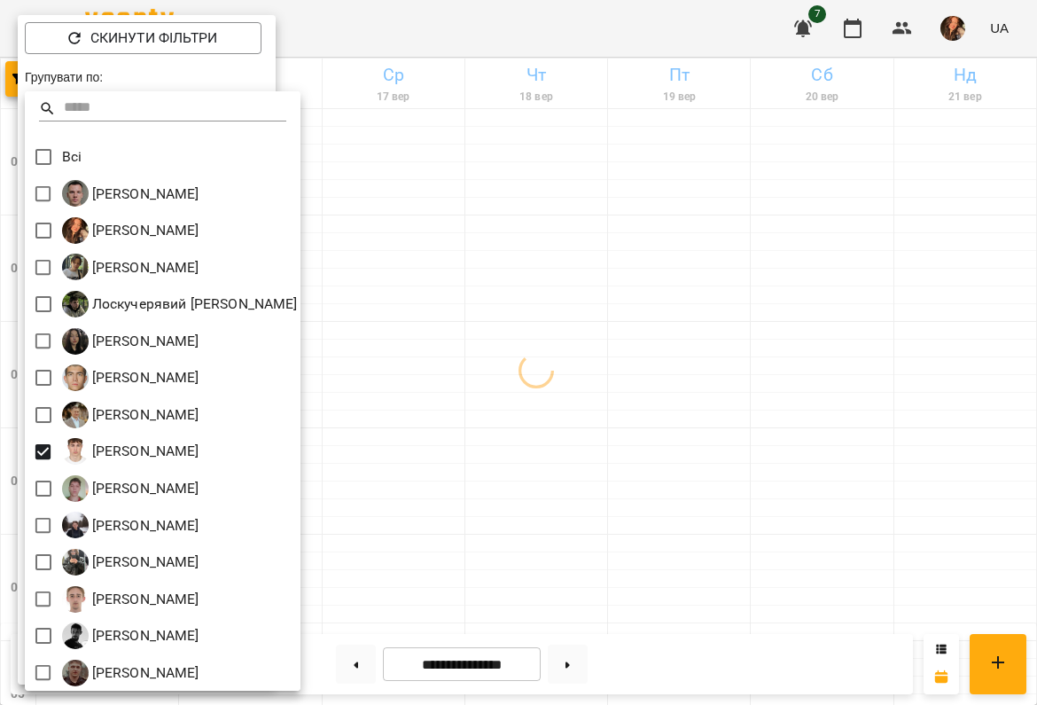
click at [662, 540] on div at bounding box center [518, 352] width 1037 height 705
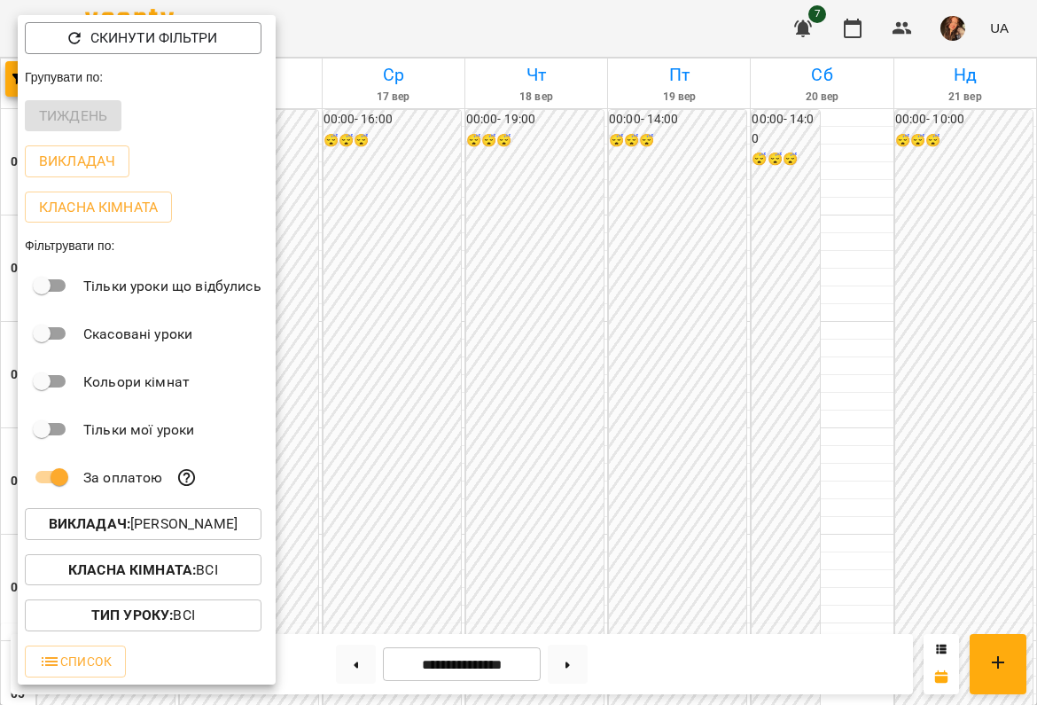
click at [815, 492] on div at bounding box center [518, 352] width 1037 height 705
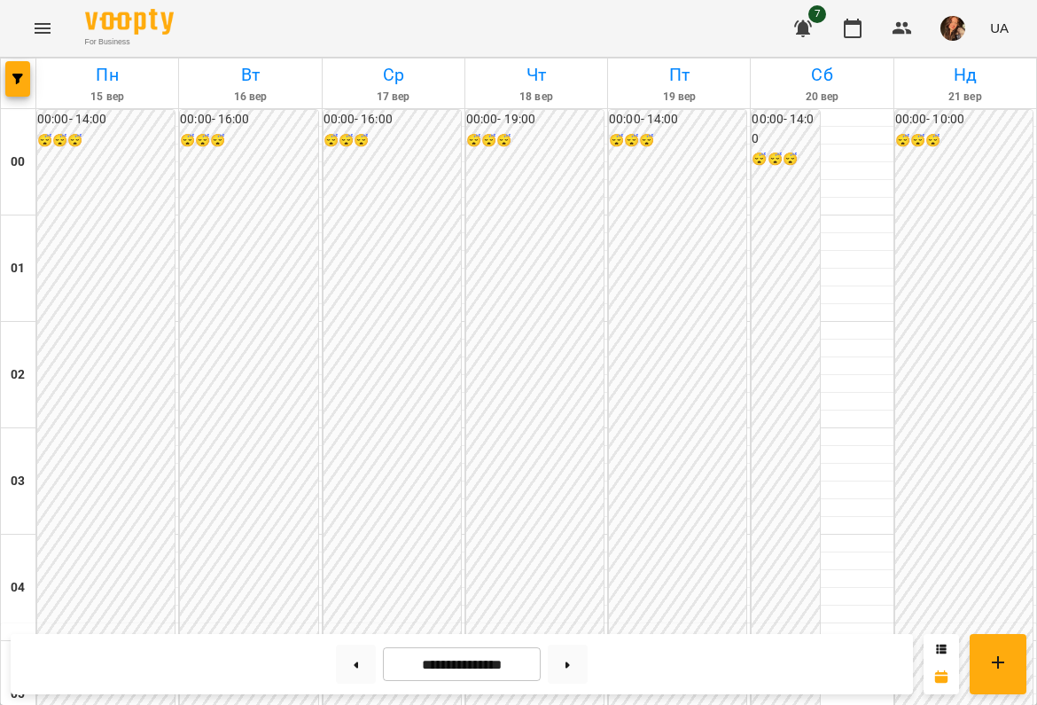
scroll to position [1835, 0]
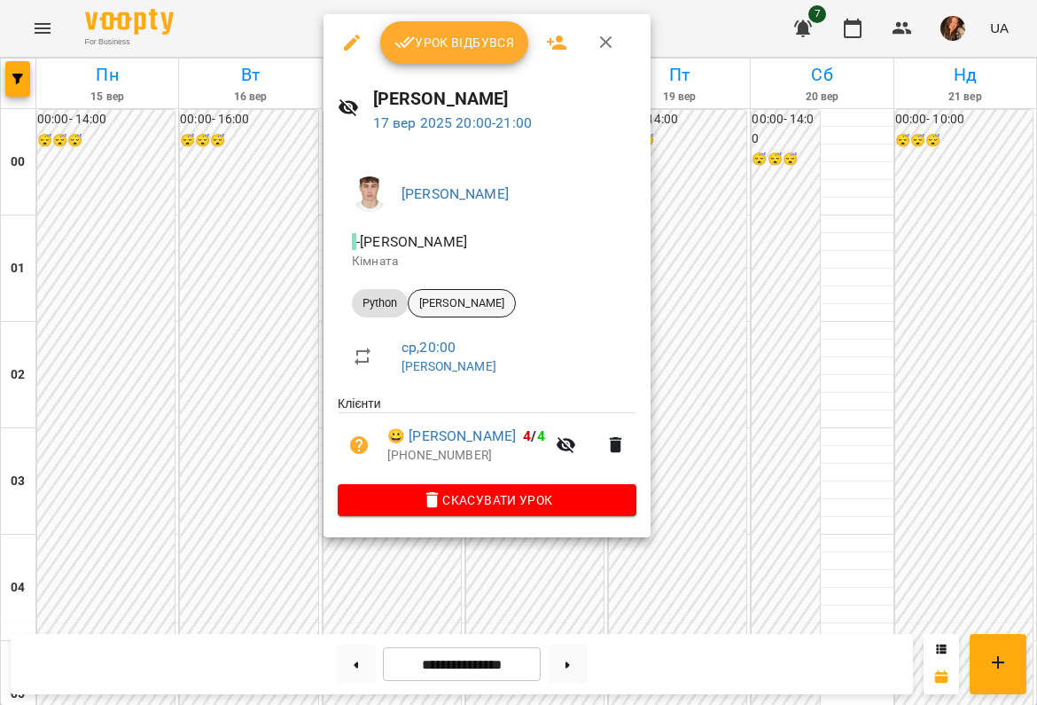
click at [502, 307] on span "[PERSON_NAME]" at bounding box center [462, 303] width 106 height 16
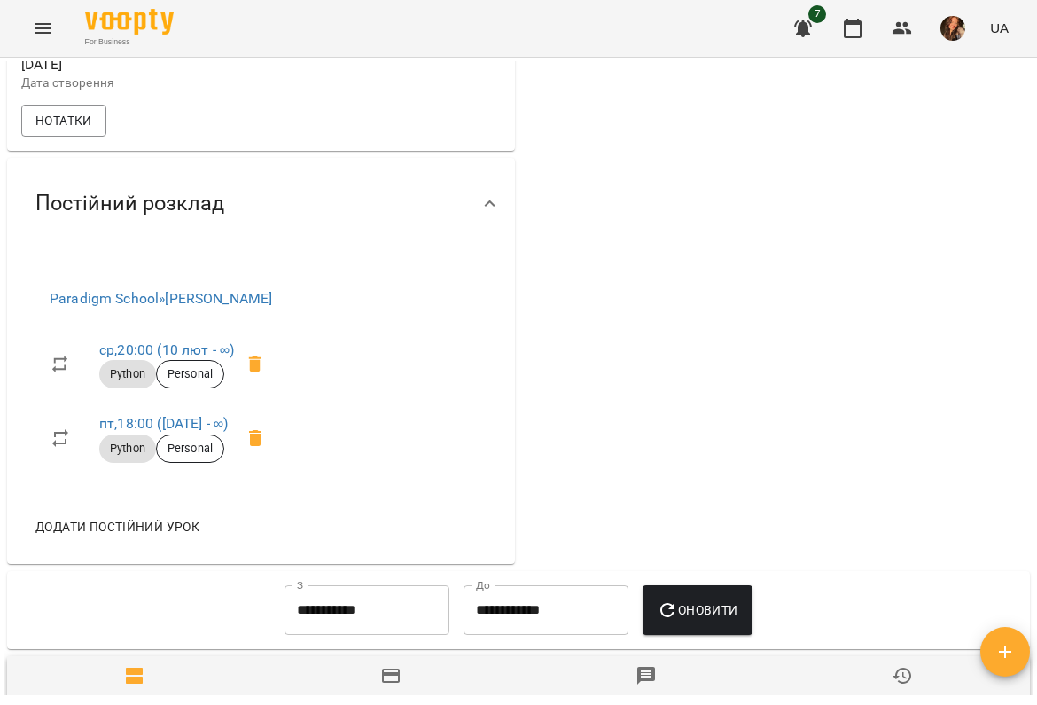
scroll to position [640, 0]
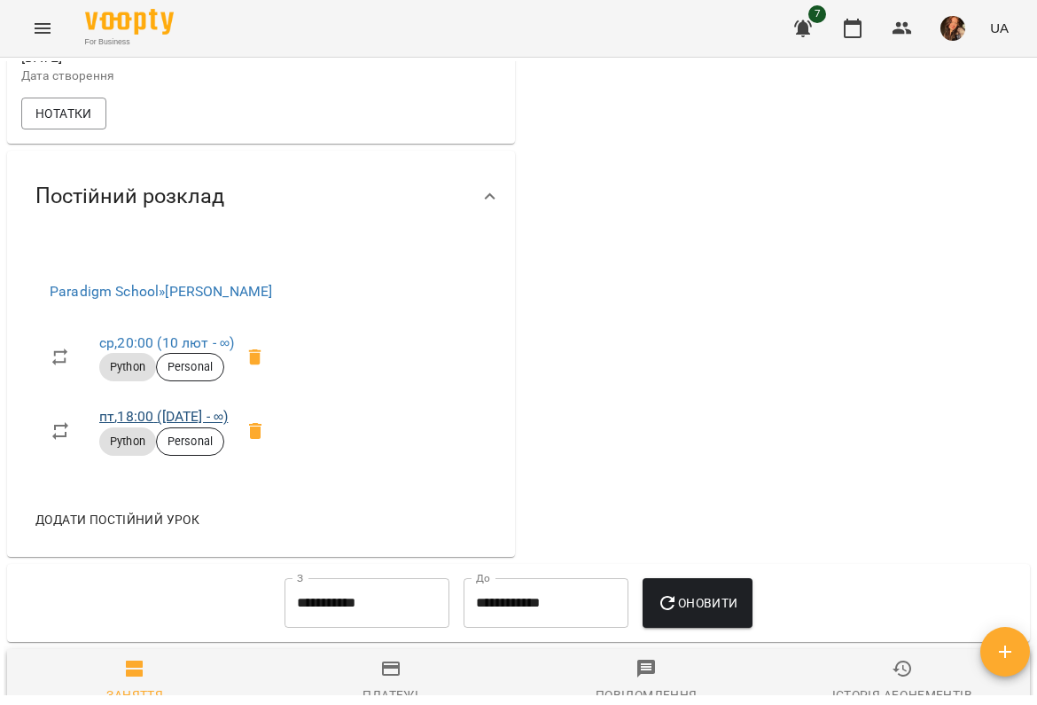
click at [172, 425] on link "пт , 18:00 (07 лют - ∞)" at bounding box center [163, 416] width 129 height 17
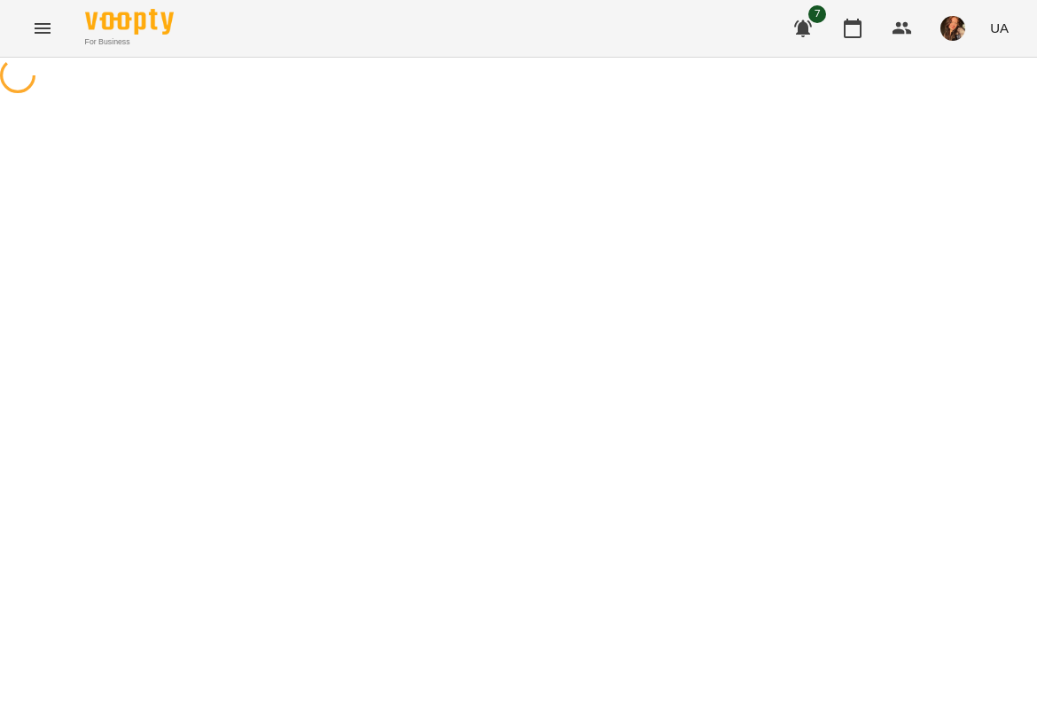
select select "*"
select select "******"
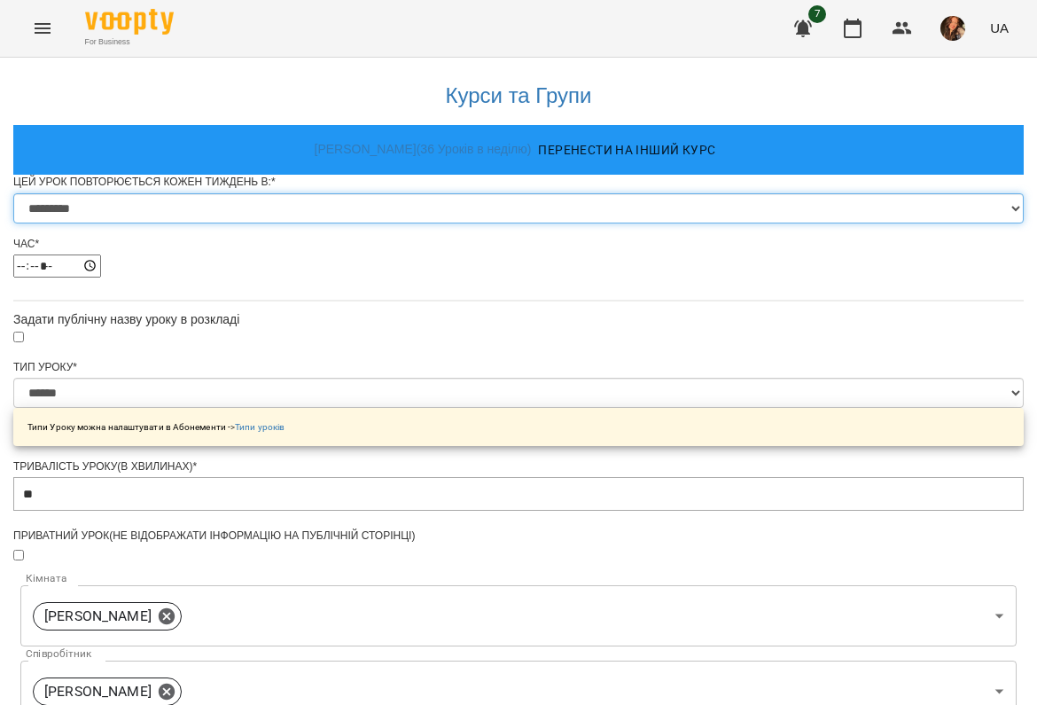
select select "*"
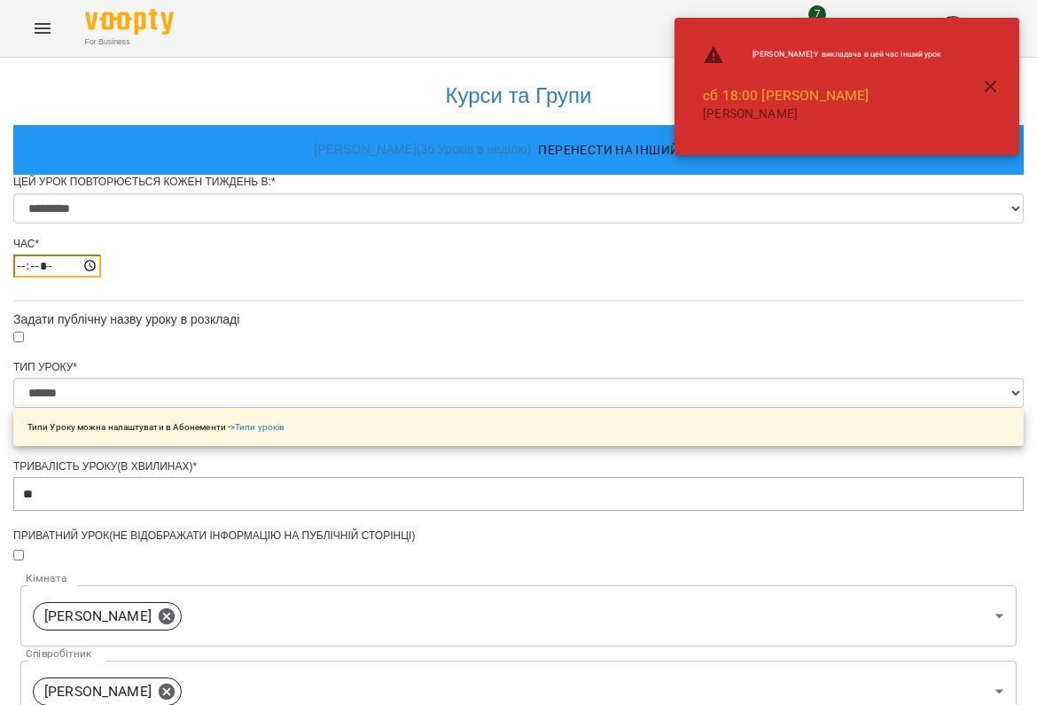
click at [101, 277] on input "*****" at bounding box center [57, 265] width 88 height 23
type input "*****"
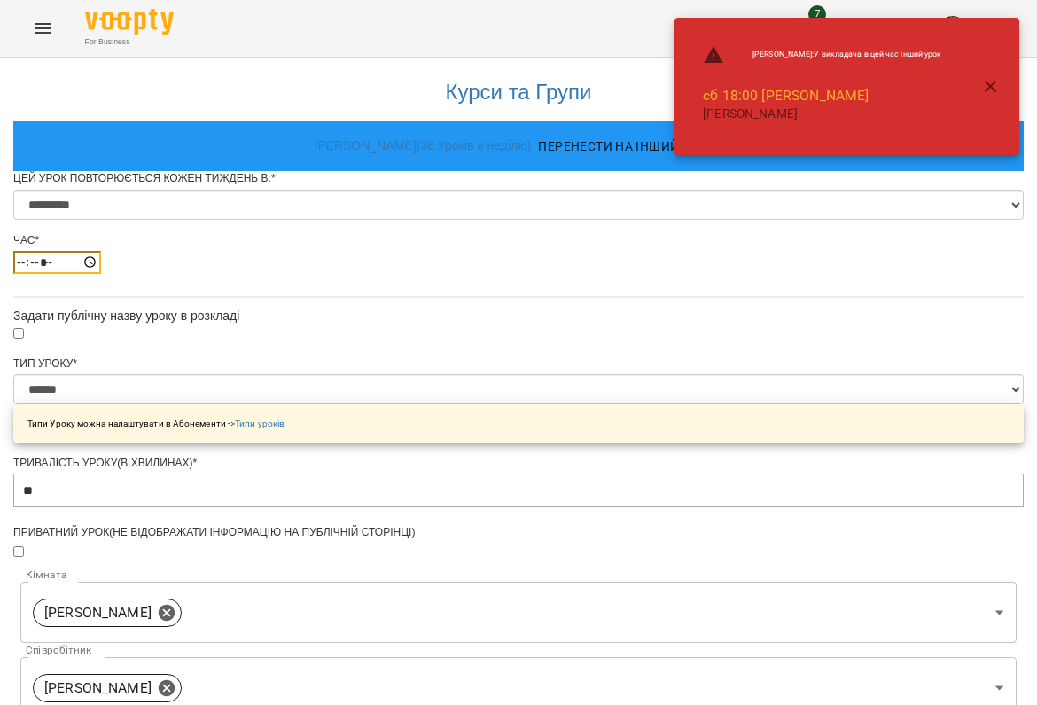
scroll to position [621, 0]
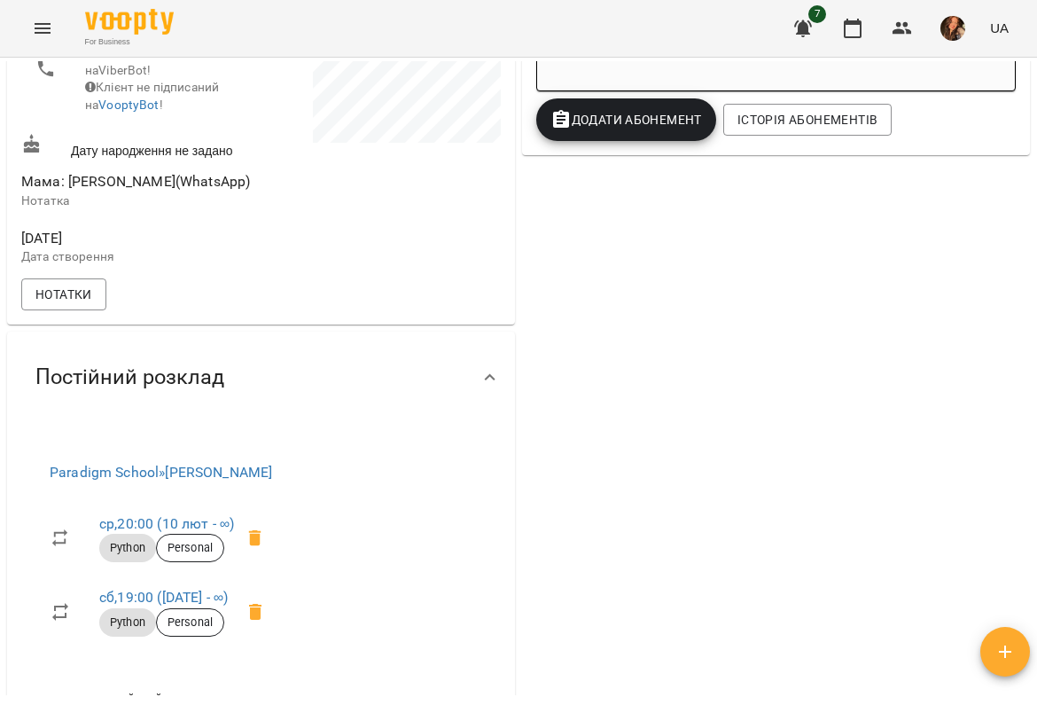
scroll to position [478, 0]
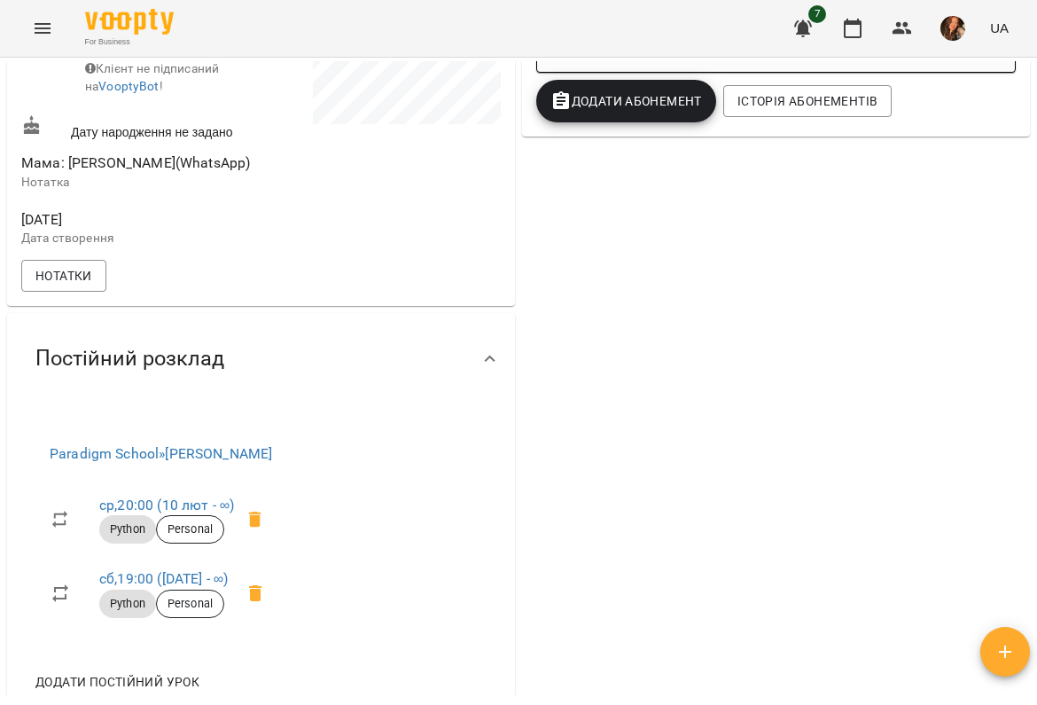
click at [43, 18] on icon "Menu" at bounding box center [42, 28] width 21 height 21
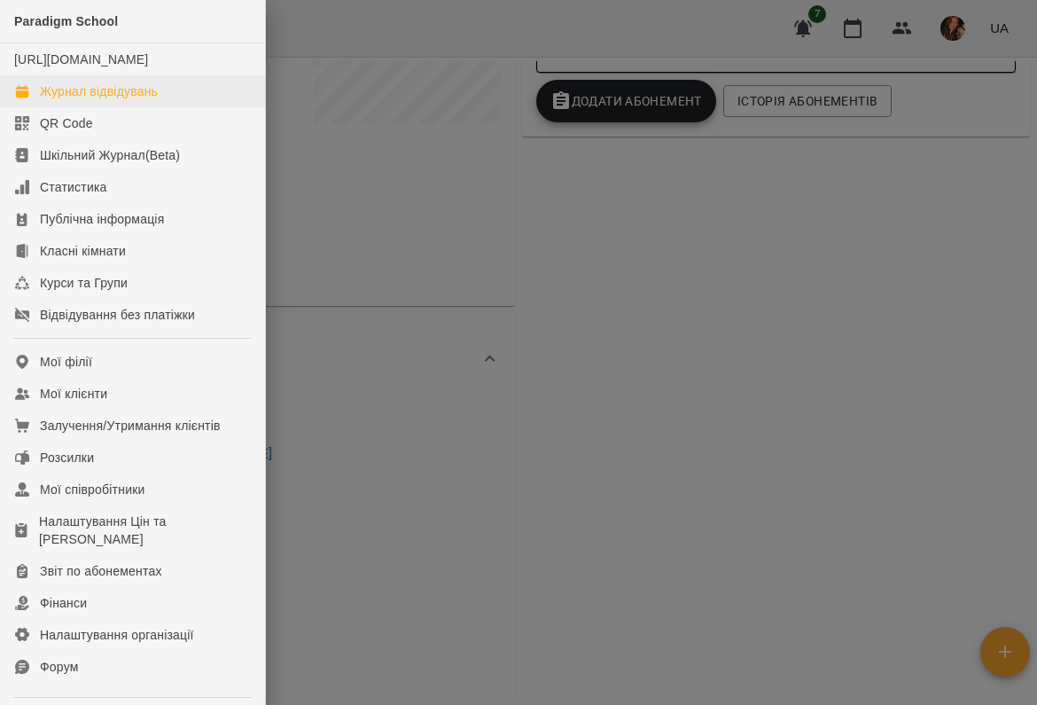
click at [64, 100] on div "Журнал відвідувань" at bounding box center [99, 91] width 118 height 18
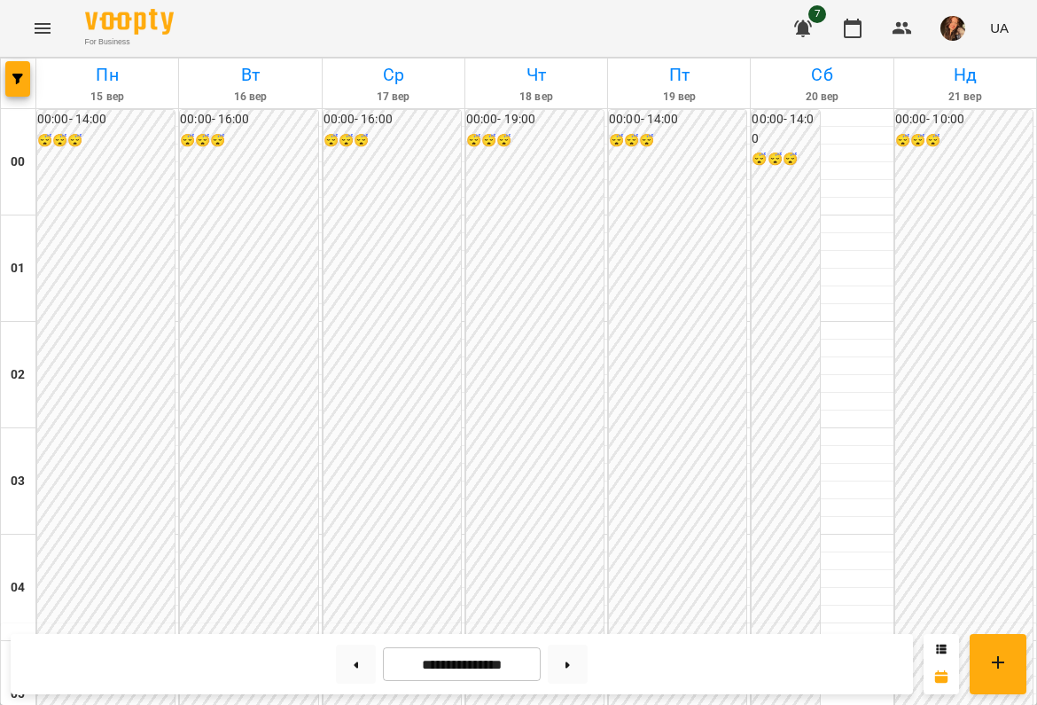
scroll to position [1789, 0]
click at [584, 669] on button at bounding box center [568, 663] width 40 height 39
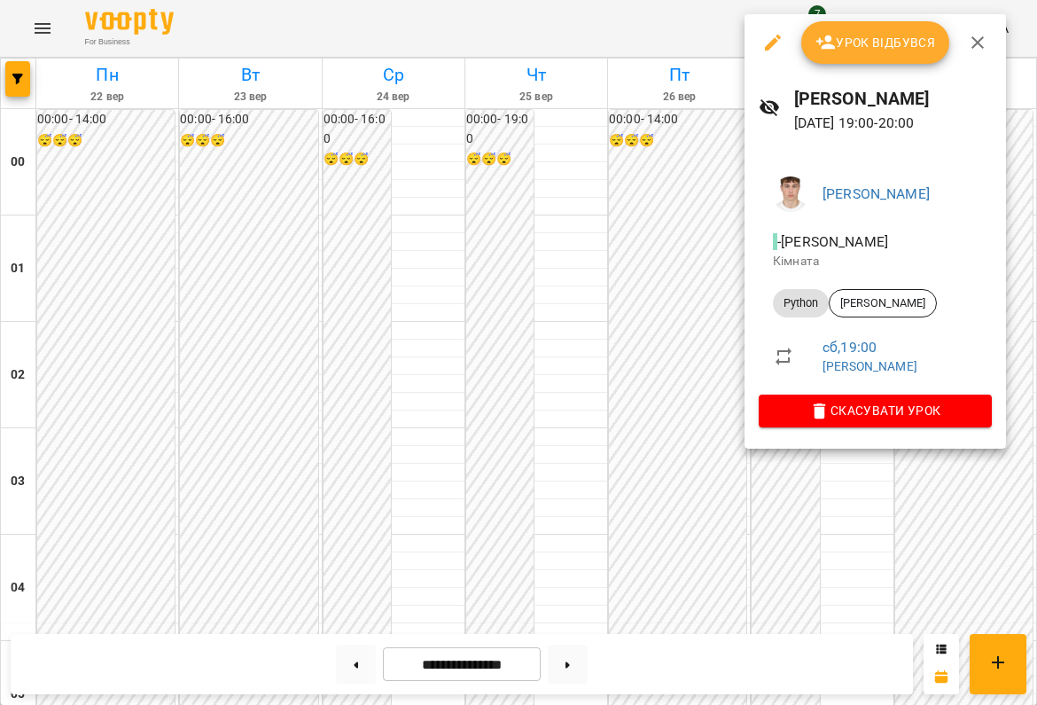
click at [694, 465] on div at bounding box center [518, 352] width 1037 height 705
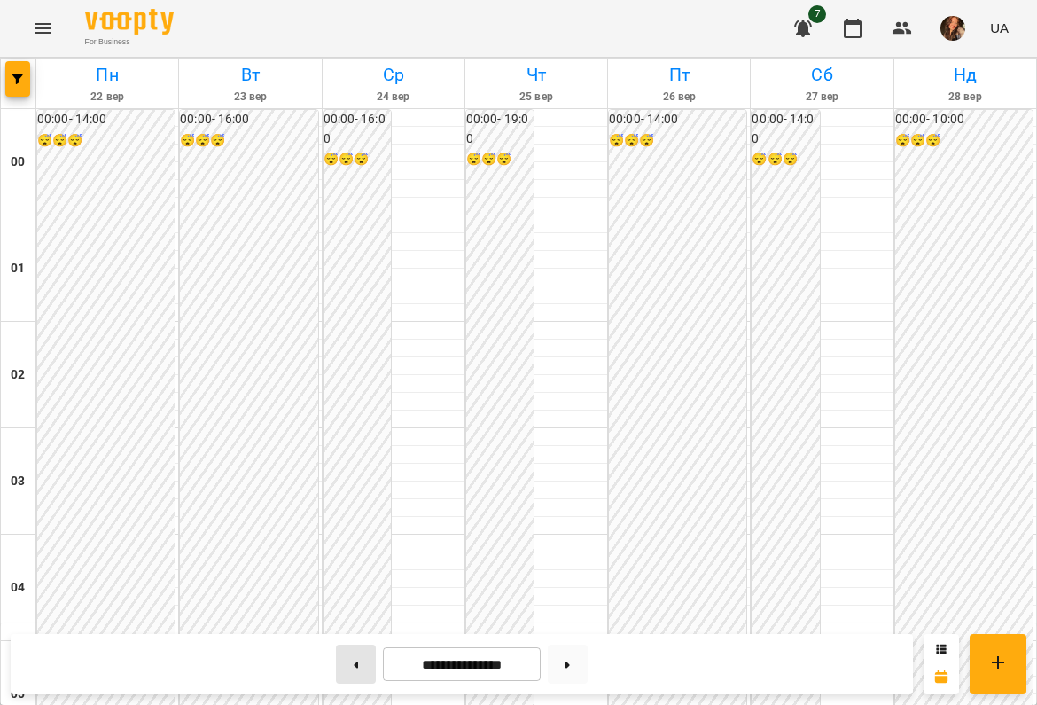
click at [355, 662] on icon at bounding box center [357, 664] width 4 height 6
type input "**********"
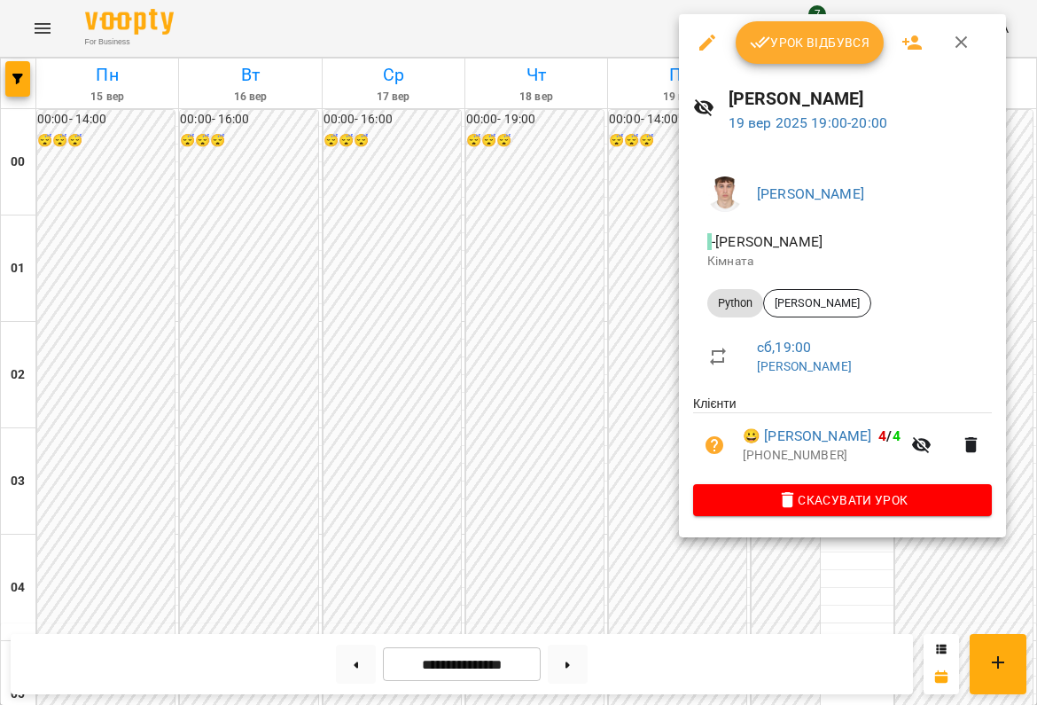
click at [711, 39] on icon "button" at bounding box center [707, 42] width 21 height 21
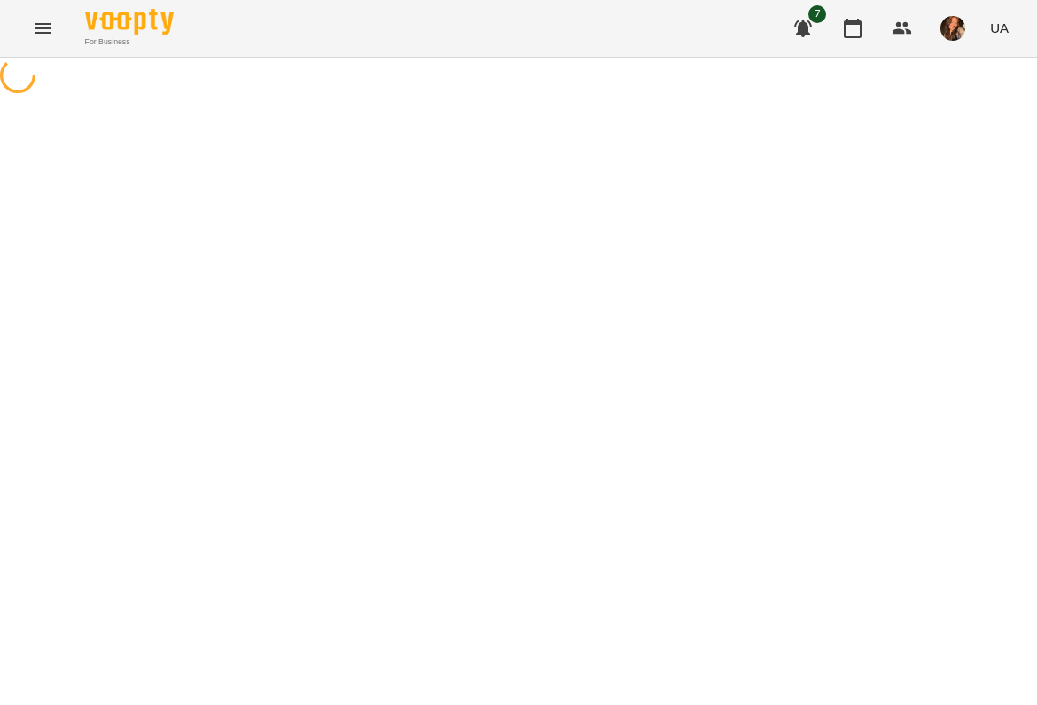
select select "******"
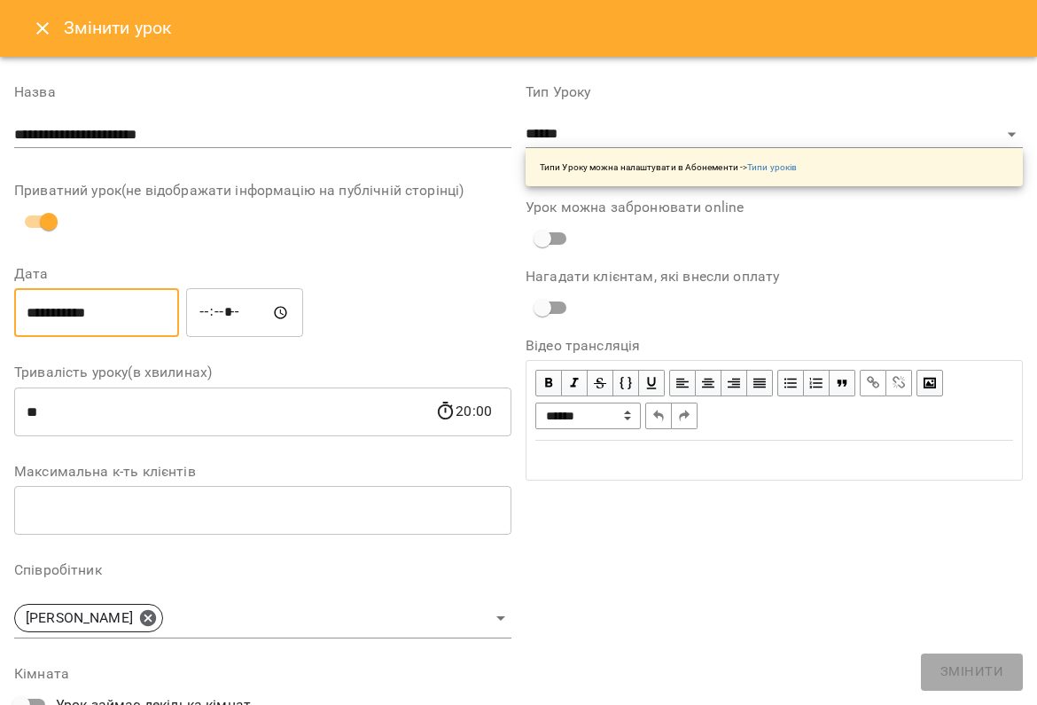
click at [134, 307] on input "**********" at bounding box center [96, 313] width 165 height 50
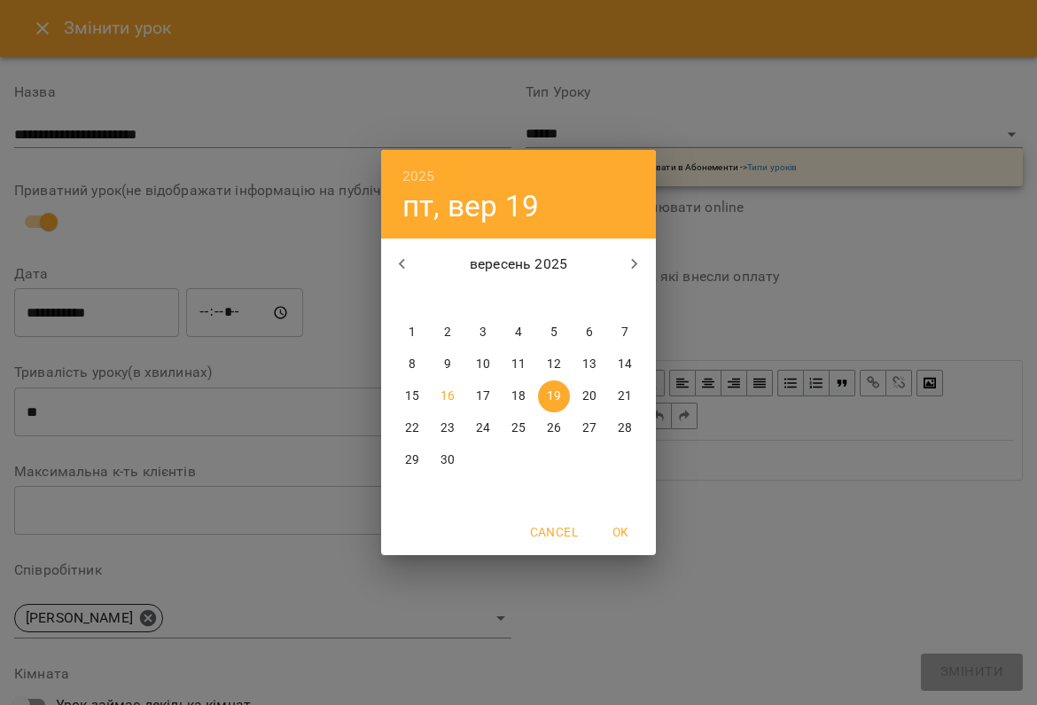
click at [589, 398] on p "20" at bounding box center [589, 396] width 14 height 18
type input "**********"
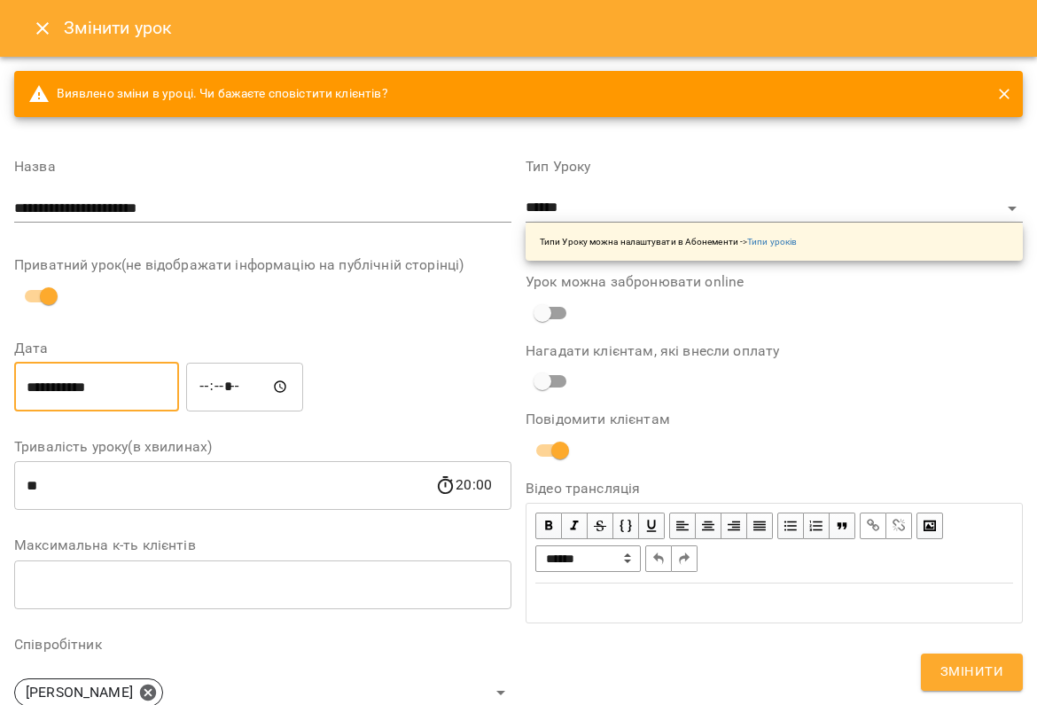
click at [940, 675] on button "Змінити" at bounding box center [972, 671] width 102 height 37
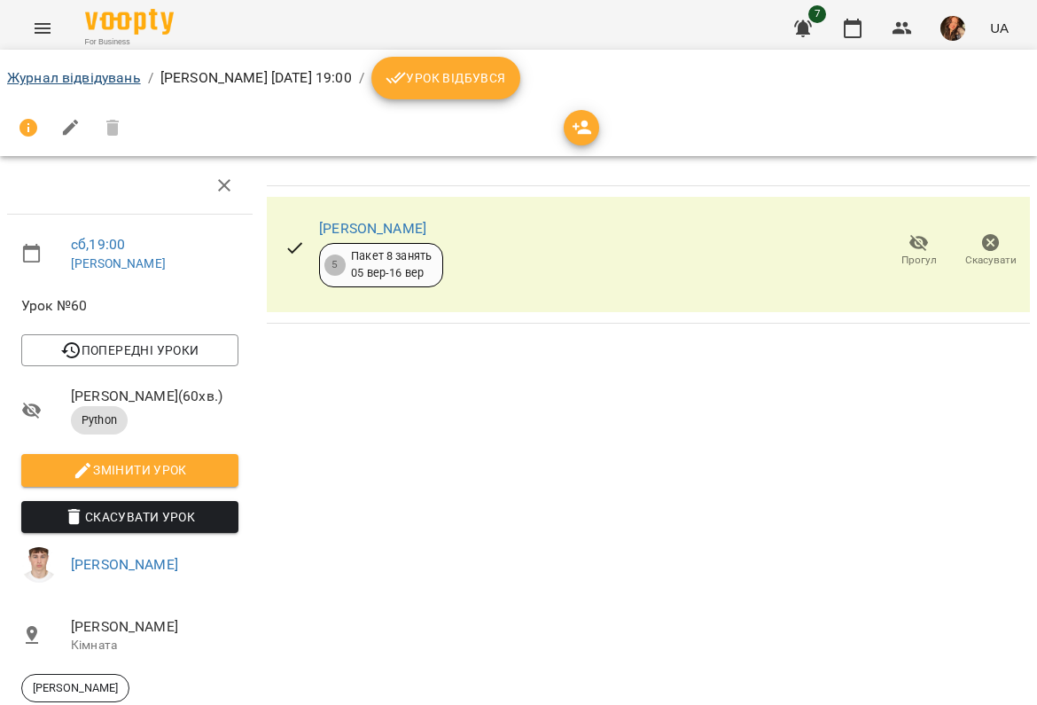
click at [26, 83] on link "Журнал відвідувань" at bounding box center [74, 77] width 134 height 17
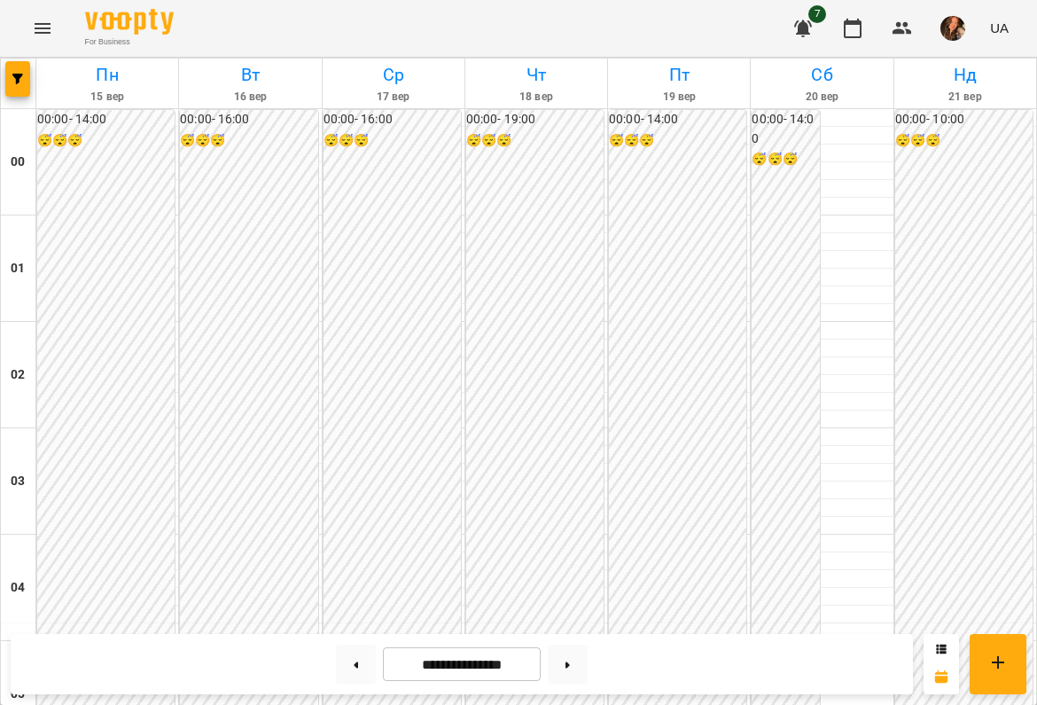
scroll to position [2037, 0]
click at [47, 27] on icon "Menu" at bounding box center [42, 28] width 21 height 21
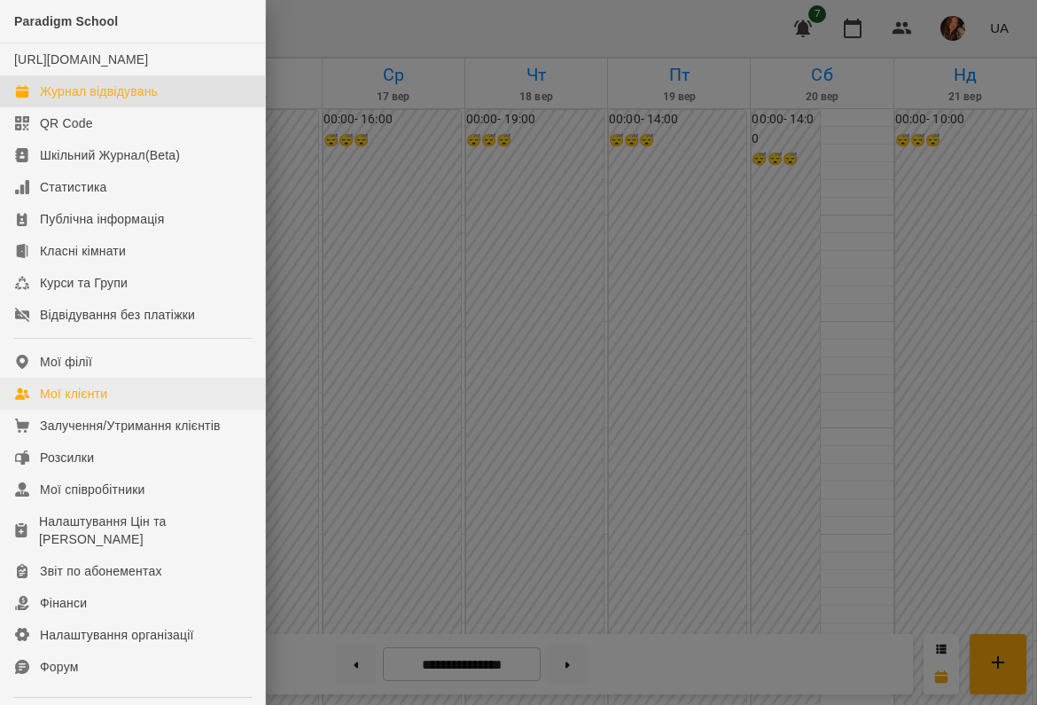
click at [76, 410] on link "Мої клієнти" at bounding box center [132, 394] width 265 height 32
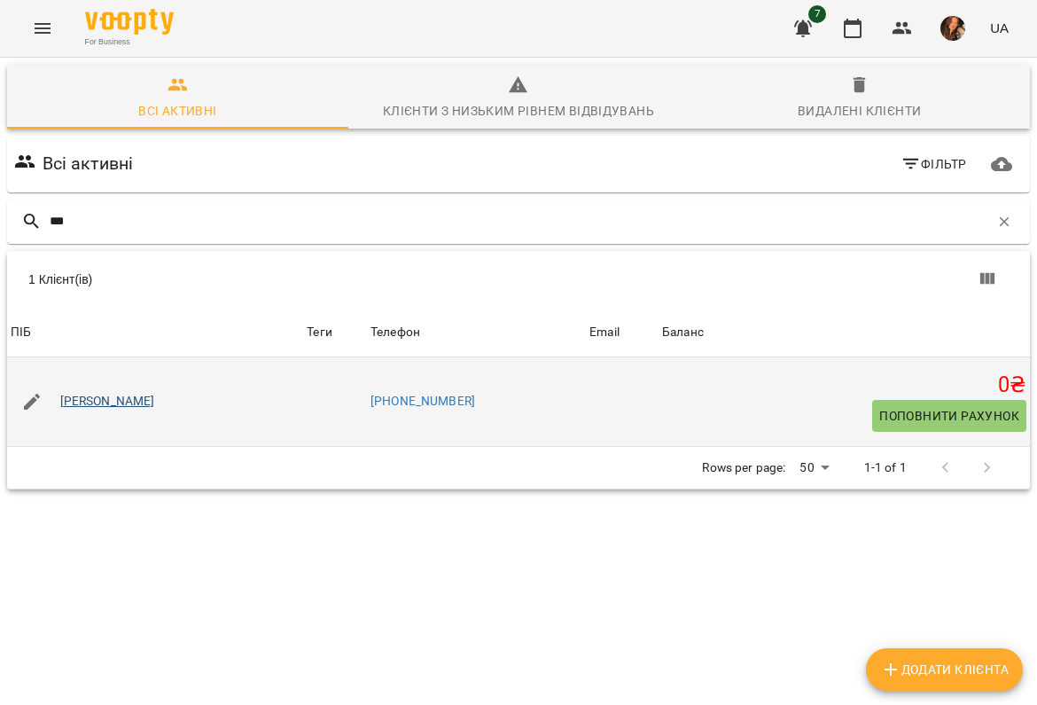
type input "***"
click at [100, 405] on link "Крюков Даніїл" at bounding box center [107, 402] width 95 height 18
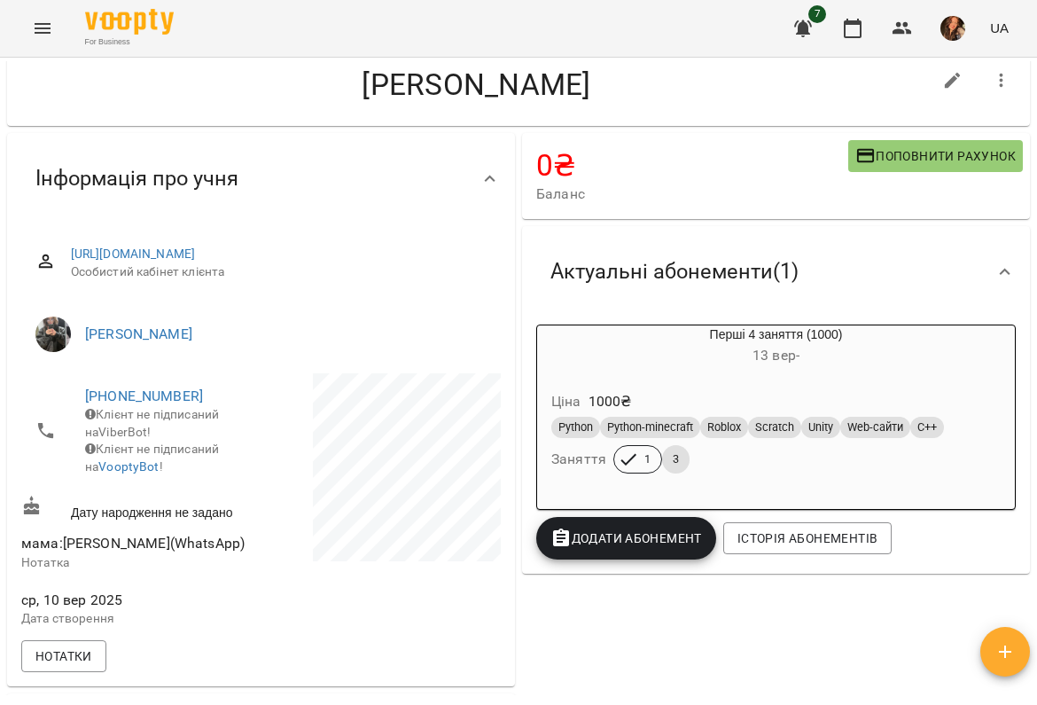
scroll to position [39, 0]
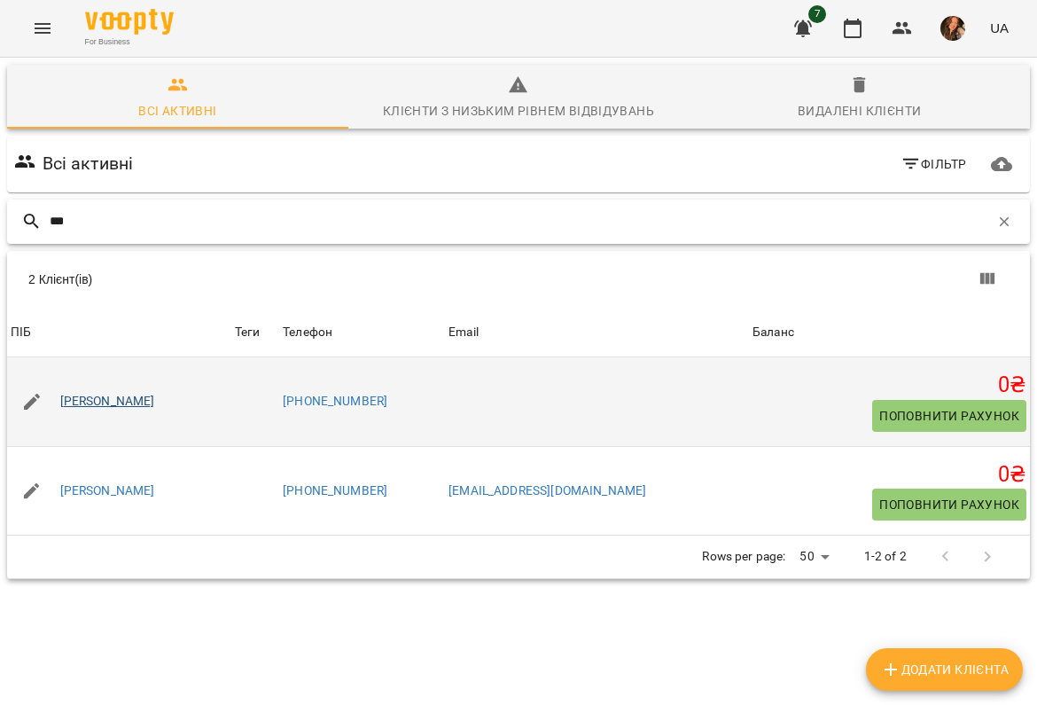
type input "***"
click at [85, 407] on link "Хоменко Марк" at bounding box center [107, 402] width 95 height 18
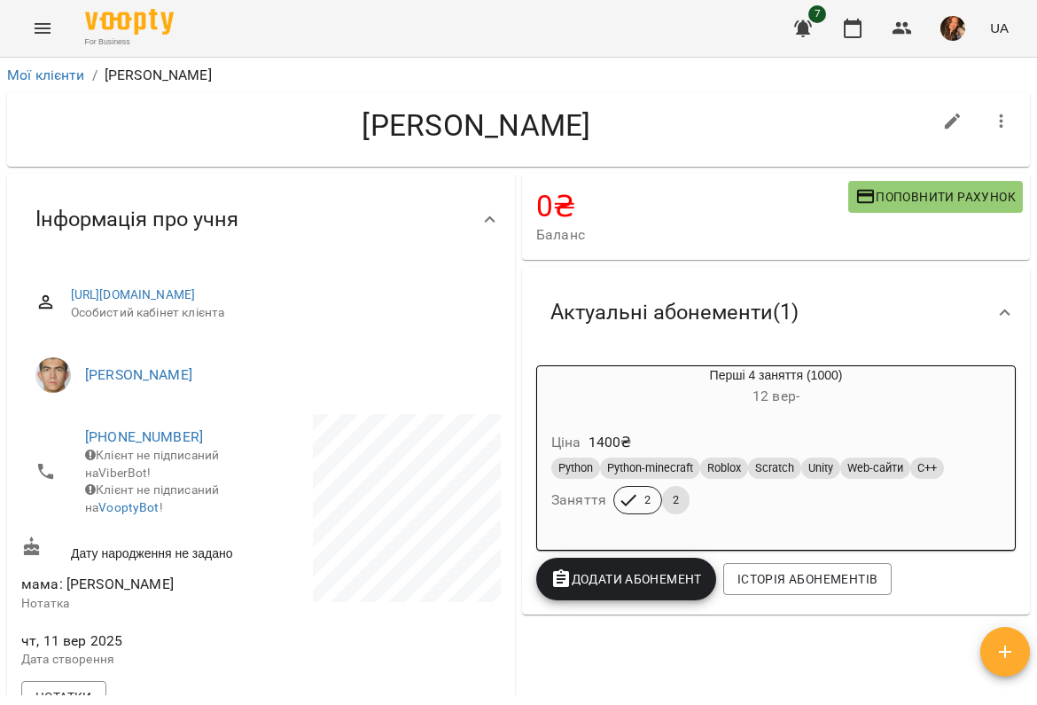
click at [43, 26] on icon "Menu" at bounding box center [42, 28] width 21 height 21
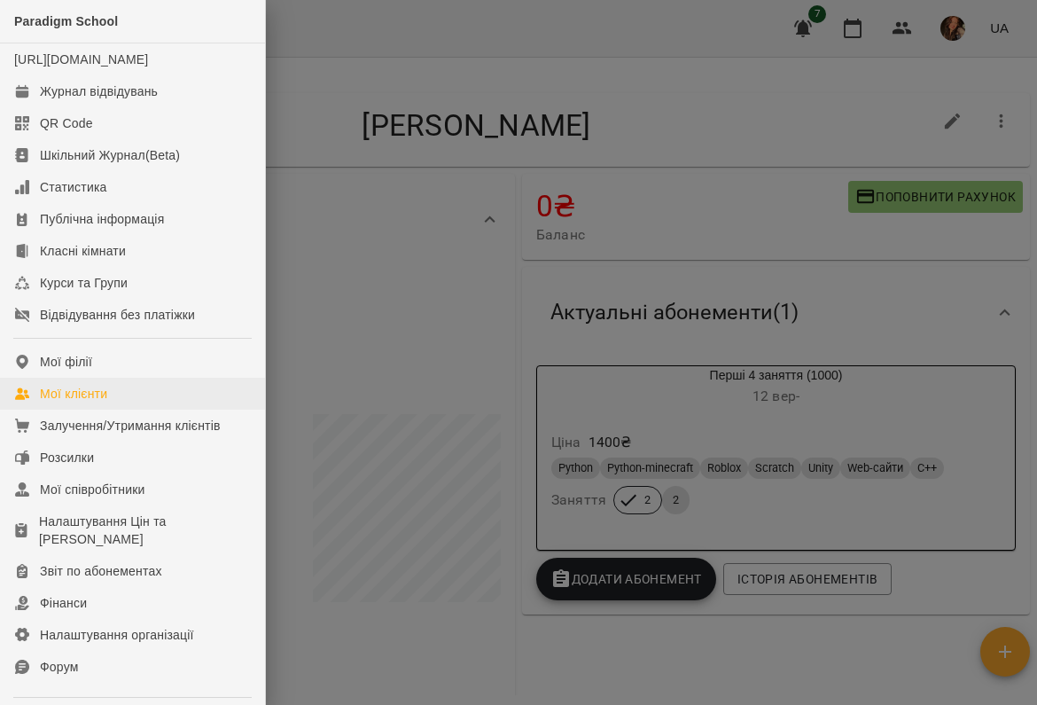
click at [62, 410] on link "Мої клієнти" at bounding box center [132, 394] width 265 height 32
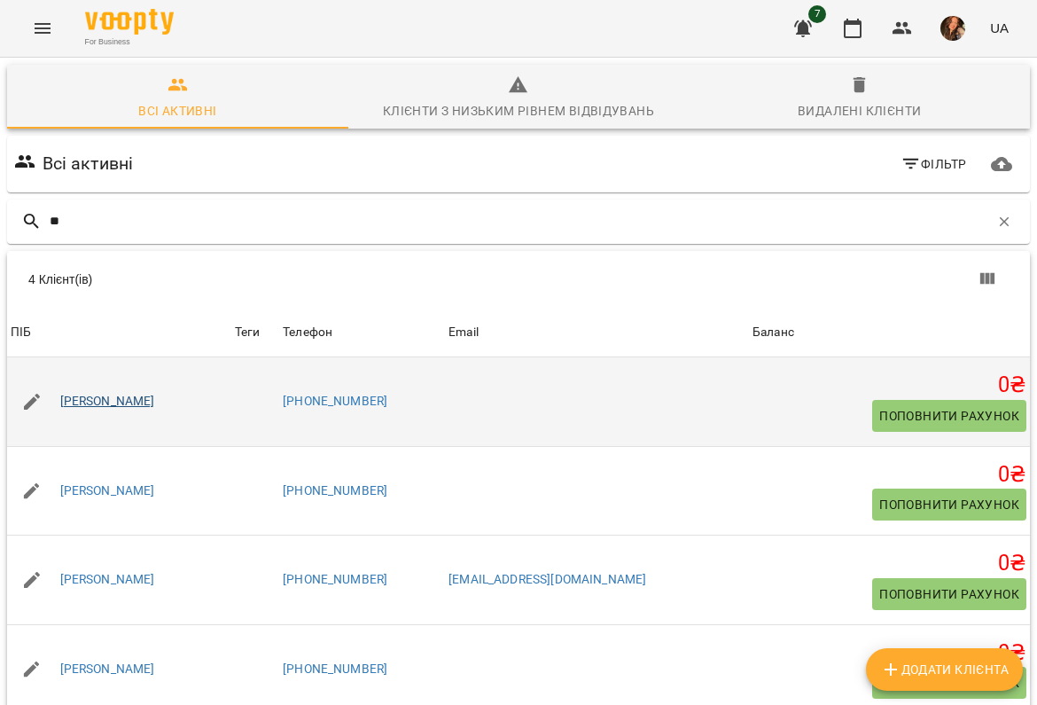
type input "**"
click at [118, 400] on link "[PERSON_NAME]" at bounding box center [107, 402] width 95 height 18
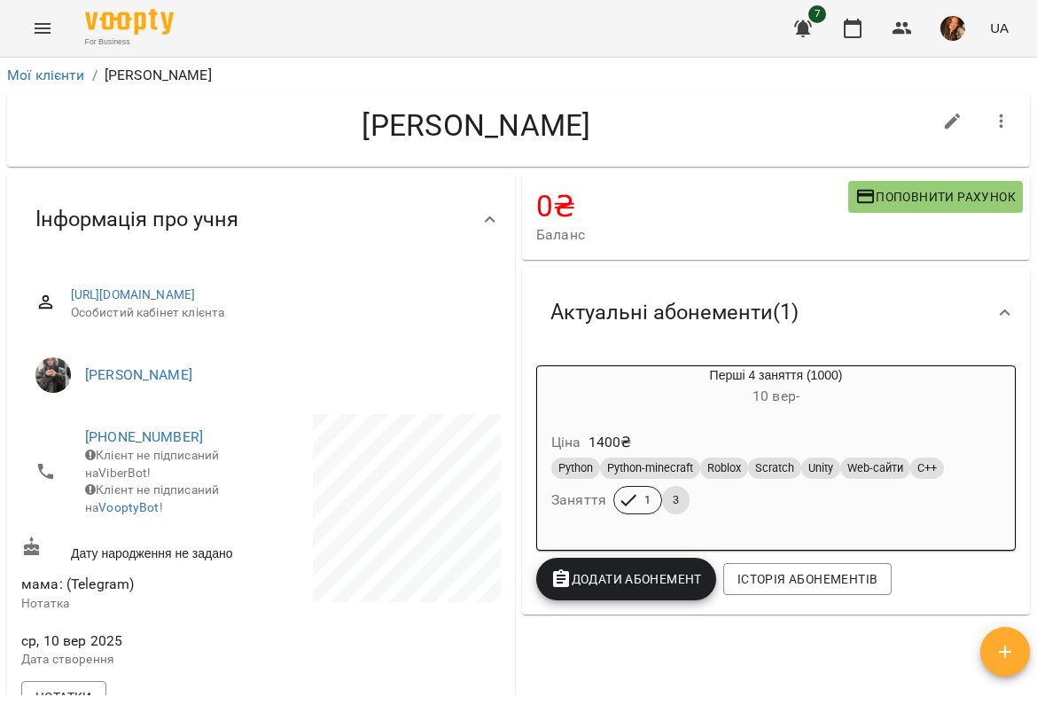
click at [43, 15] on button "Menu" at bounding box center [42, 28] width 43 height 43
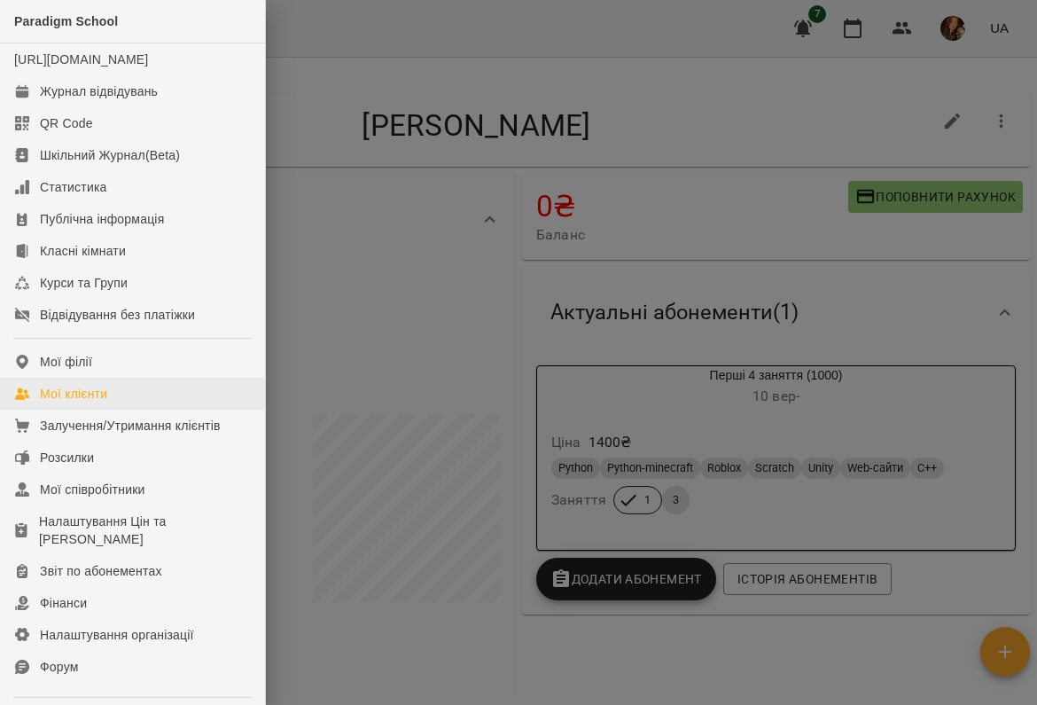
click at [105, 402] on div "Мої клієнти" at bounding box center [73, 394] width 67 height 18
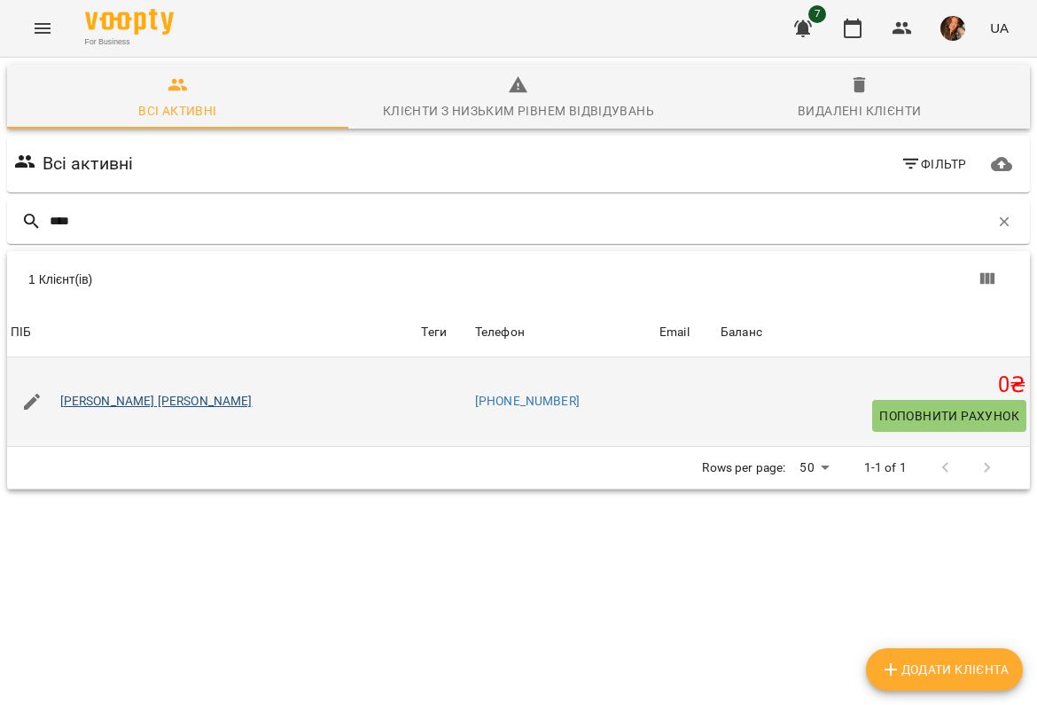
type input "****"
click at [78, 400] on link "[PERSON_NAME] [PERSON_NAME]" at bounding box center [156, 402] width 192 height 18
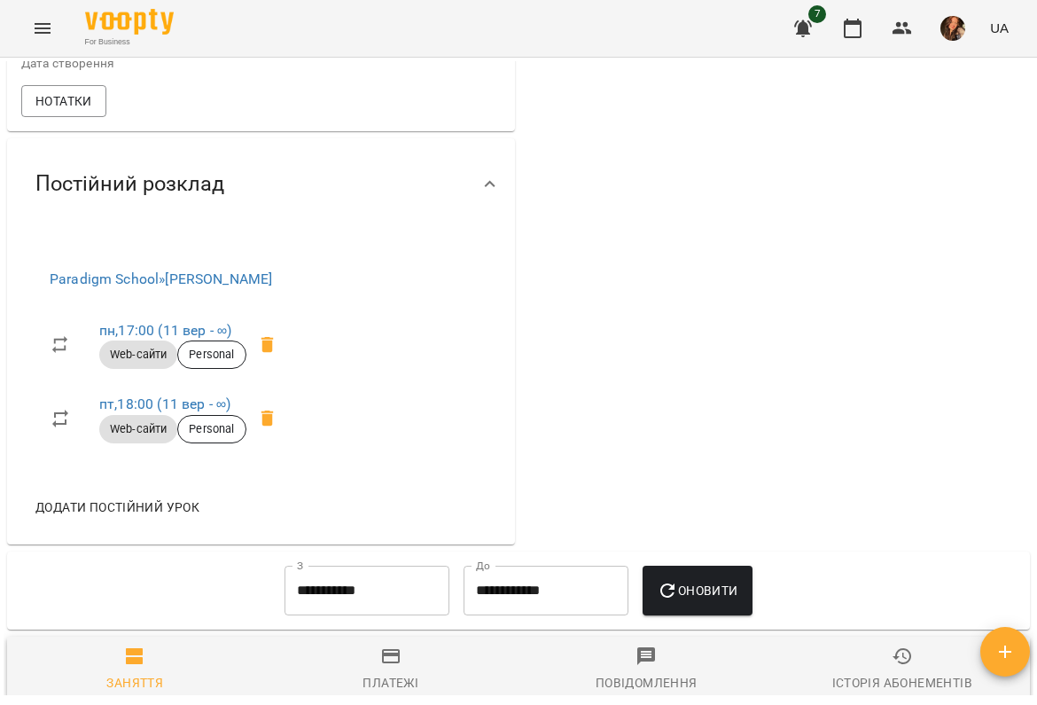
scroll to position [592, 0]
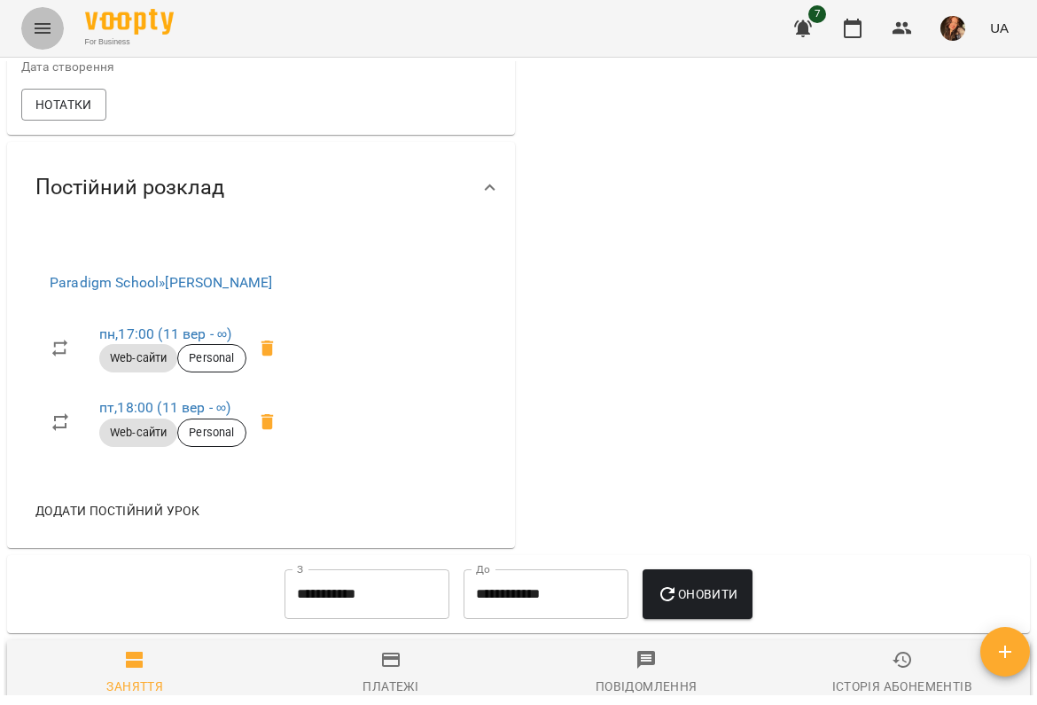
click at [30, 28] on button "Menu" at bounding box center [42, 28] width 43 height 43
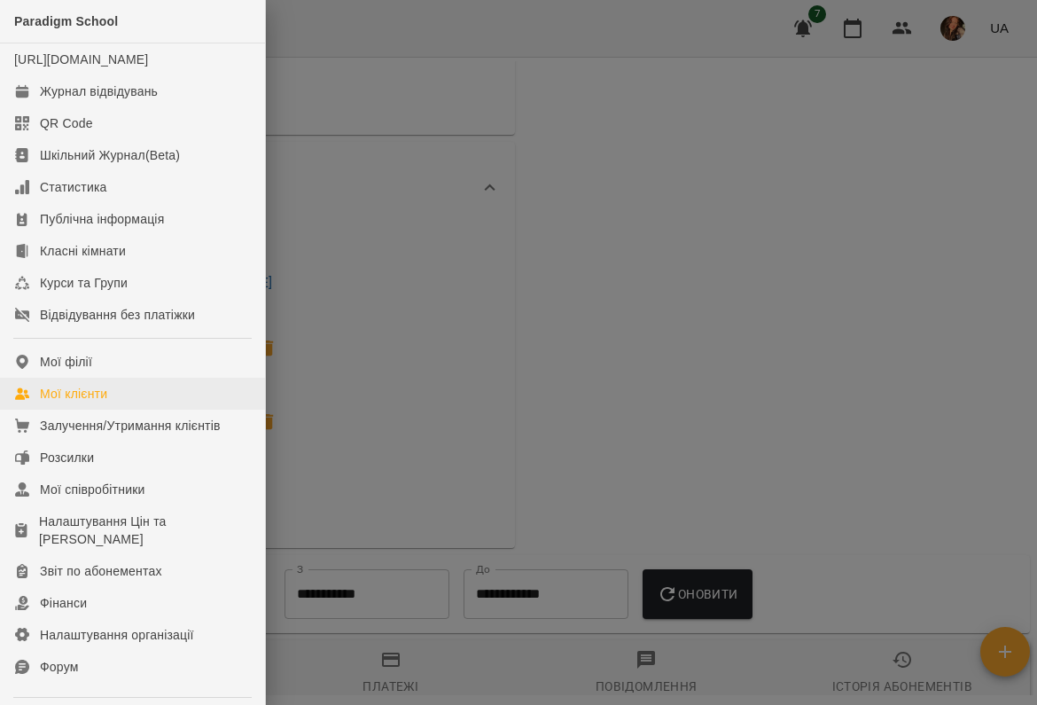
click at [60, 402] on div "Мої клієнти" at bounding box center [73, 394] width 67 height 18
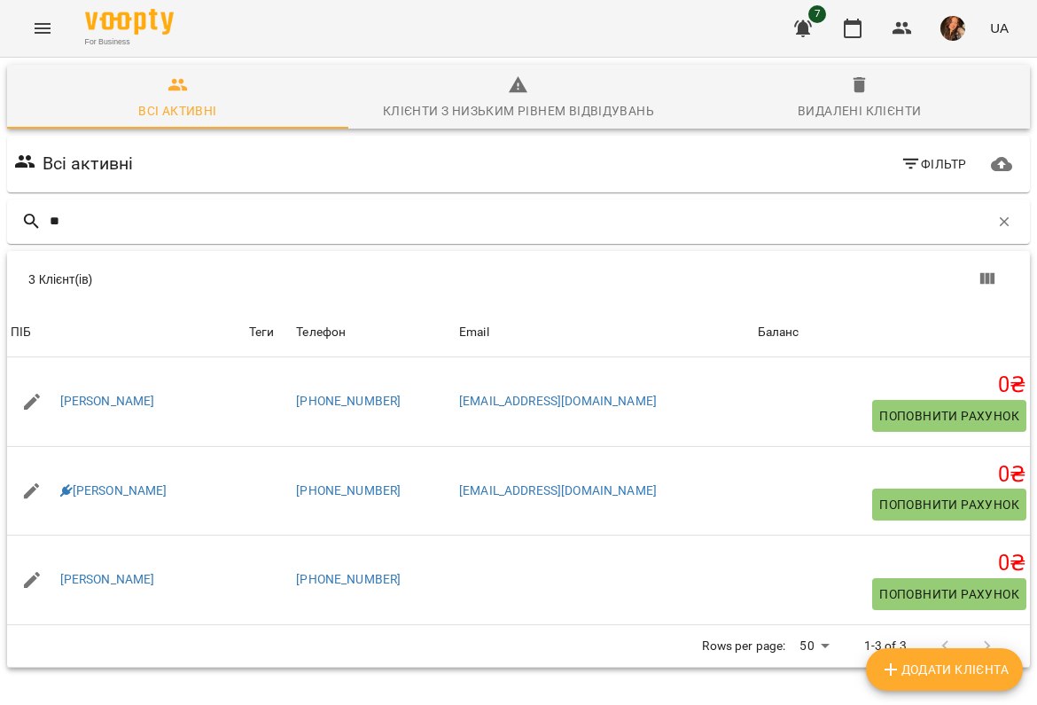
type input "***"
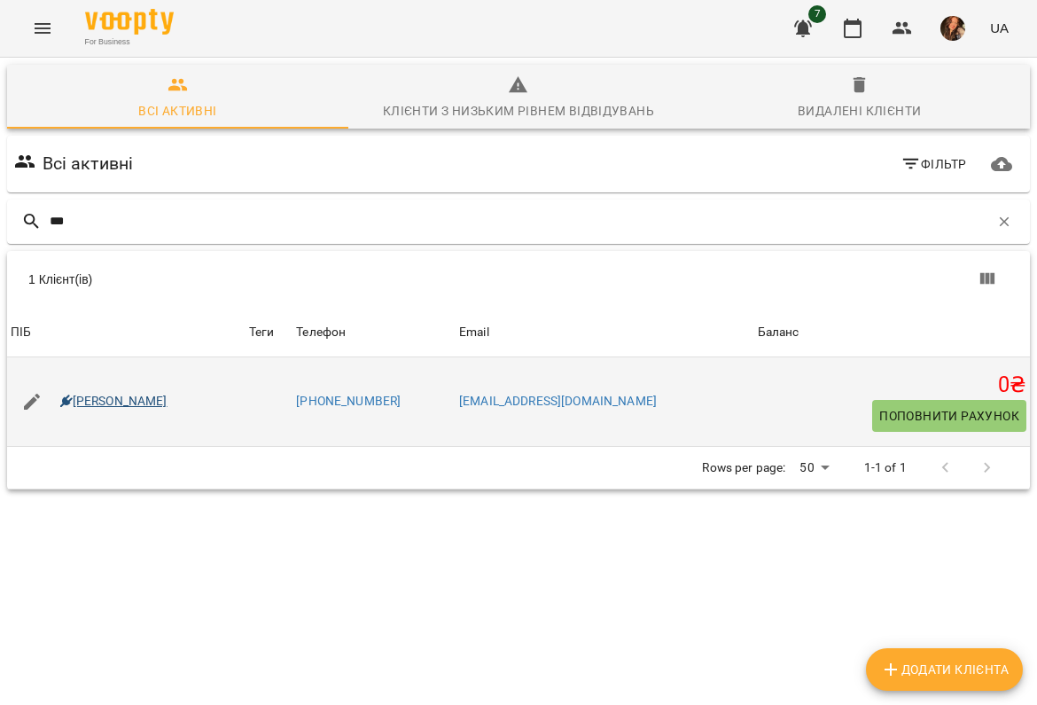
click at [130, 404] on link "Плясун Андрій" at bounding box center [113, 402] width 107 height 18
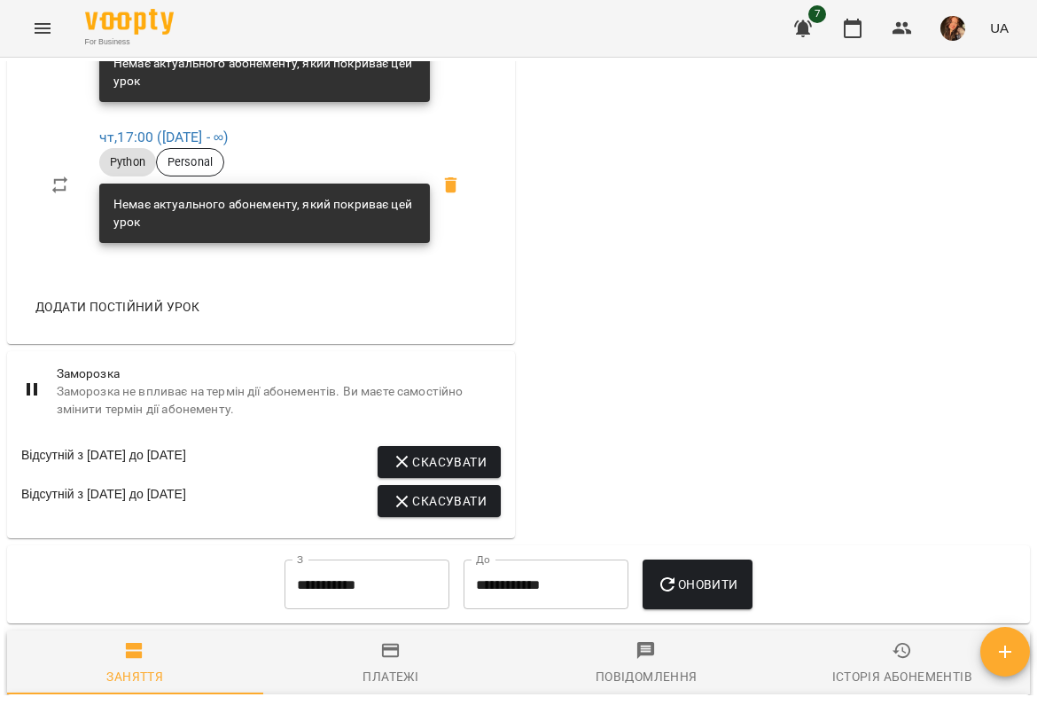
scroll to position [1114, 0]
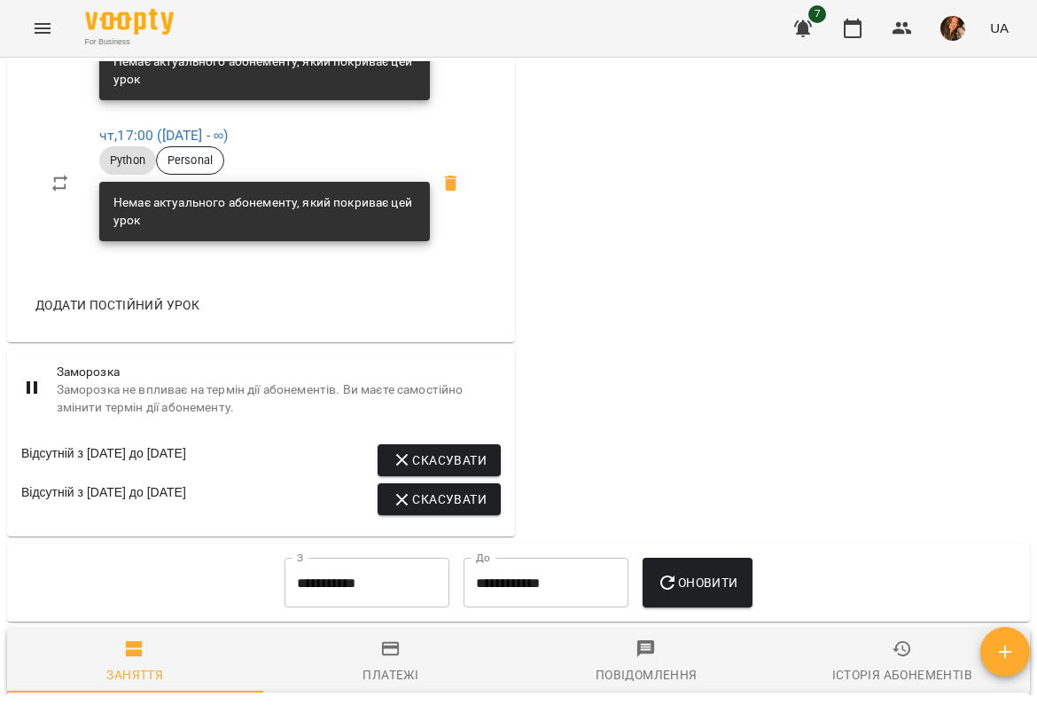
click at [32, 398] on icon at bounding box center [31, 387] width 21 height 21
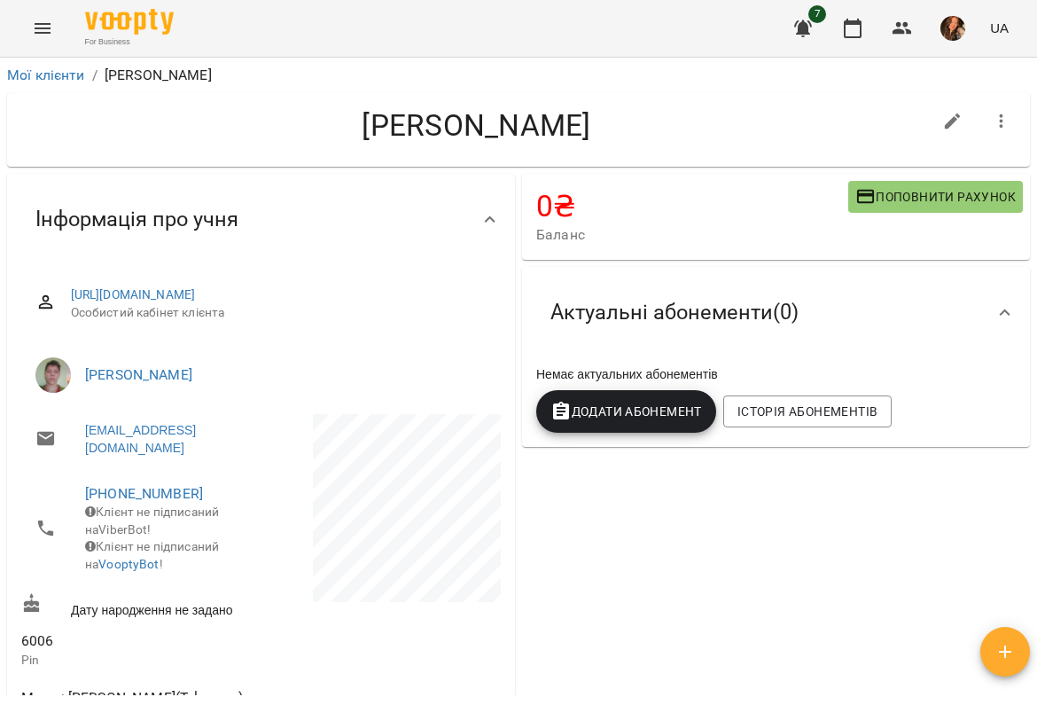
scroll to position [0, 0]
click at [951, 117] on icon "button" at bounding box center [952, 121] width 21 height 21
select select "**"
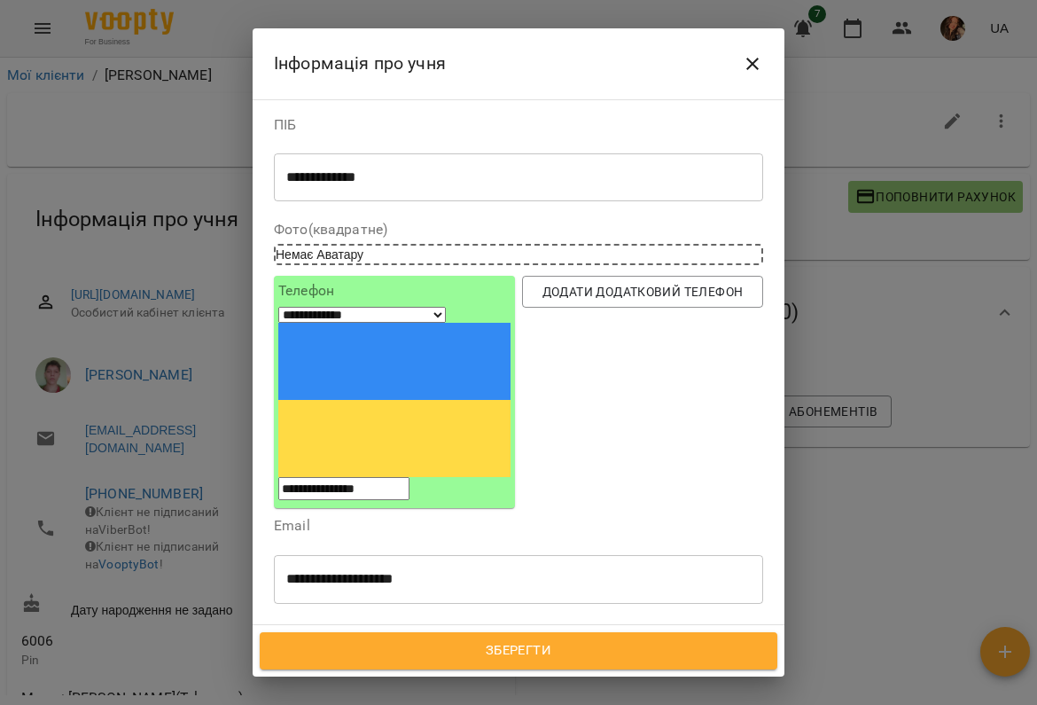
drag, startPoint x: 951, startPoint y: 117, endPoint x: 878, endPoint y: 307, distance: 203.5
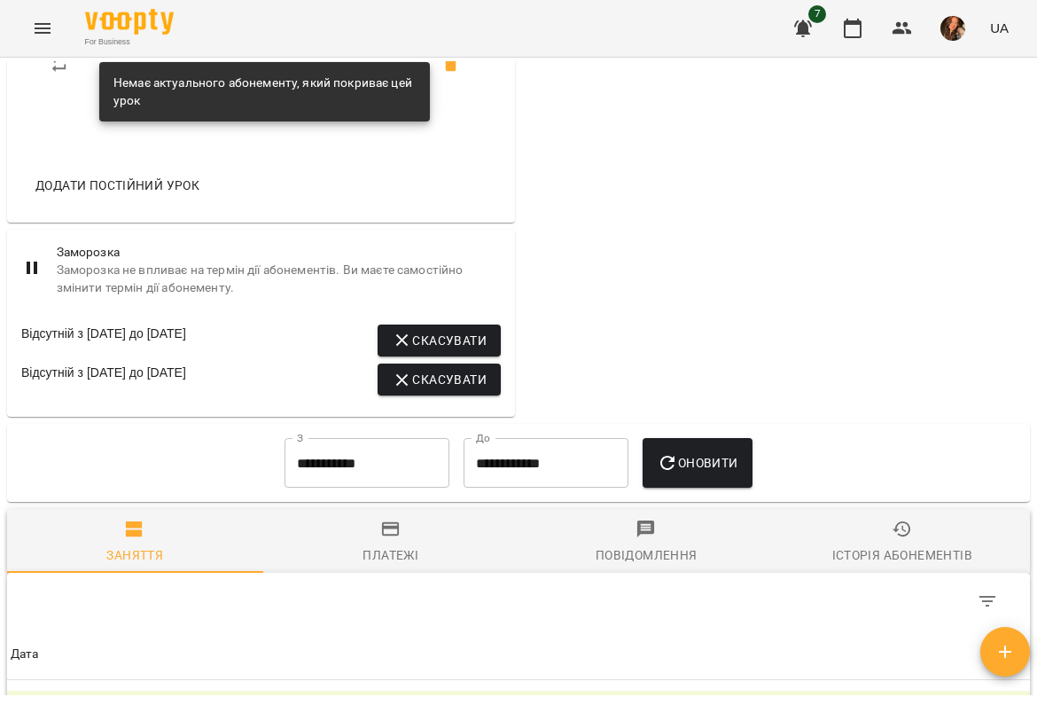
scroll to position [1232, 0]
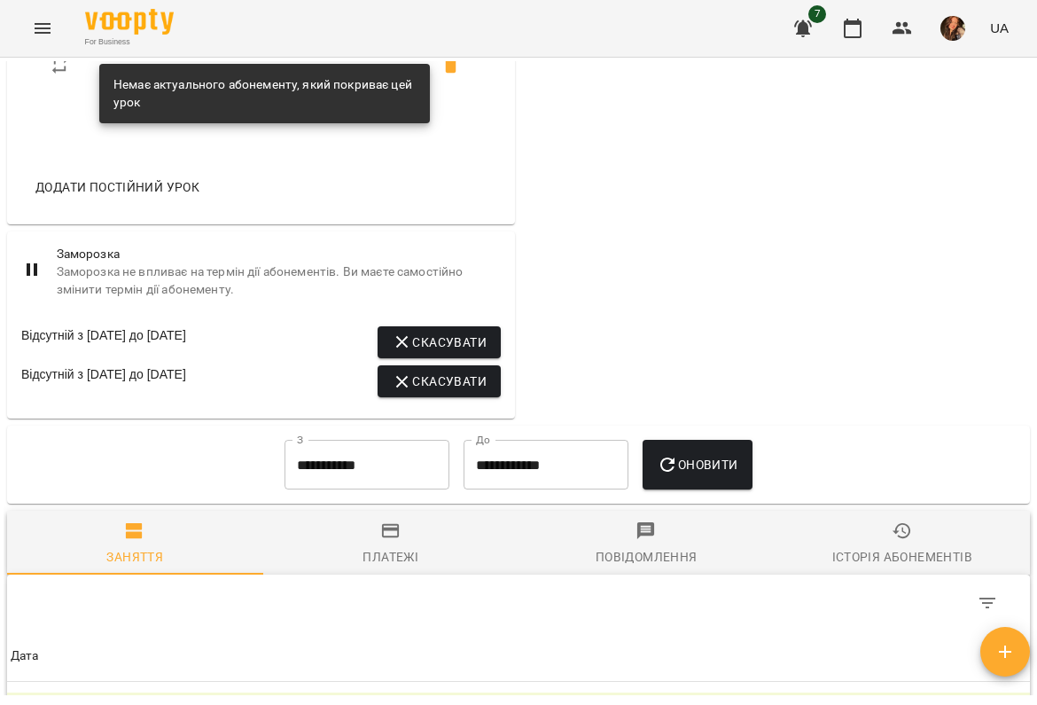
click at [35, 276] on icon at bounding box center [32, 269] width 11 height 12
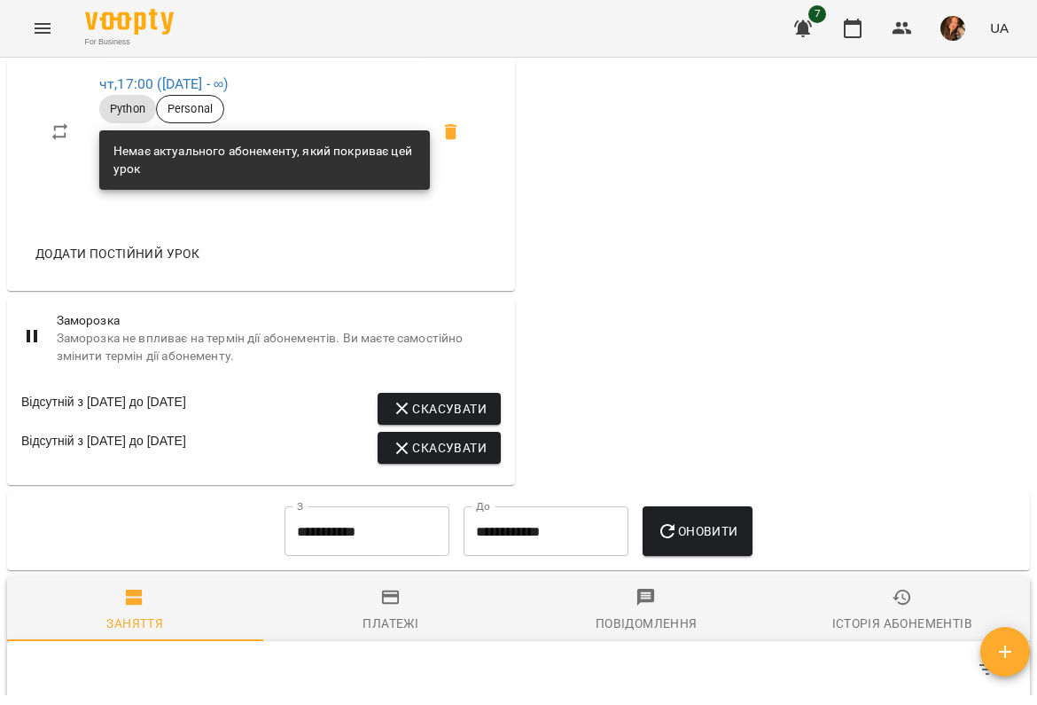
scroll to position [1163, 0]
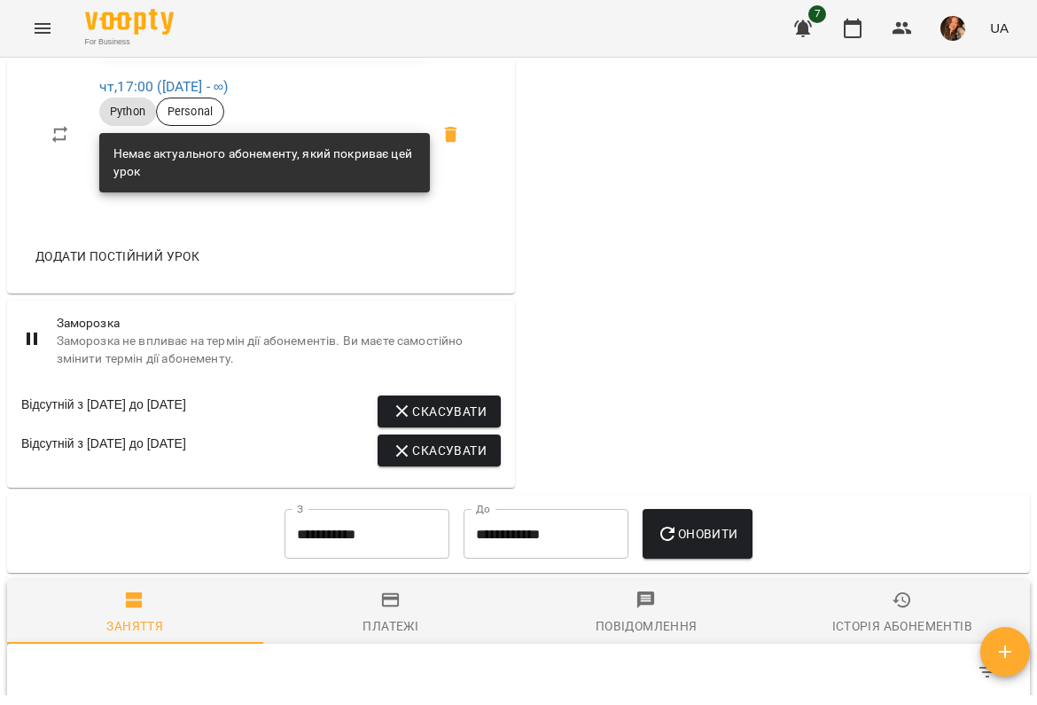
click at [92, 367] on span "Заморозка не впливає на термін дії абонементів. Ви маєте самостійно змінити тер…" at bounding box center [279, 349] width 444 height 35
click at [93, 332] on span "Заморозка" at bounding box center [279, 324] width 444 height 18
click at [99, 332] on span "Заморозка" at bounding box center [279, 324] width 444 height 18
click at [191, 453] on div "Відсутній з 17 квіт 2025 до 30 квіт 2025 Скасувати Відсутній з 15 лип 2025 до 1…" at bounding box center [261, 434] width 508 height 106
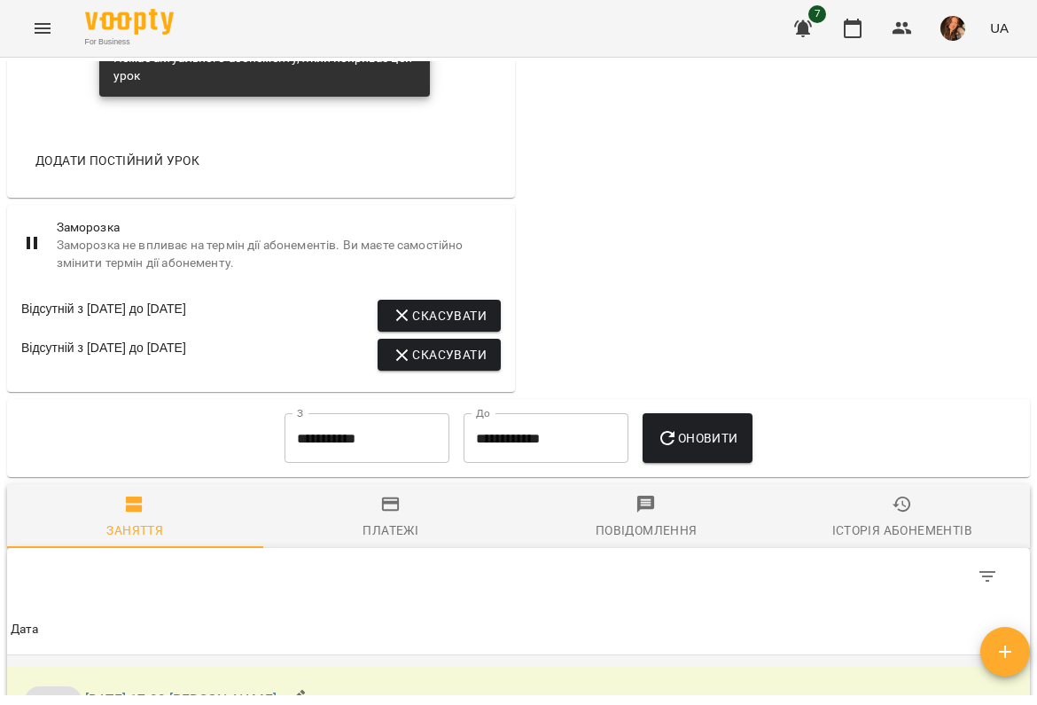
scroll to position [1258, 0]
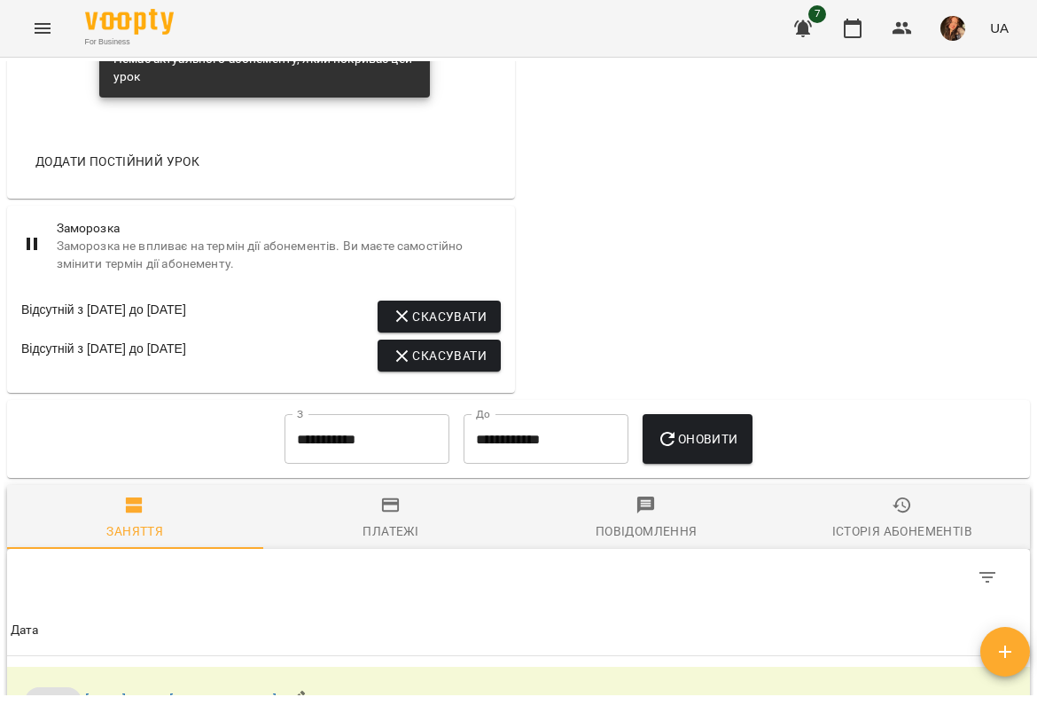
click at [385, 332] on button "Скасувати" at bounding box center [439, 317] width 123 height 32
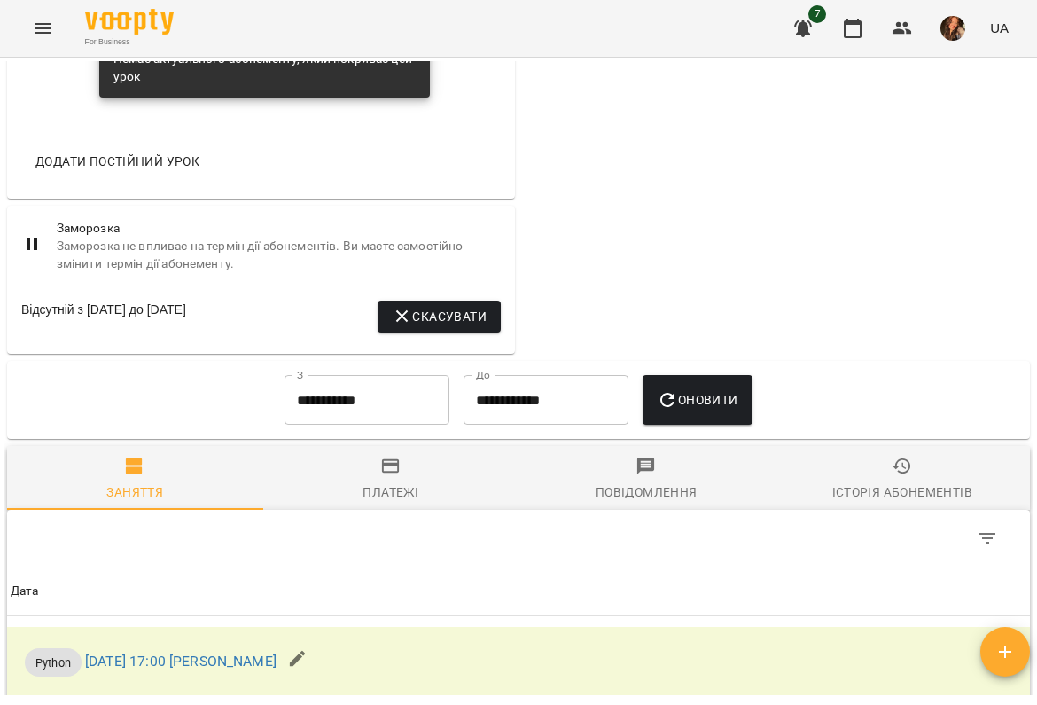
click at [245, 272] on span "Заморозка не впливає на термін дії абонементів. Ви маєте самостійно змінити тер…" at bounding box center [279, 255] width 444 height 35
click at [63, 272] on span "Заморозка не впливає на термін дії абонементів. Ви маєте самостійно змінити тер…" at bounding box center [279, 255] width 444 height 35
click at [20, 286] on div "Заморозка Заморозка не впливає на термін дії абонементів. Ви маєте самостійно з…" at bounding box center [261, 246] width 508 height 81
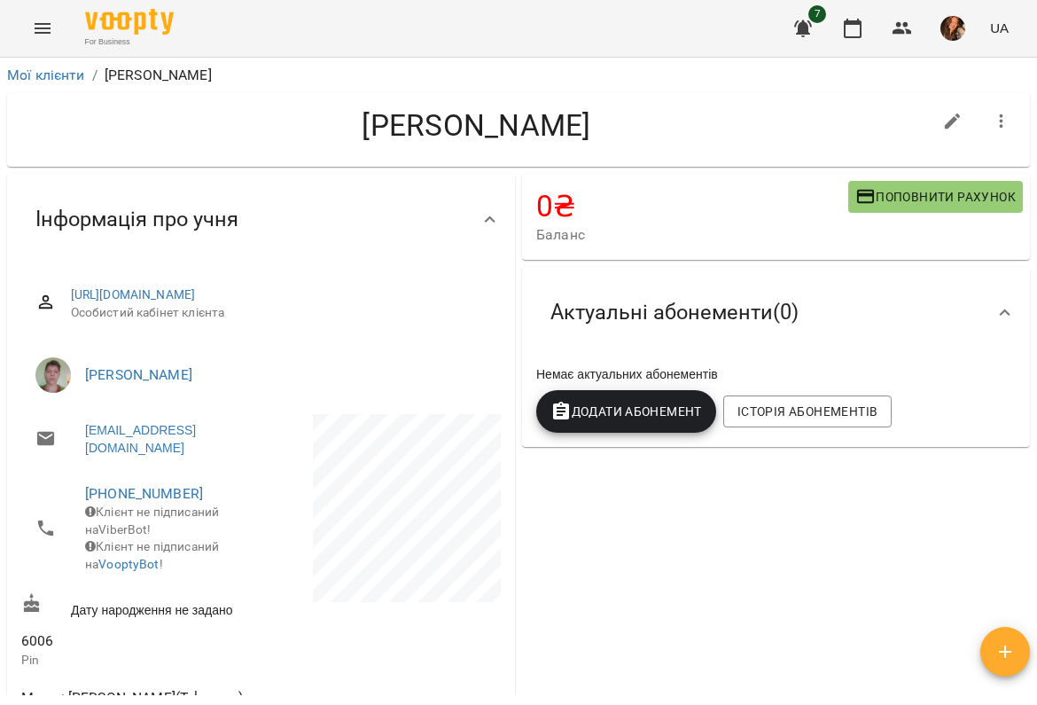
scroll to position [0, 0]
click at [998, 129] on icon "button" at bounding box center [1001, 121] width 21 height 21
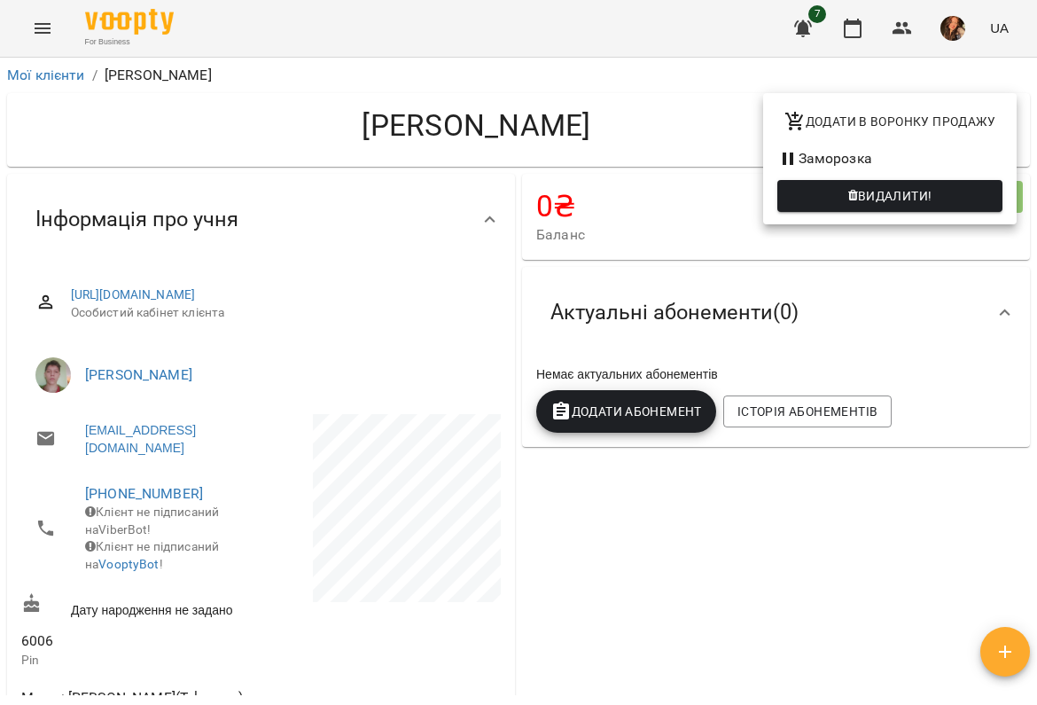
click at [879, 155] on li "Заморозка" at bounding box center [890, 159] width 254 height 32
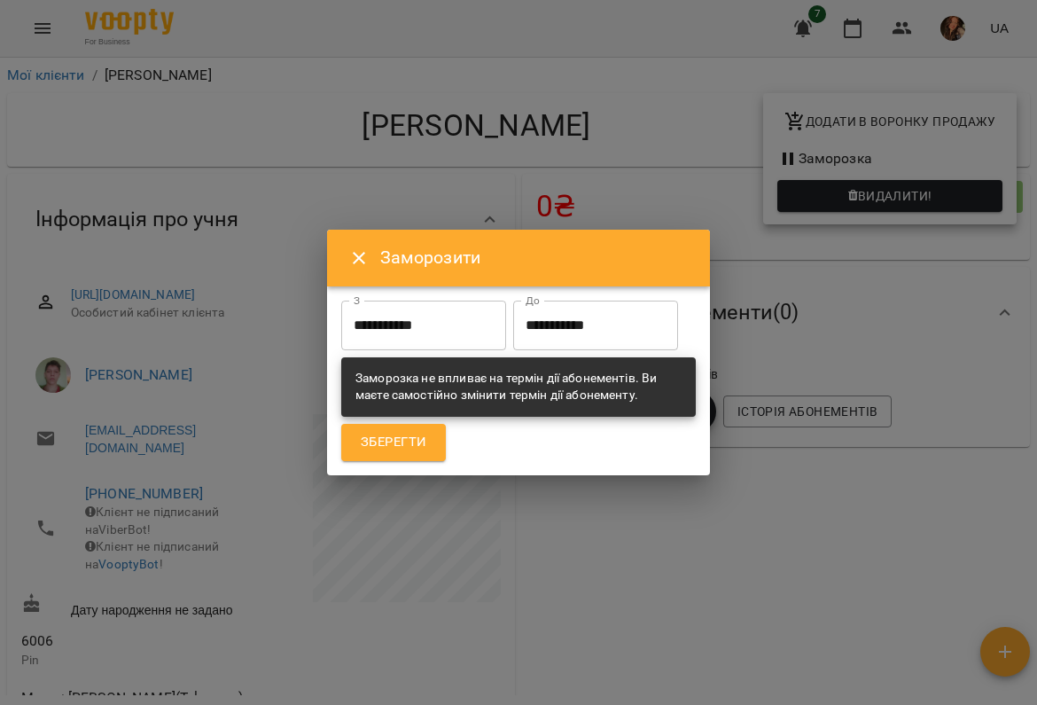
click at [513, 350] on input "**********" at bounding box center [595, 326] width 165 height 50
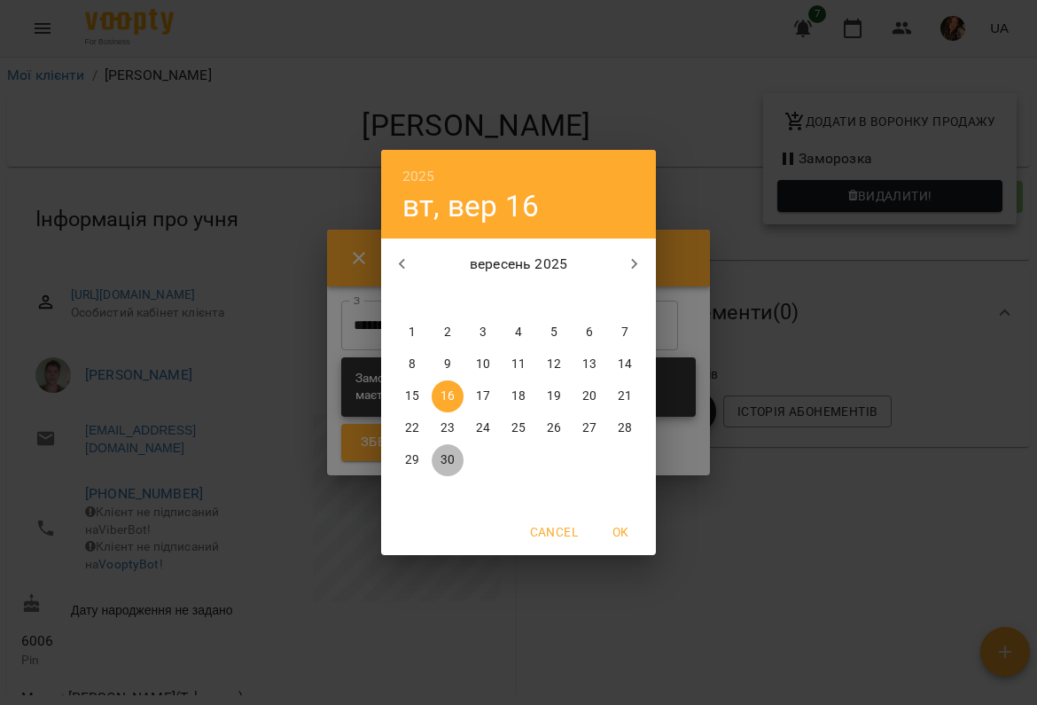
click at [447, 465] on p "30" at bounding box center [448, 460] width 14 height 18
type input "**********"
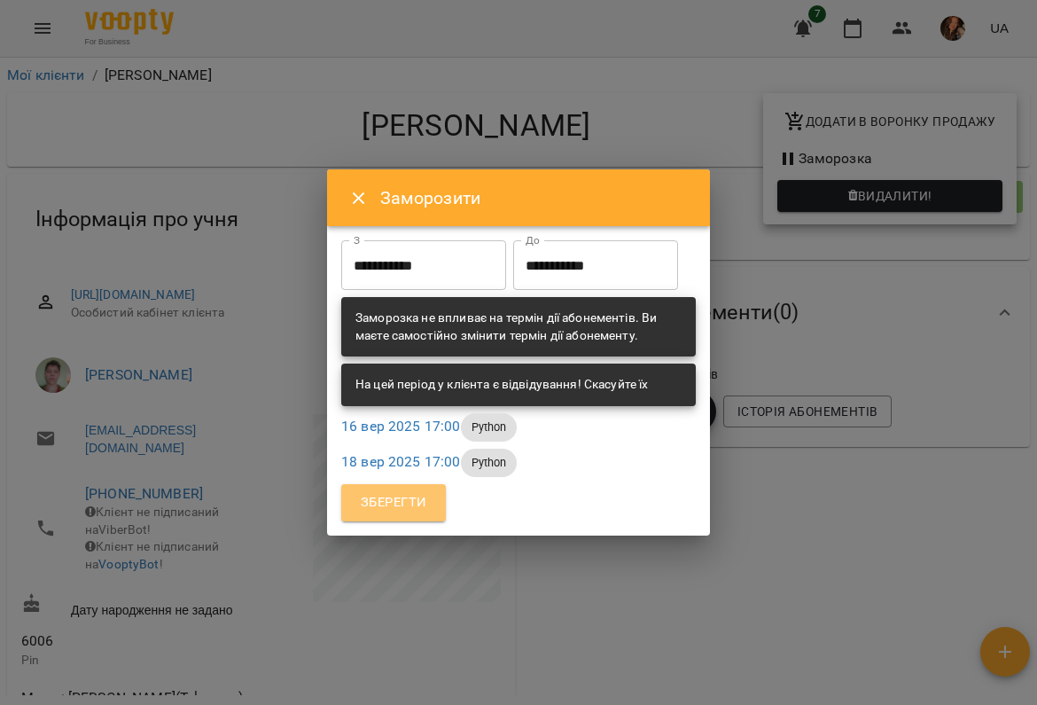
click at [398, 514] on span "Зберегти" at bounding box center [394, 502] width 66 height 23
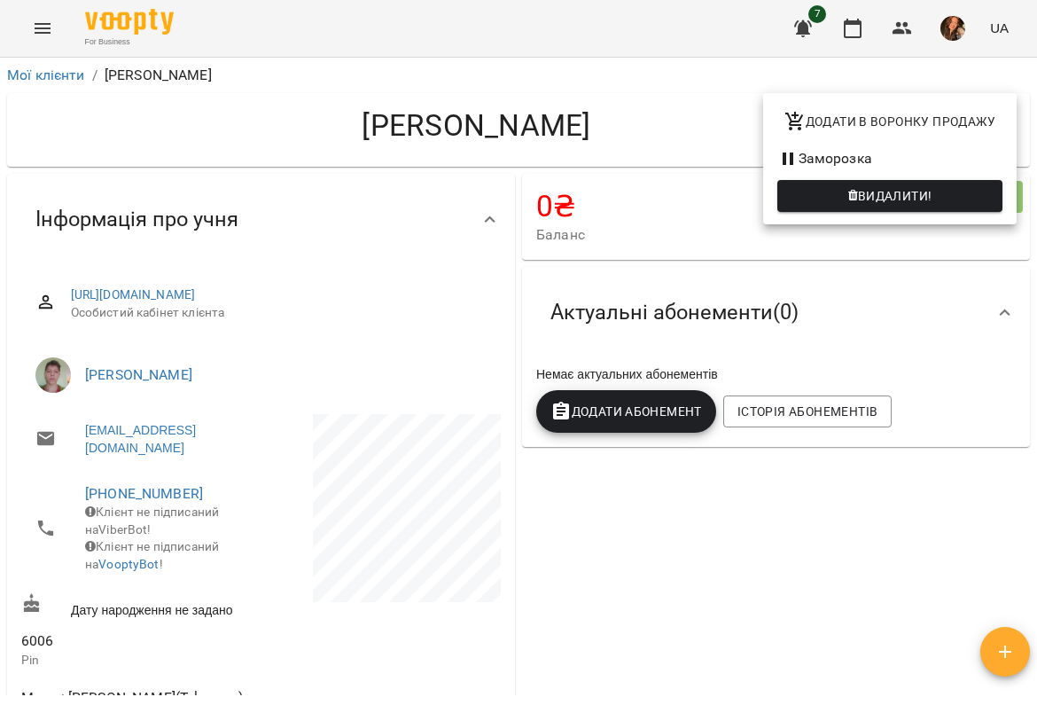
click at [45, 22] on div at bounding box center [518, 352] width 1037 height 705
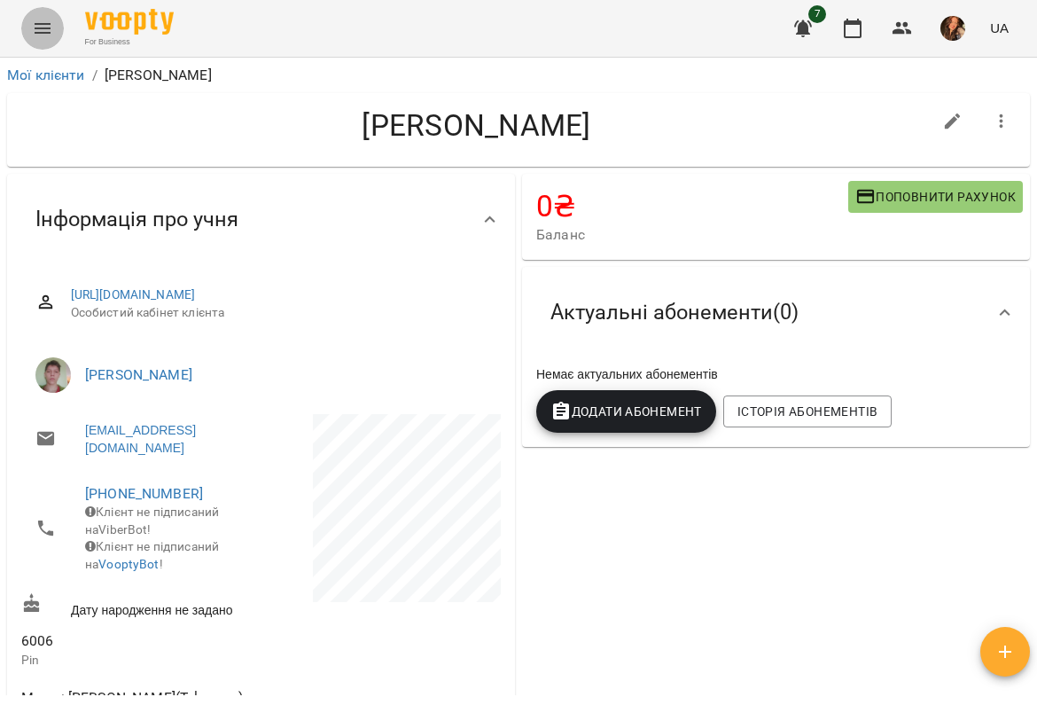
click at [33, 27] on icon "Menu" at bounding box center [42, 28] width 21 height 21
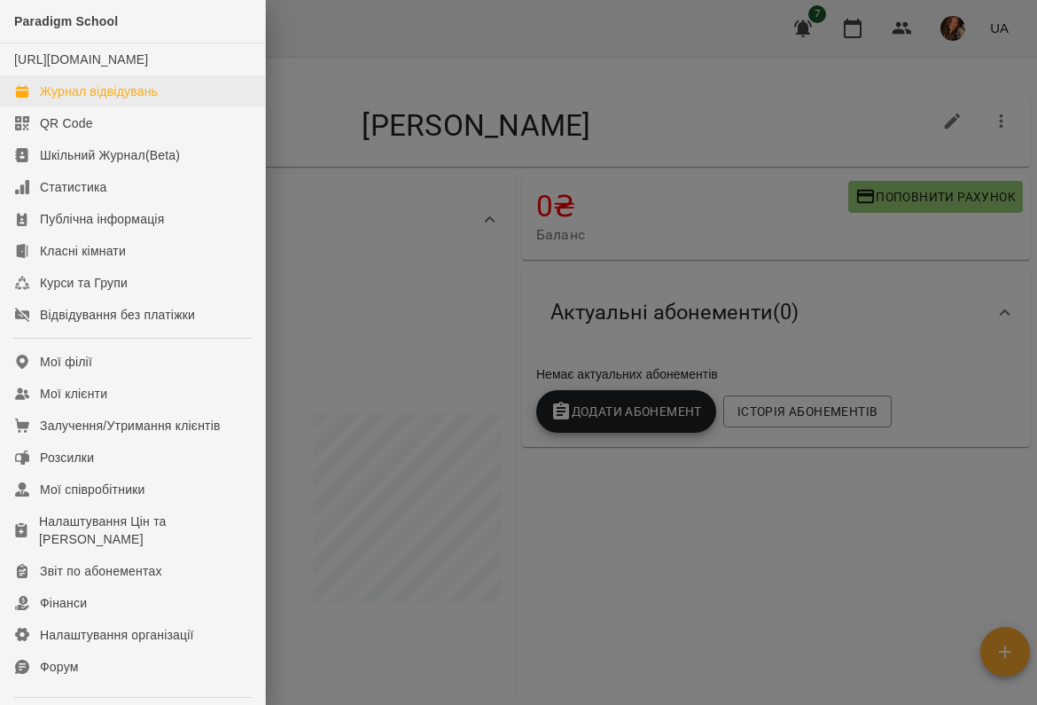
click at [74, 100] on div "Журнал відвідувань" at bounding box center [99, 91] width 118 height 18
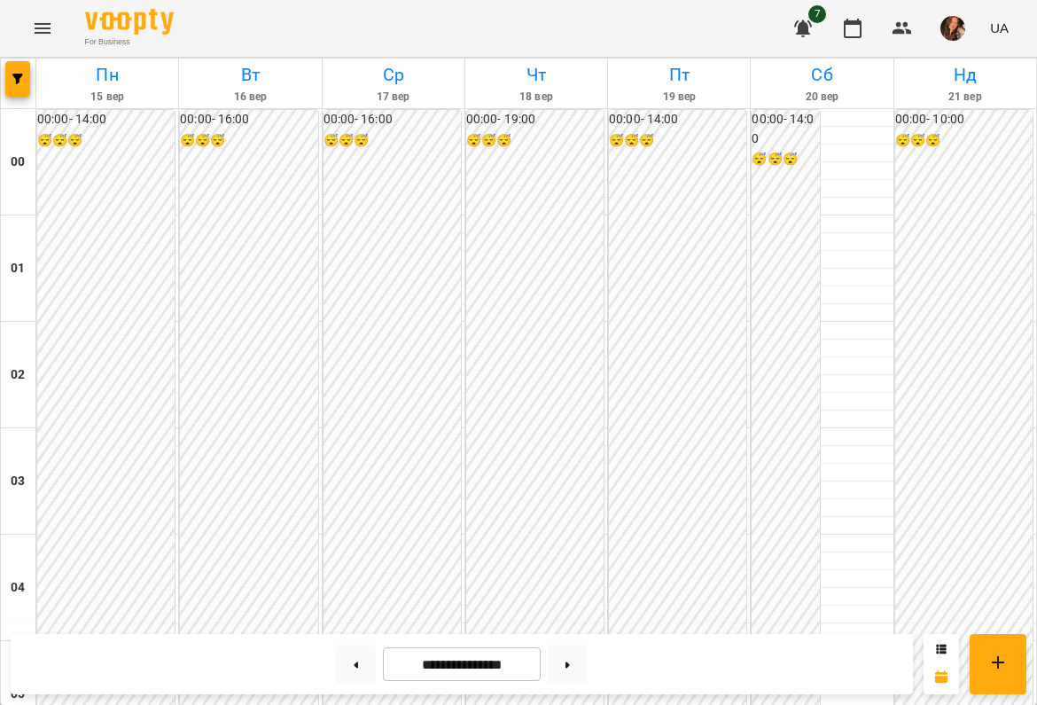
scroll to position [1292, 0]
click at [17, 81] on icon "button" at bounding box center [17, 79] width 11 height 11
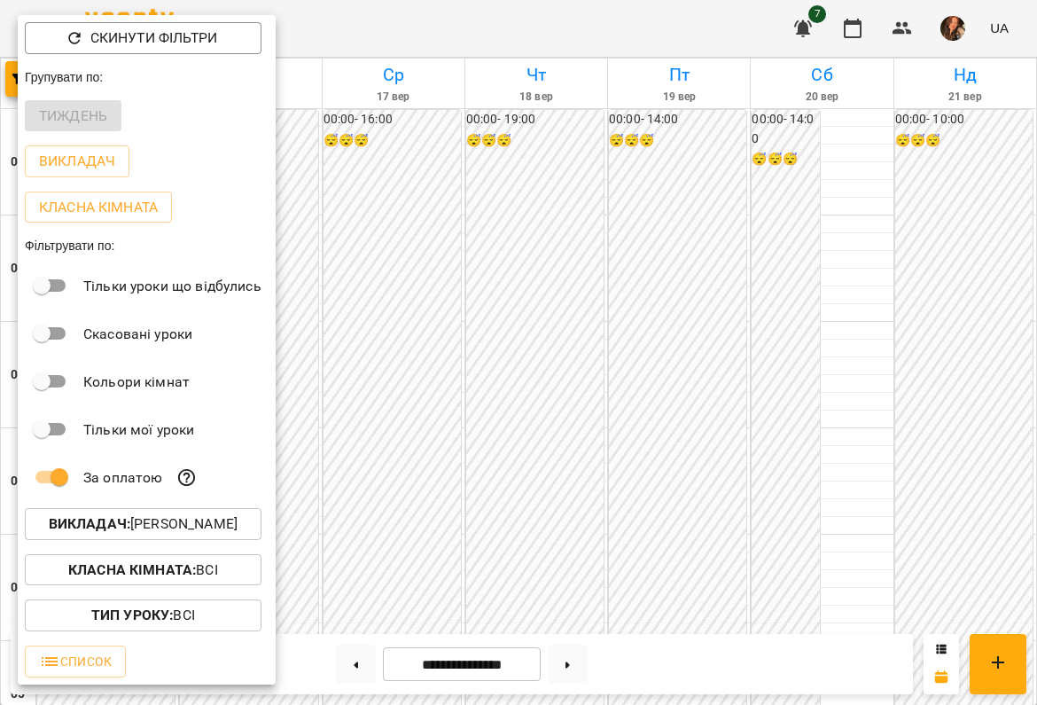
click at [100, 540] on button "Викладач : [PERSON_NAME]" at bounding box center [143, 524] width 237 height 32
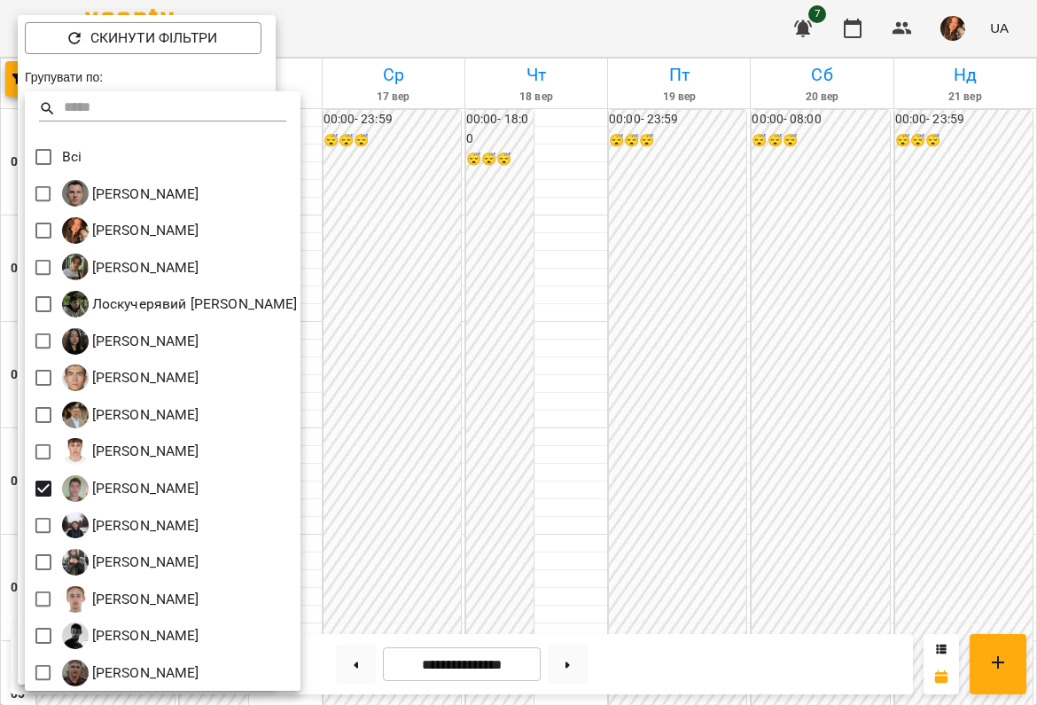
click at [597, 485] on div at bounding box center [518, 352] width 1037 height 705
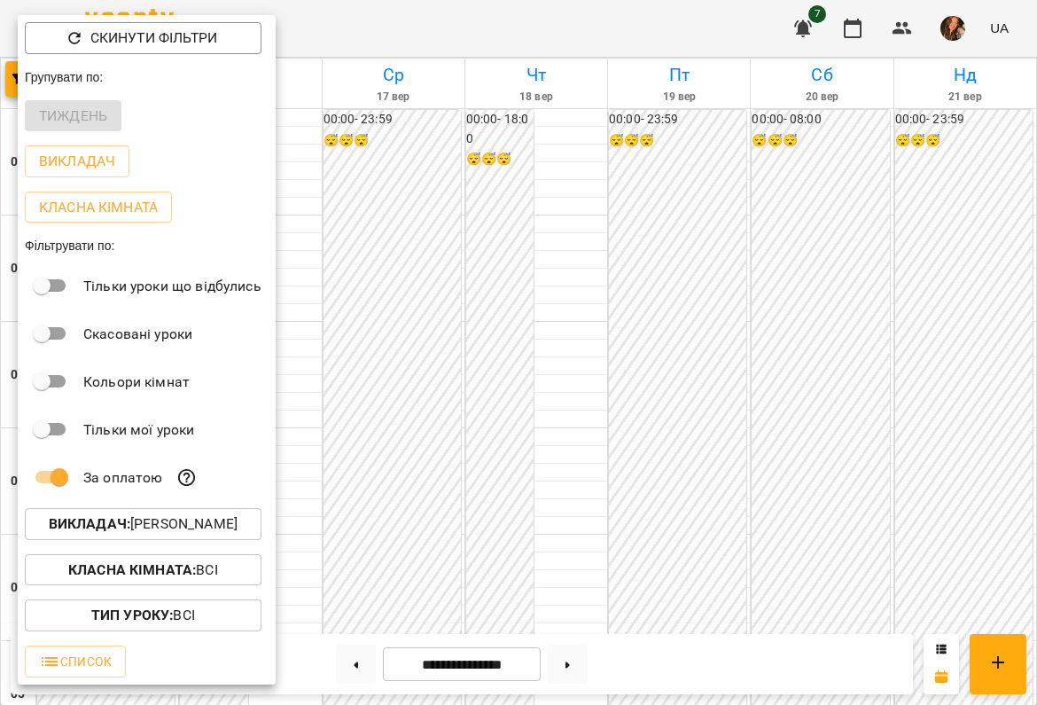
click at [597, 485] on div at bounding box center [518, 352] width 1037 height 705
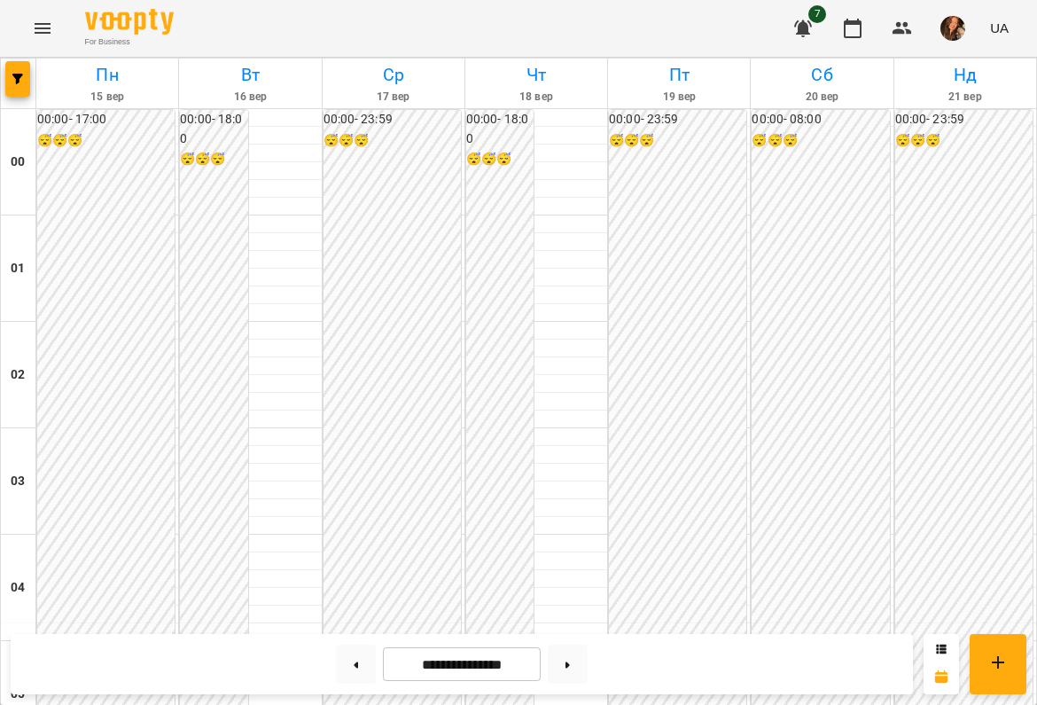
scroll to position [1630, 0]
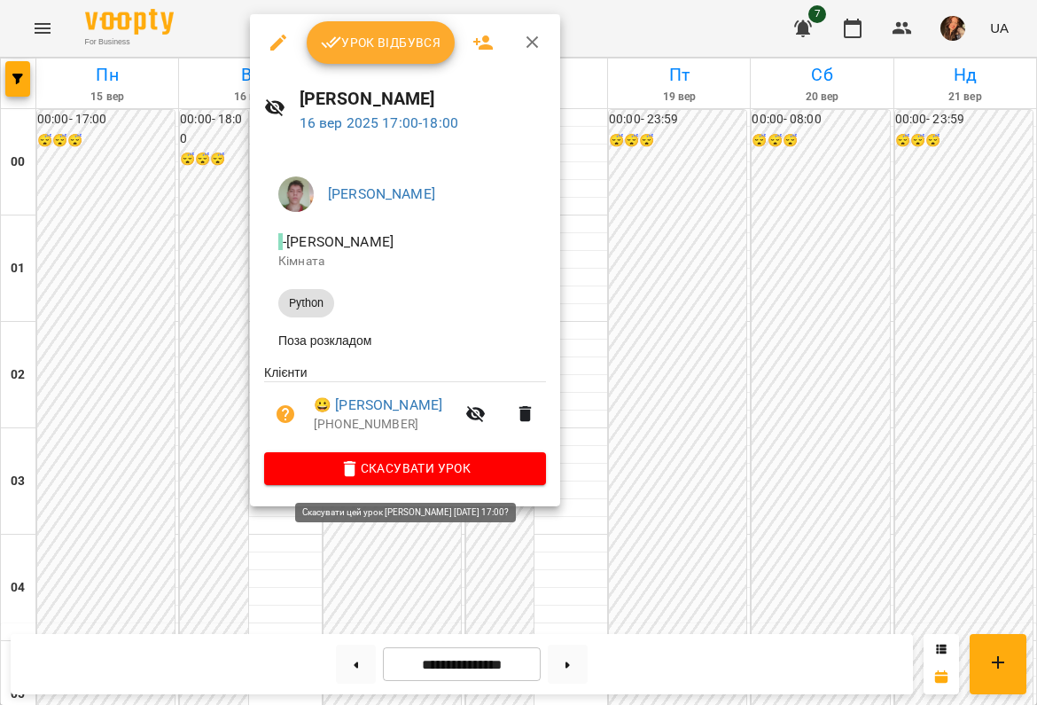
click at [356, 473] on icon "button" at bounding box center [350, 469] width 12 height 16
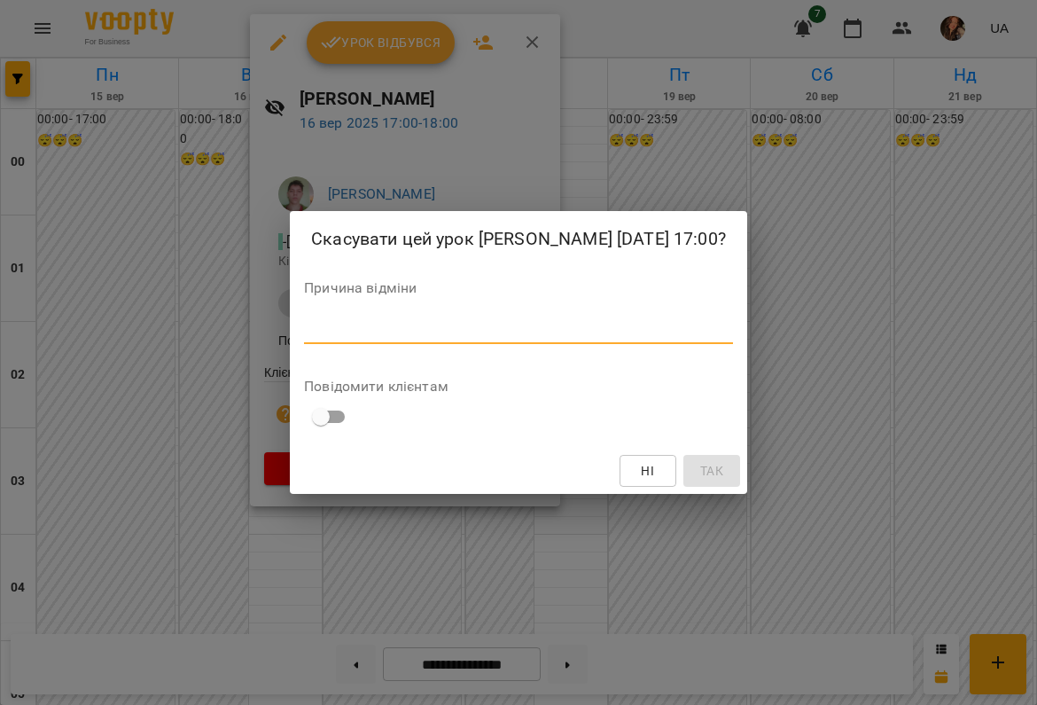
click at [304, 338] on textarea at bounding box center [518, 330] width 429 height 16
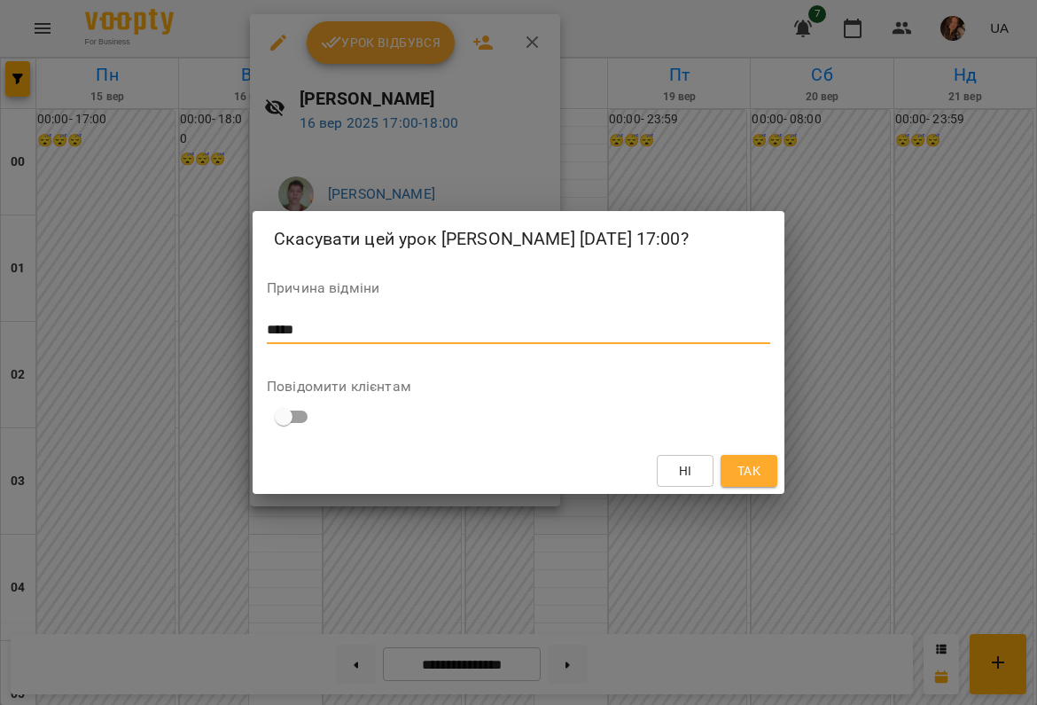
type textarea "*****"
click at [749, 480] on span "Так" at bounding box center [749, 470] width 23 height 21
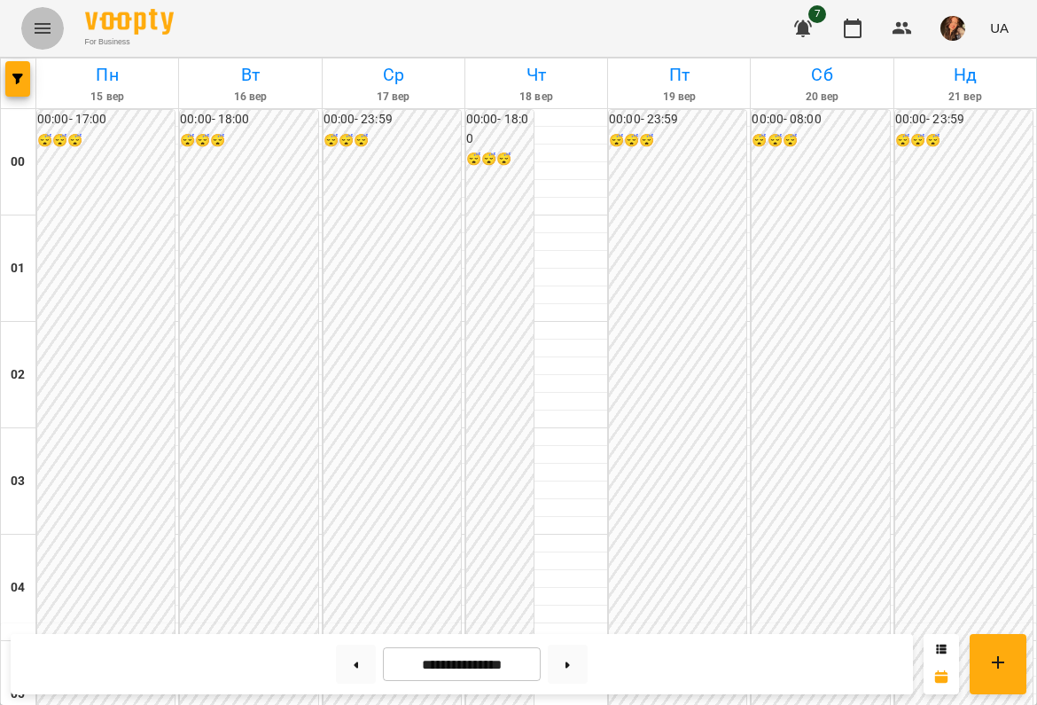
click at [35, 29] on icon "Menu" at bounding box center [42, 28] width 21 height 21
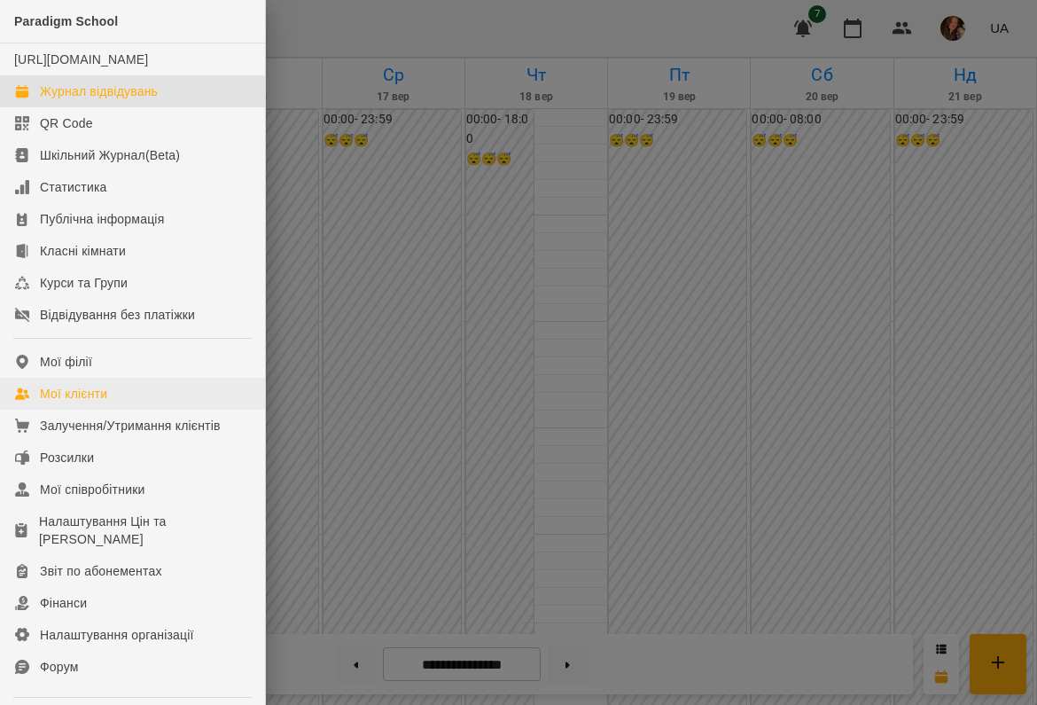
click at [63, 402] on div "Мої клієнти" at bounding box center [73, 394] width 67 height 18
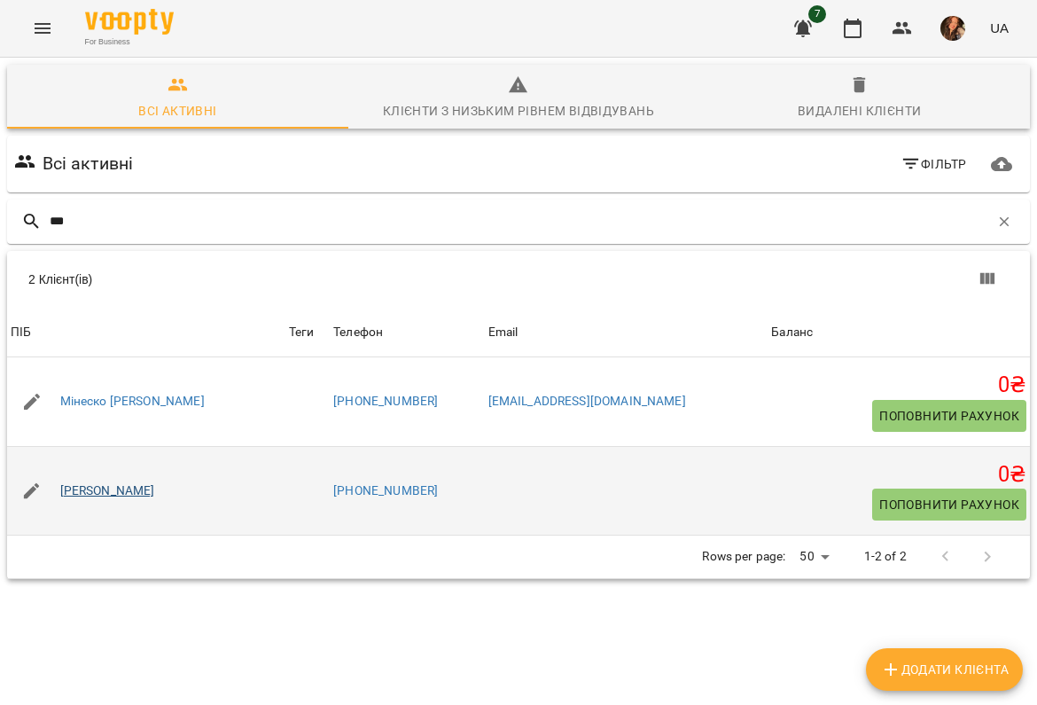
type input "***"
click at [107, 490] on link "Олег Міндрул" at bounding box center [107, 491] width 95 height 18
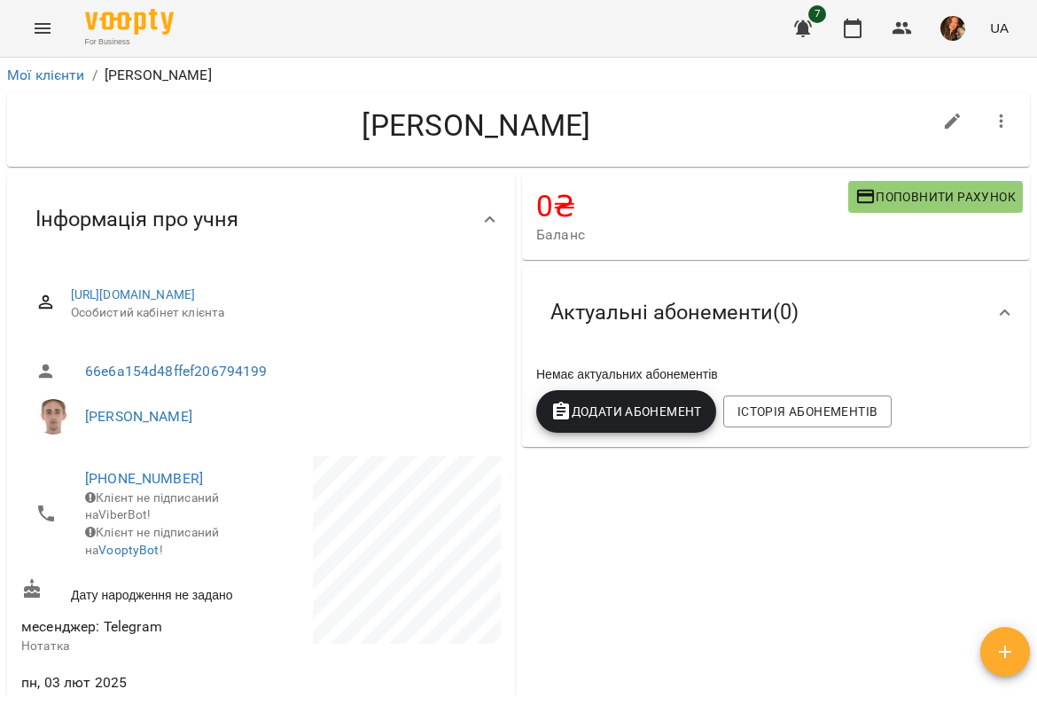
click at [37, 37] on icon "Menu" at bounding box center [42, 28] width 21 height 21
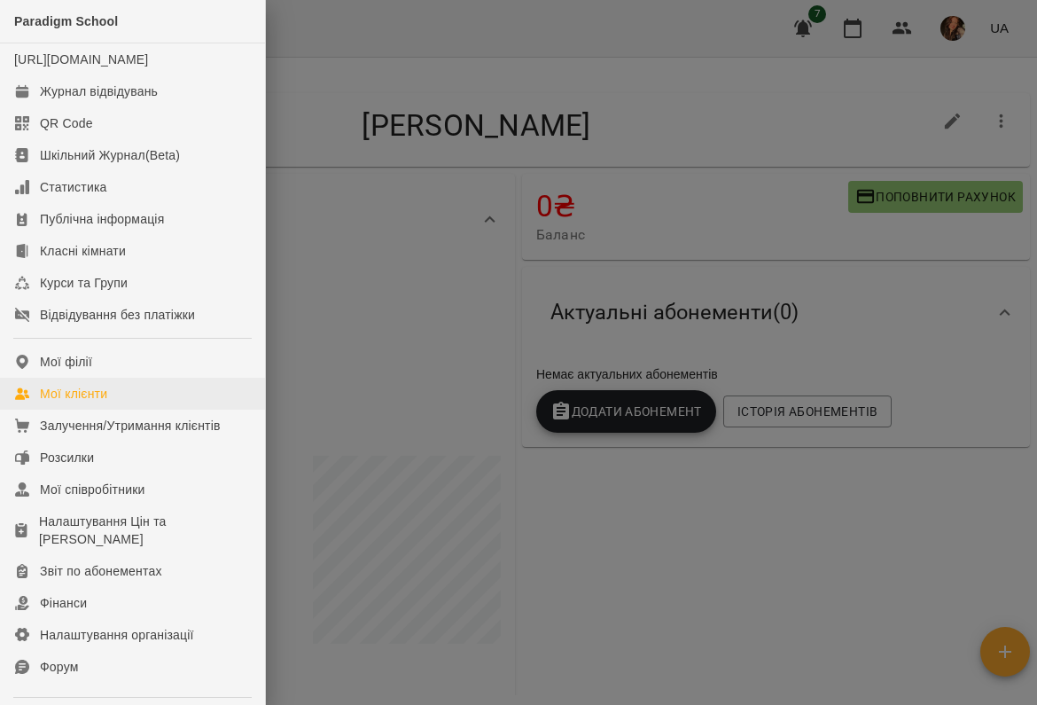
click at [96, 402] on div "Мої клієнти" at bounding box center [73, 394] width 67 height 18
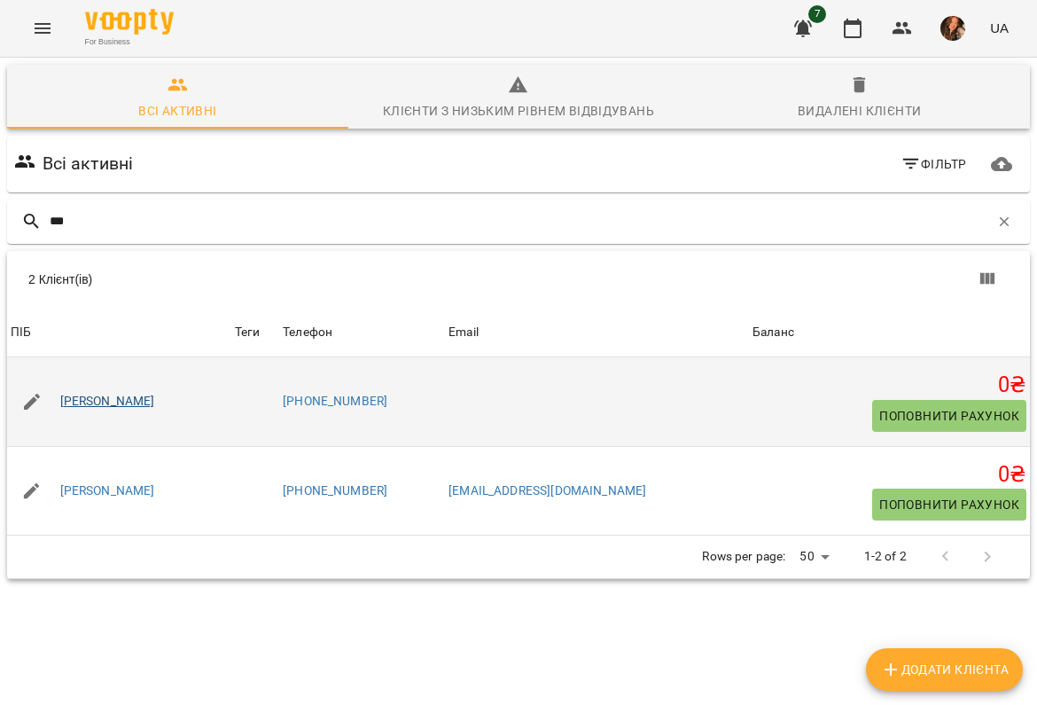
type input "***"
click at [137, 398] on link "[PERSON_NAME]" at bounding box center [107, 402] width 95 height 18
